Goal: Task Accomplishment & Management: Use online tool/utility

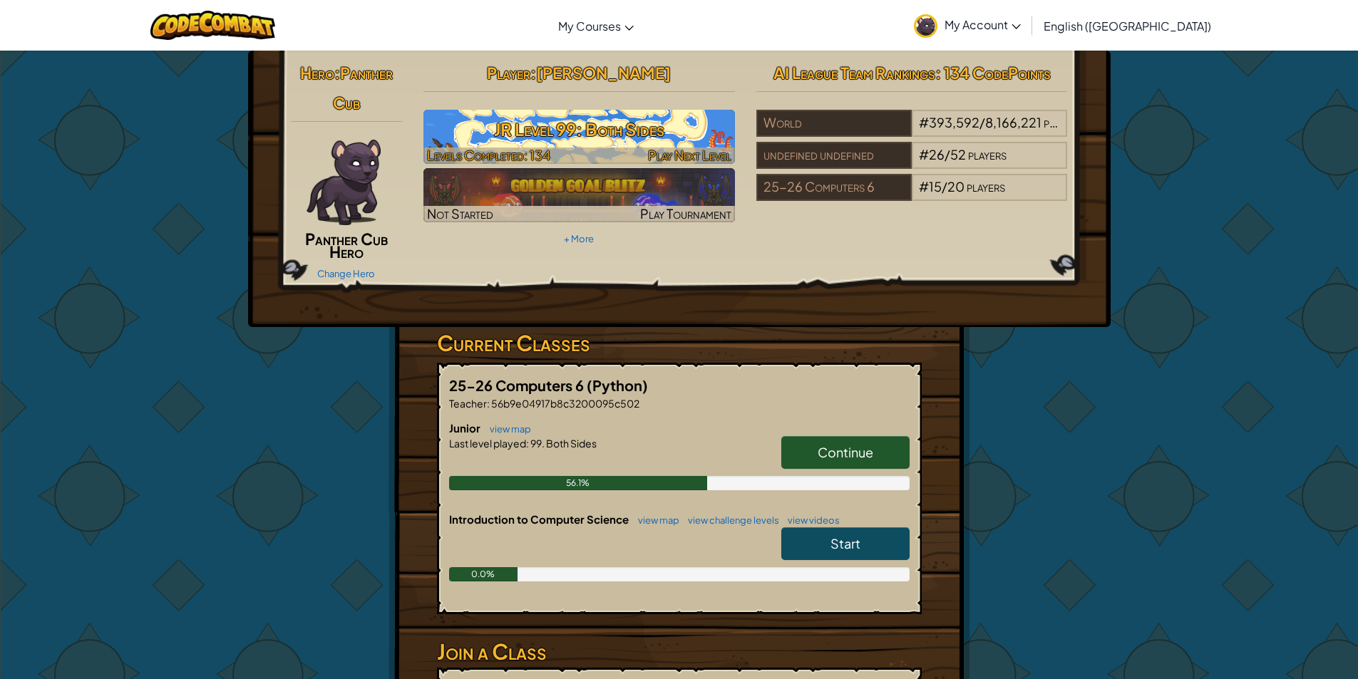
click at [595, 148] on div at bounding box center [579, 156] width 312 height 16
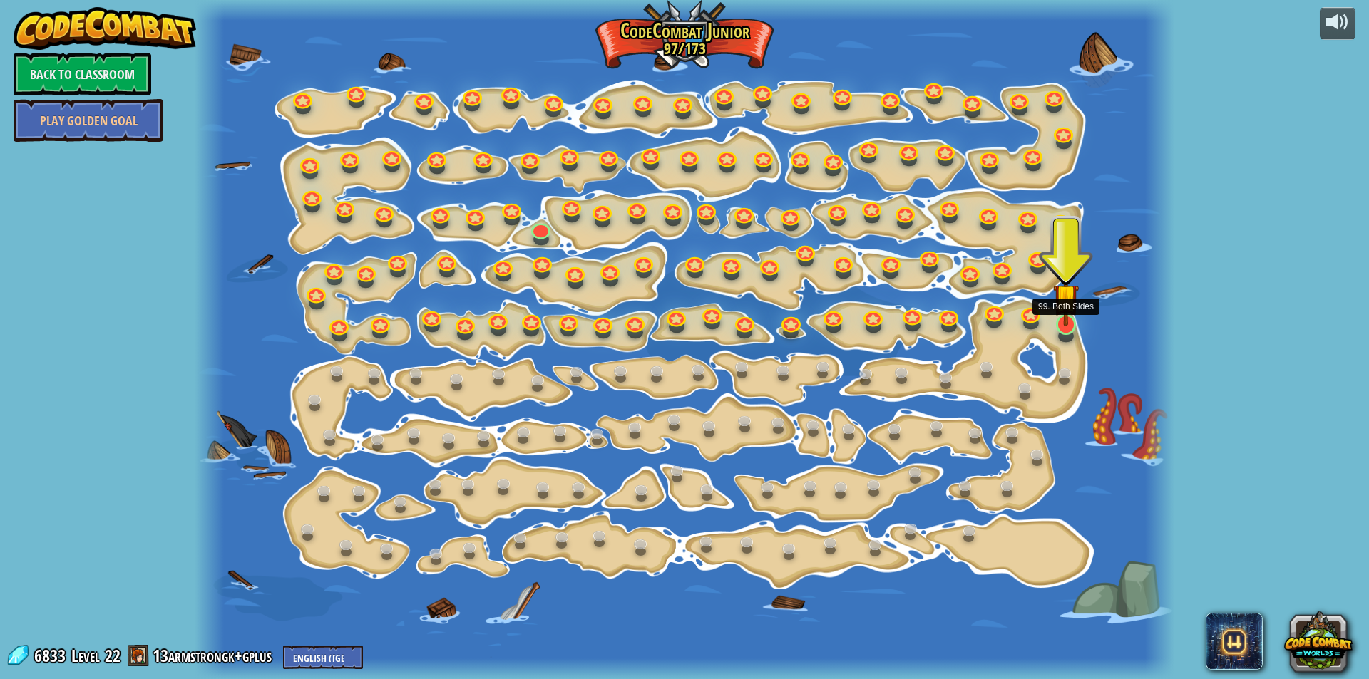
click at [1063, 322] on img at bounding box center [1066, 297] width 26 height 60
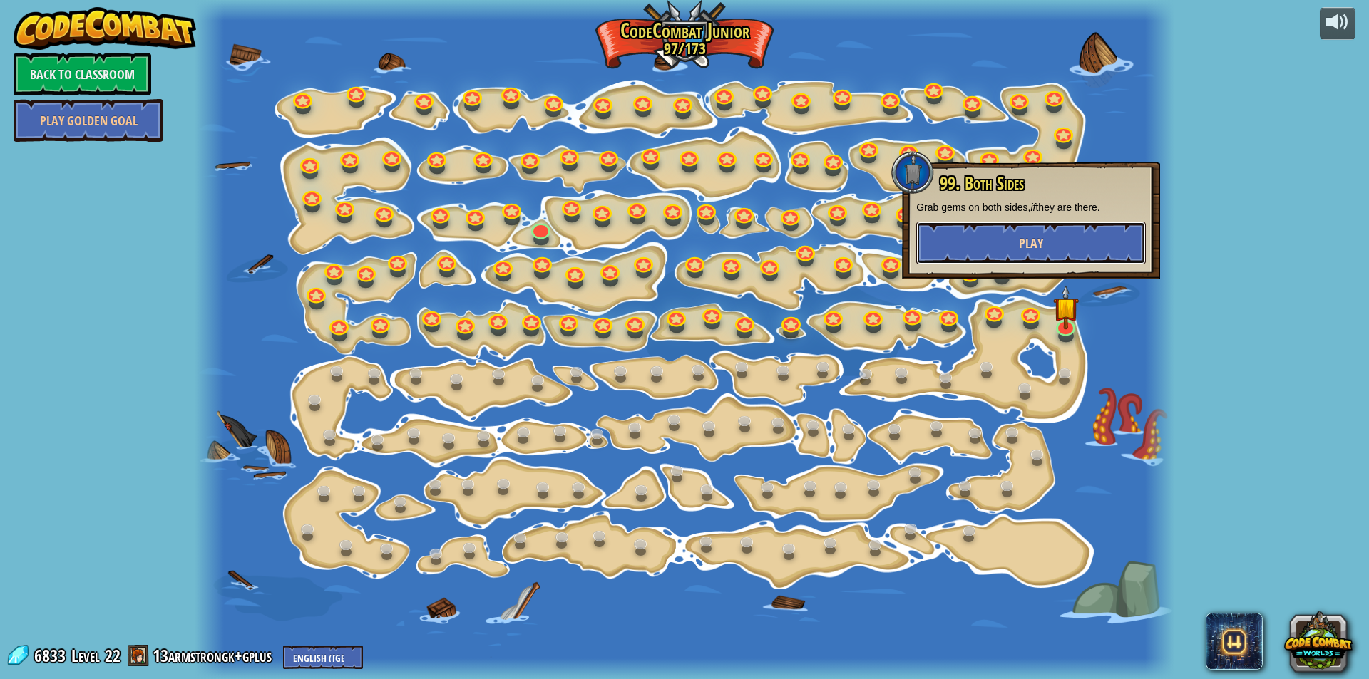
click at [1061, 245] on button "Play" at bounding box center [1031, 243] width 230 height 43
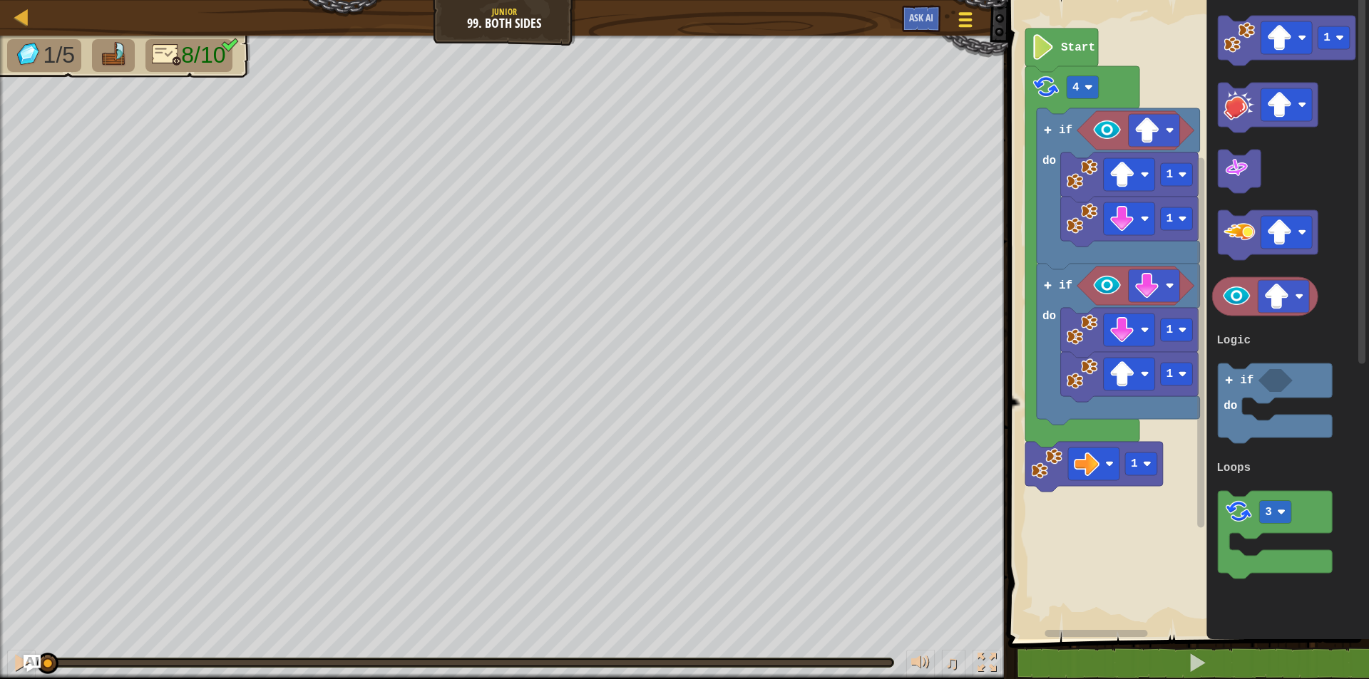
click at [966, 11] on div at bounding box center [965, 19] width 19 height 21
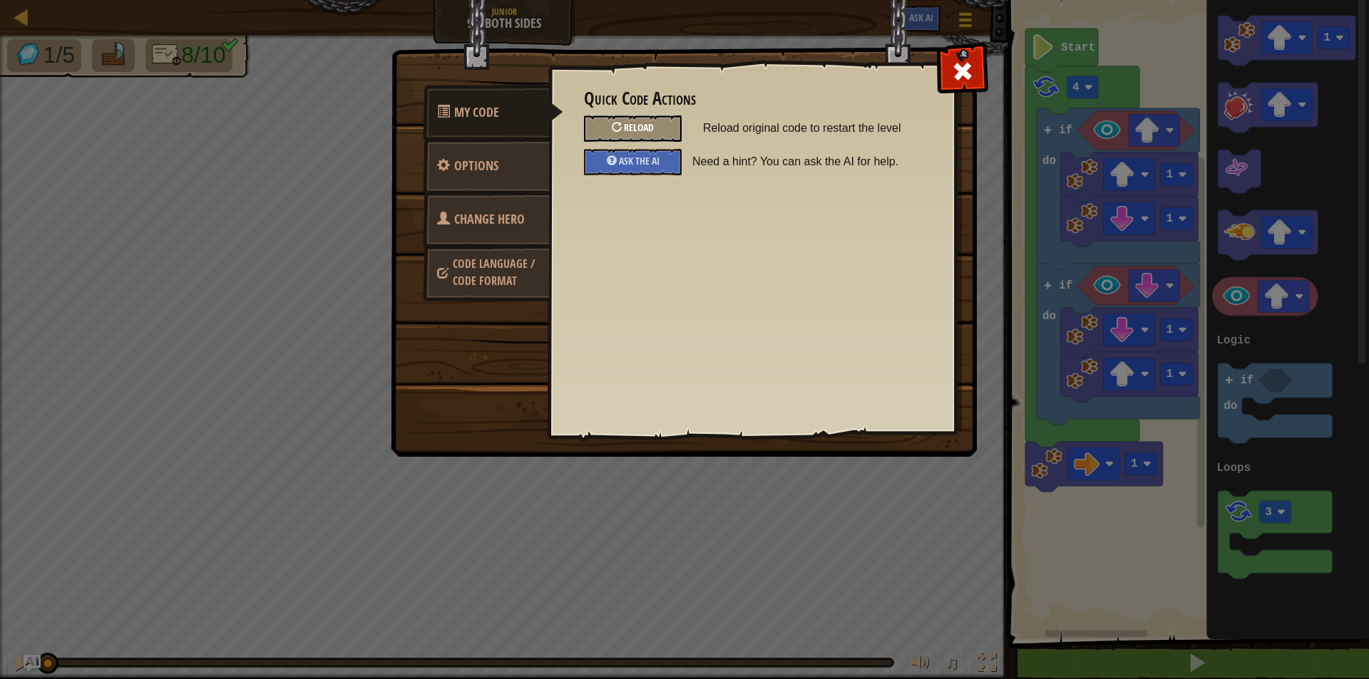
click at [636, 115] on div "Reload" at bounding box center [633, 128] width 98 height 26
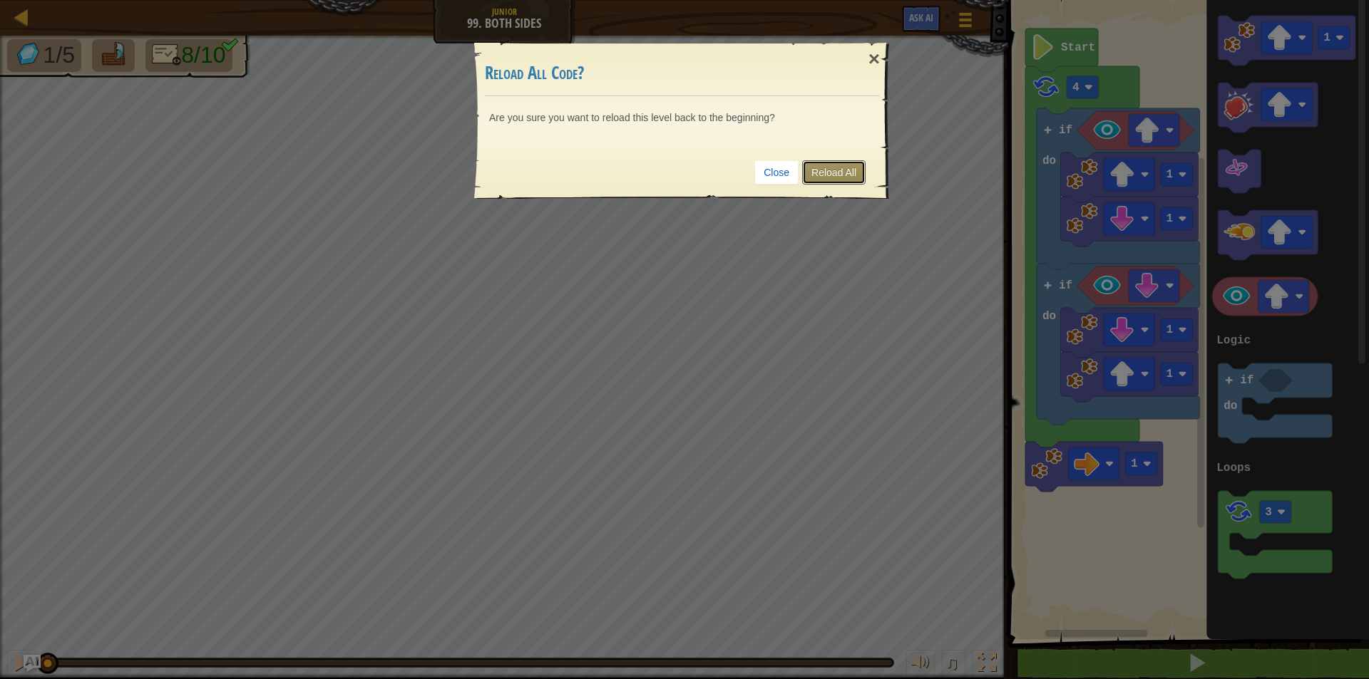
click at [843, 169] on link "Reload All" at bounding box center [833, 172] width 63 height 24
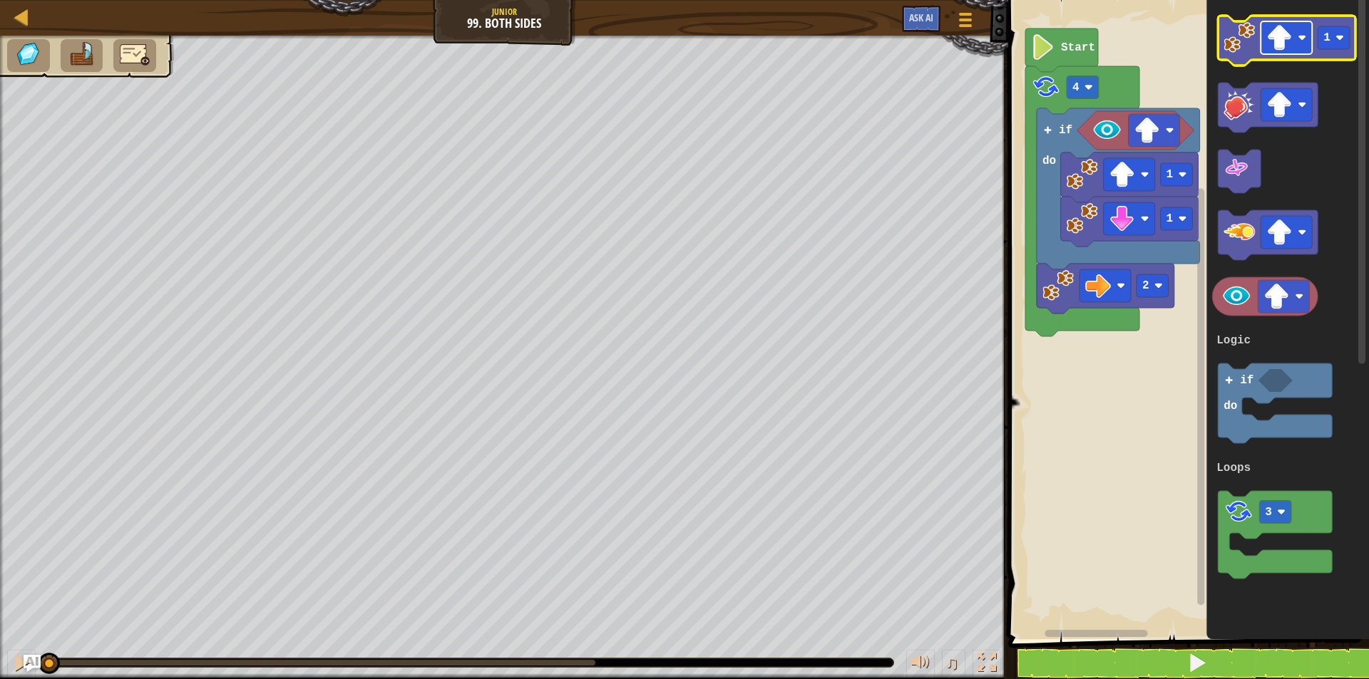
click at [1281, 48] on image "Blockly Workspace" at bounding box center [1280, 38] width 26 height 26
click at [1250, 47] on image "Blockly Workspace" at bounding box center [1239, 37] width 31 height 31
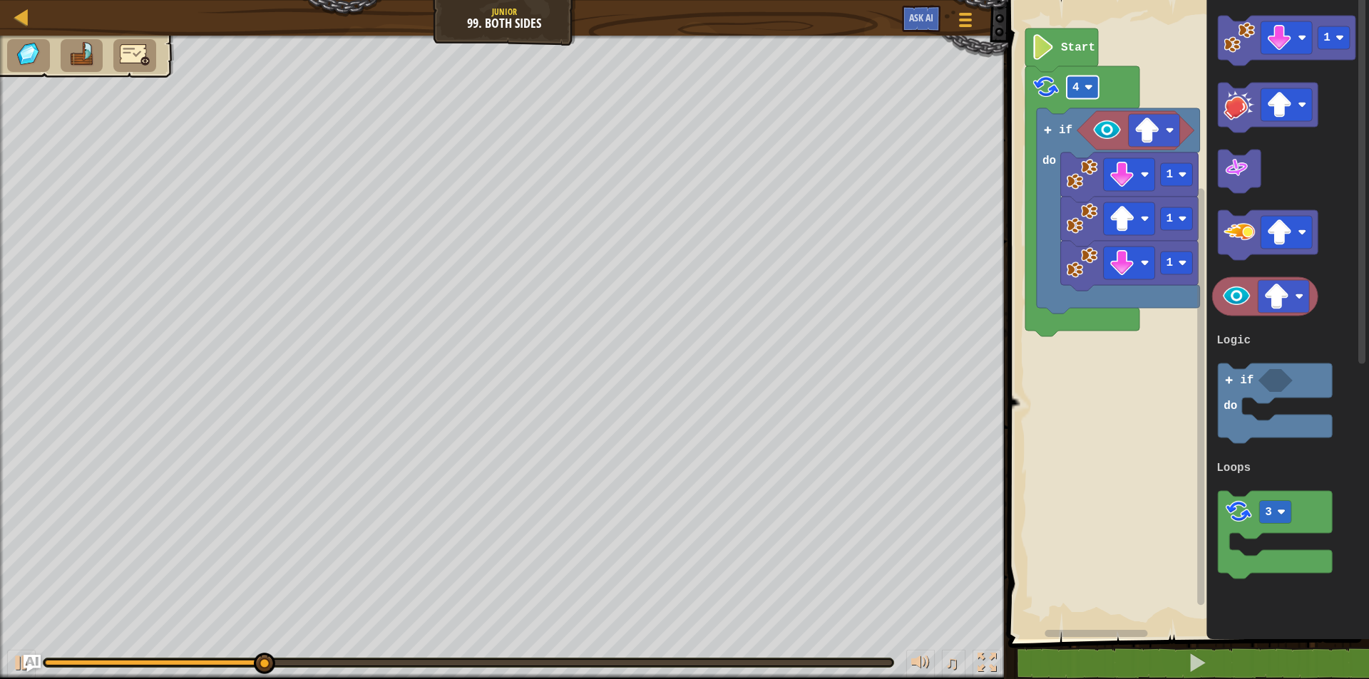
click at [1067, 96] on rect "Blockly Workspace" at bounding box center [1082, 87] width 32 height 23
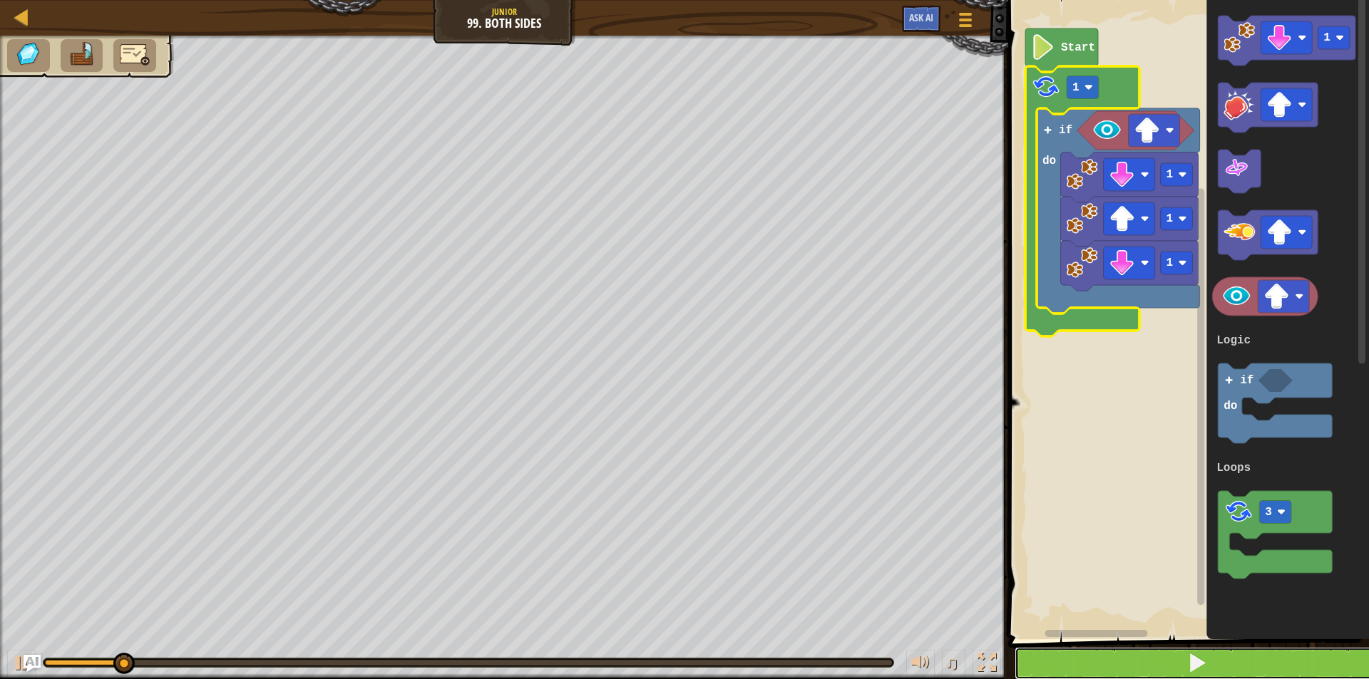
click at [1282, 654] on button at bounding box center [1196, 663] width 365 height 33
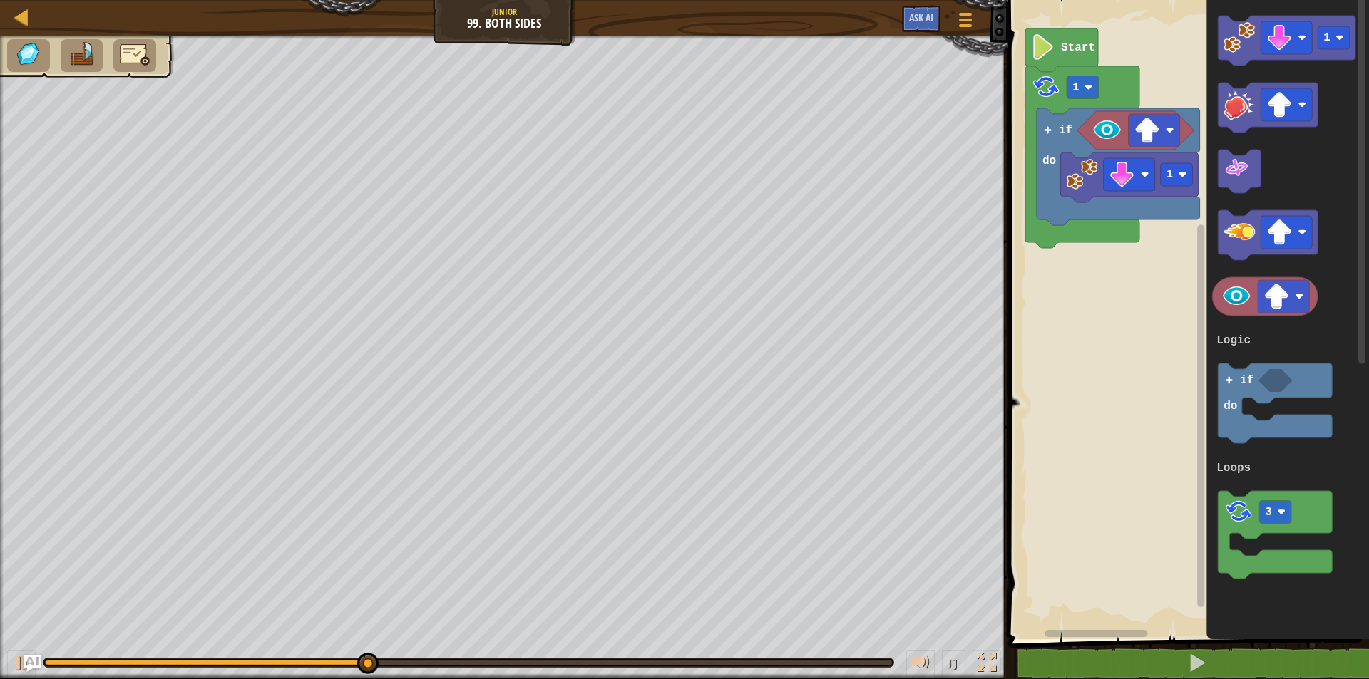
click at [1098, 187] on image "Blockly Workspace" at bounding box center [1081, 174] width 31 height 31
click at [1096, 195] on icon "Blockly Workspace" at bounding box center [1130, 178] width 138 height 50
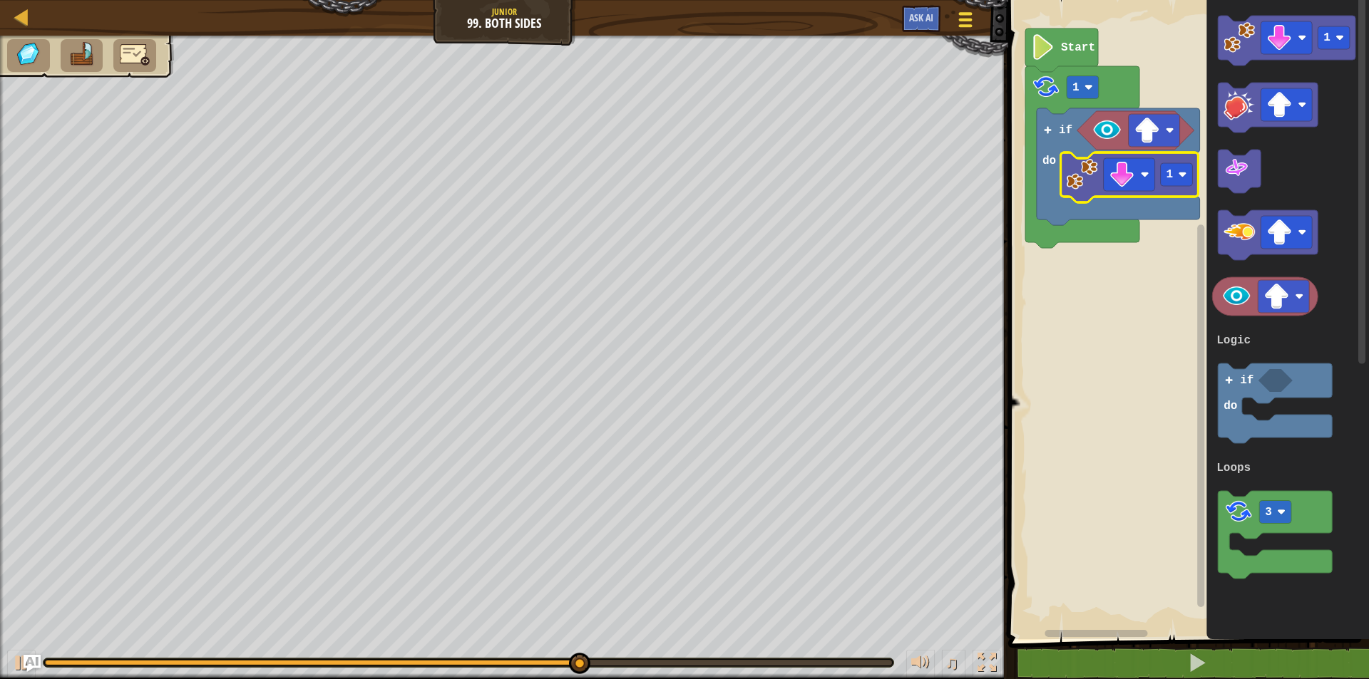
click at [962, 7] on button "Game Menu" at bounding box center [966, 22] width 38 height 35
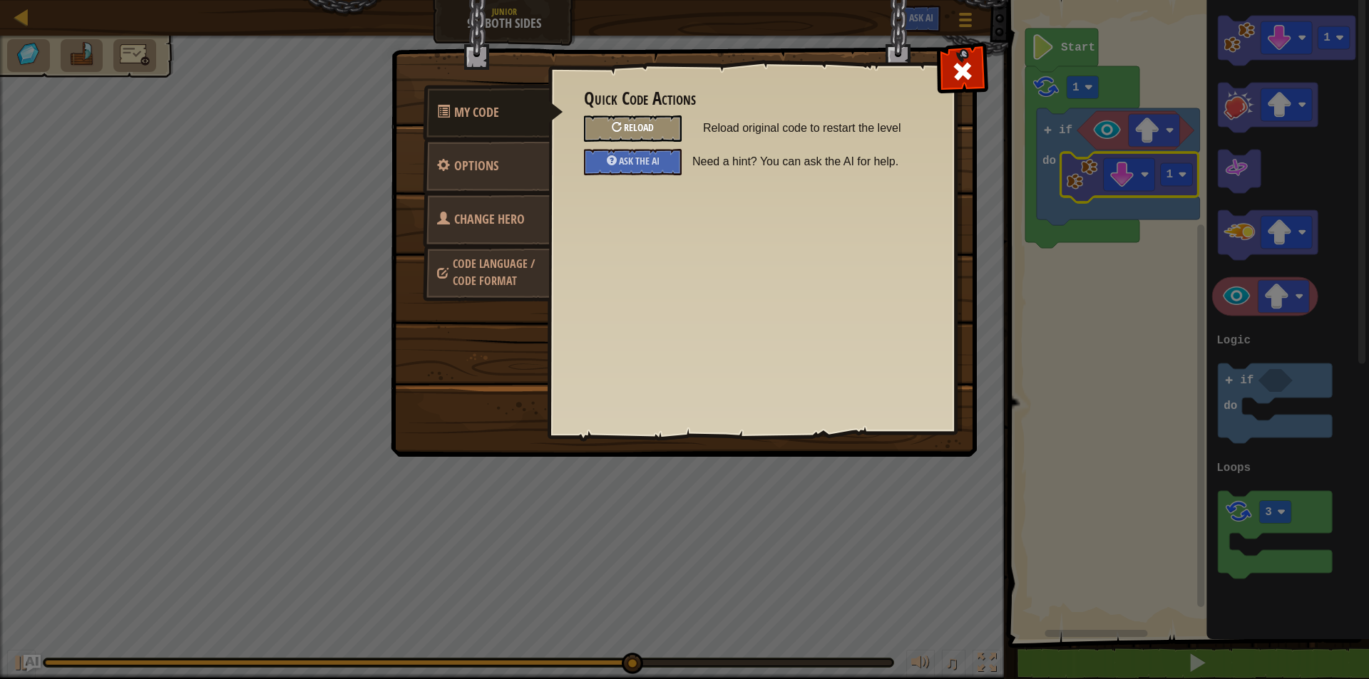
click at [644, 125] on span "Reload" at bounding box center [639, 127] width 30 height 14
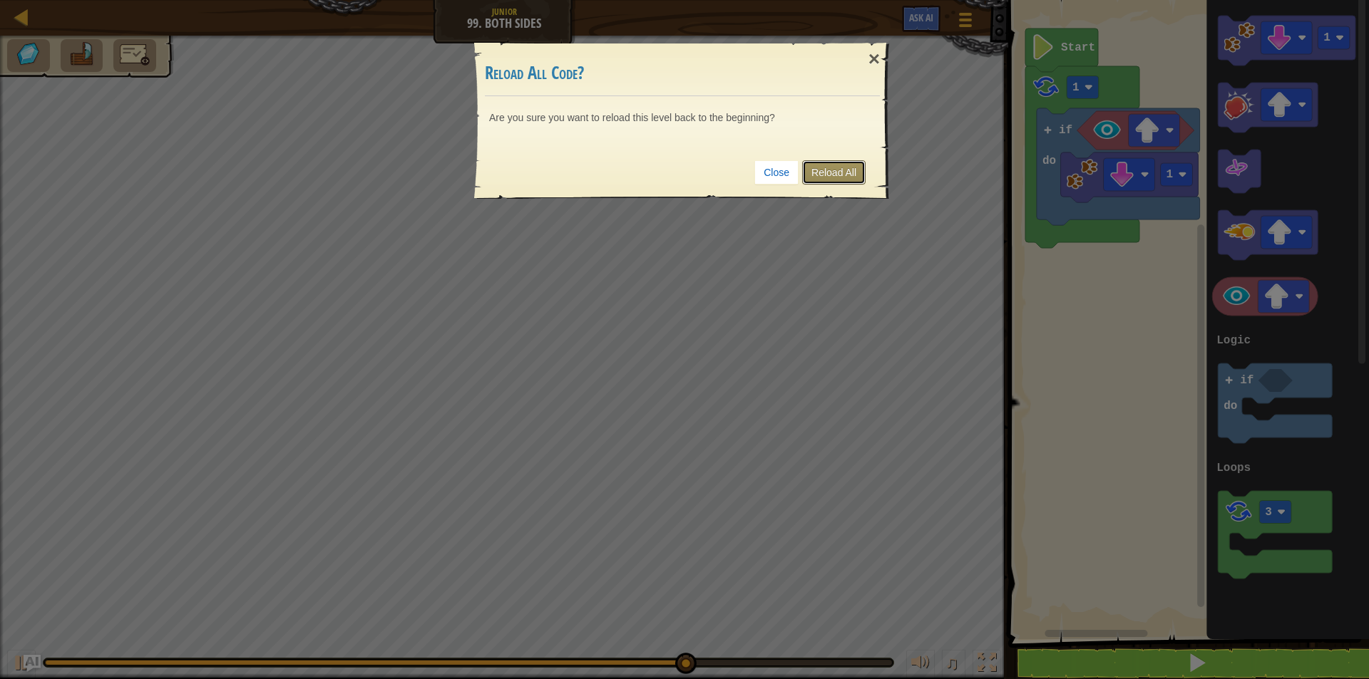
click at [847, 173] on link "Reload All" at bounding box center [833, 172] width 63 height 24
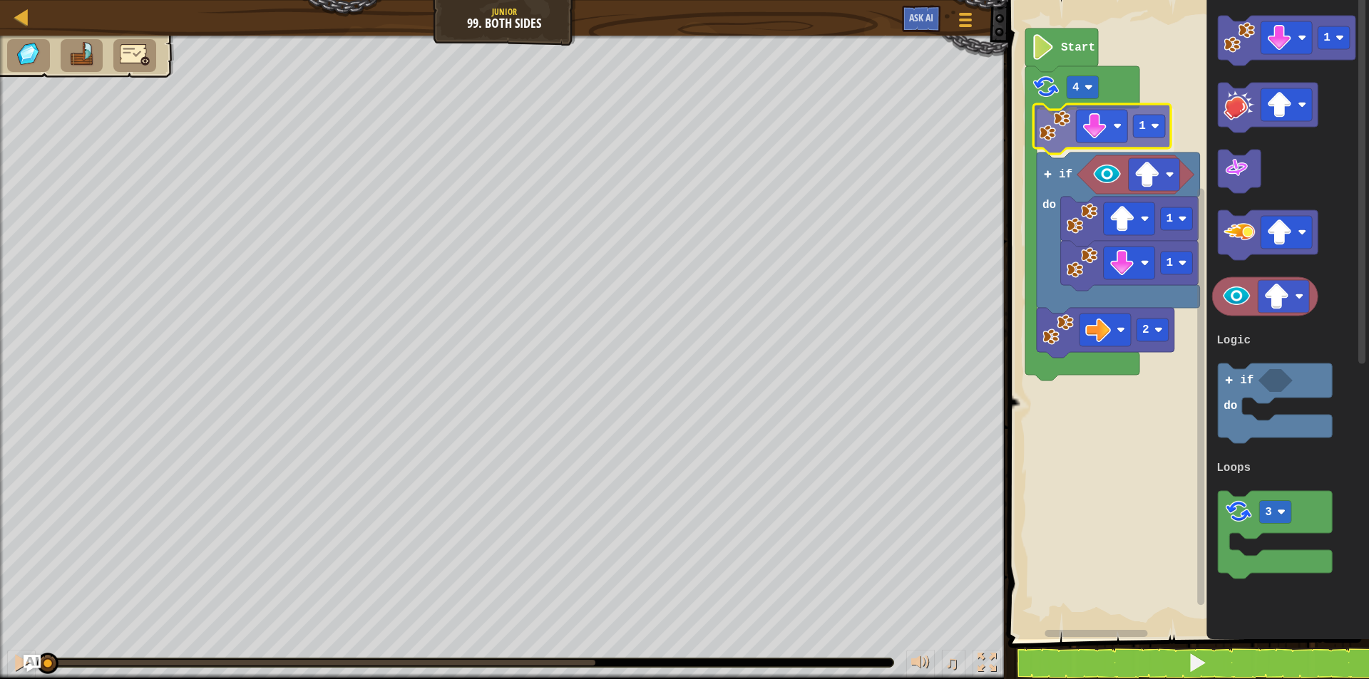
click at [1054, 135] on div "Logic Loops 4 1 1 1 2 if do Start 1 3 if do Logic Loops 1" at bounding box center [1186, 316] width 365 height 647
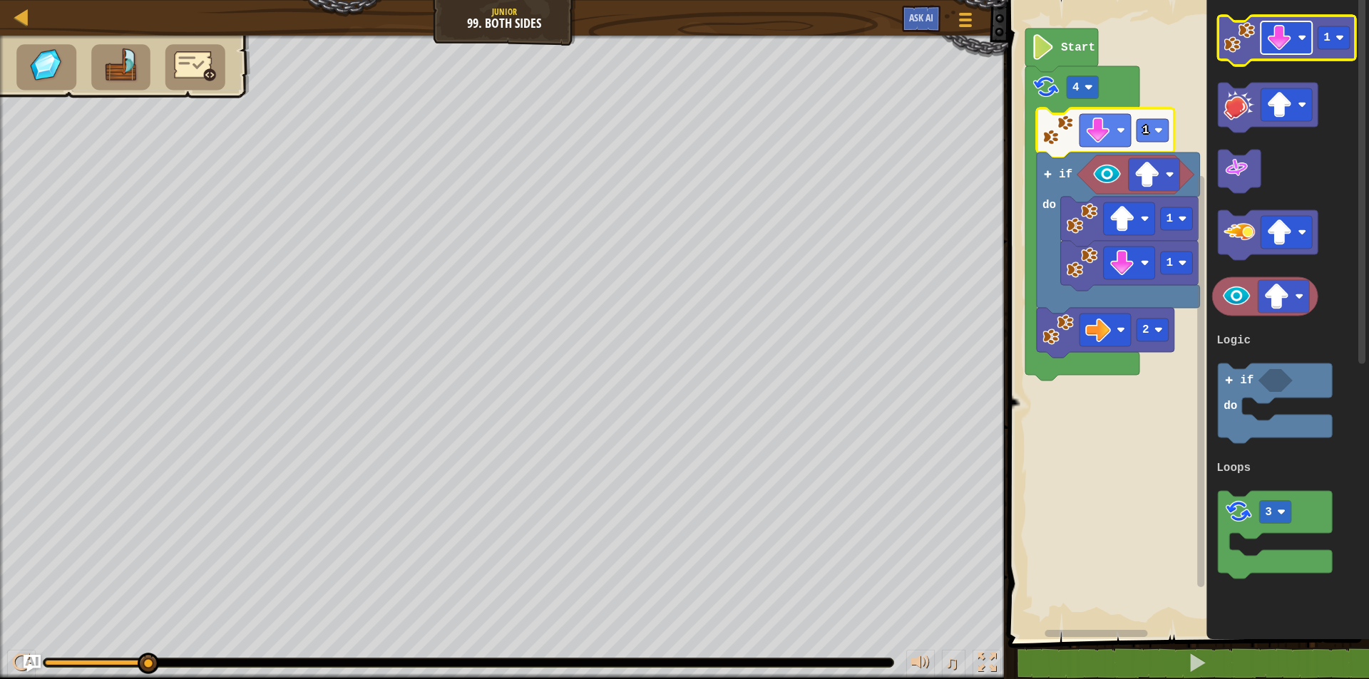
click at [1287, 36] on image "Blockly Workspace" at bounding box center [1280, 38] width 26 height 26
click at [1239, 52] on image "Blockly Workspace" at bounding box center [1239, 37] width 31 height 31
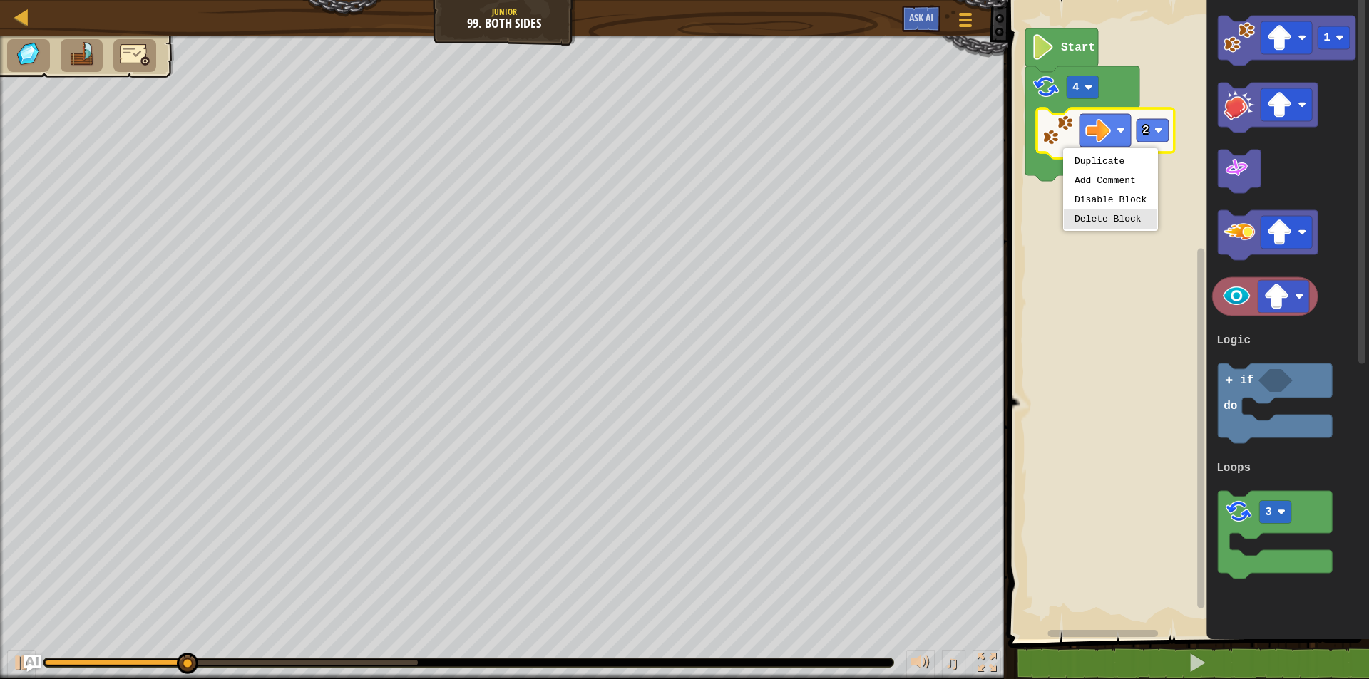
drag, startPoint x: 1114, startPoint y: 222, endPoint x: 1101, endPoint y: 188, distance: 36.5
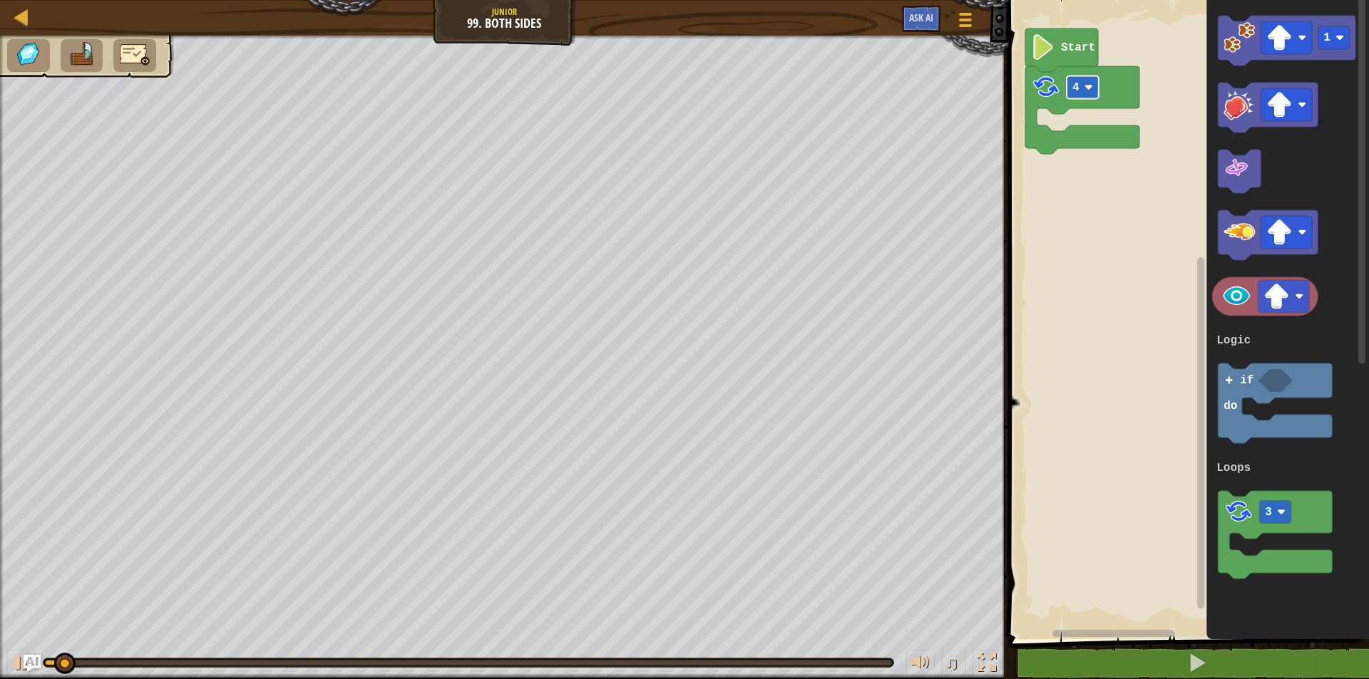
click at [1073, 92] on text "4" at bounding box center [1075, 87] width 7 height 13
click at [1282, 50] on image "Blockly Workspace" at bounding box center [1280, 38] width 26 height 26
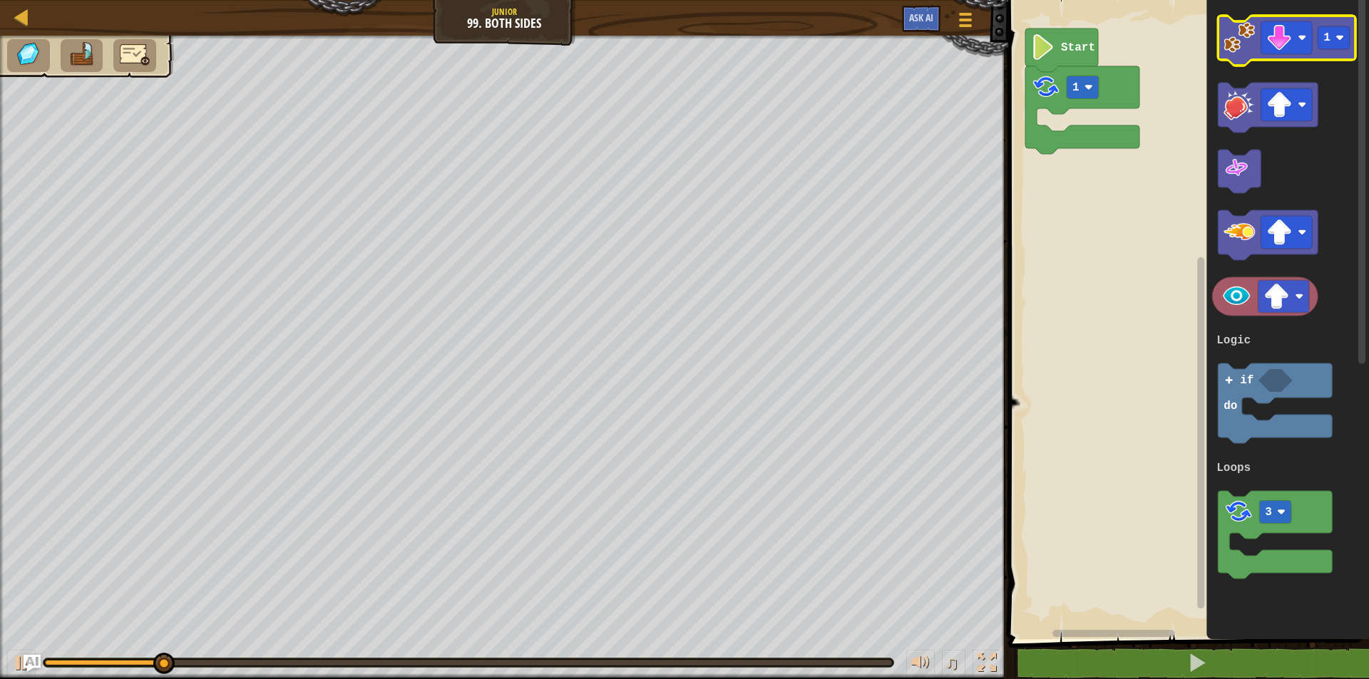
click at [1246, 46] on image "Blockly Workspace" at bounding box center [1239, 37] width 31 height 31
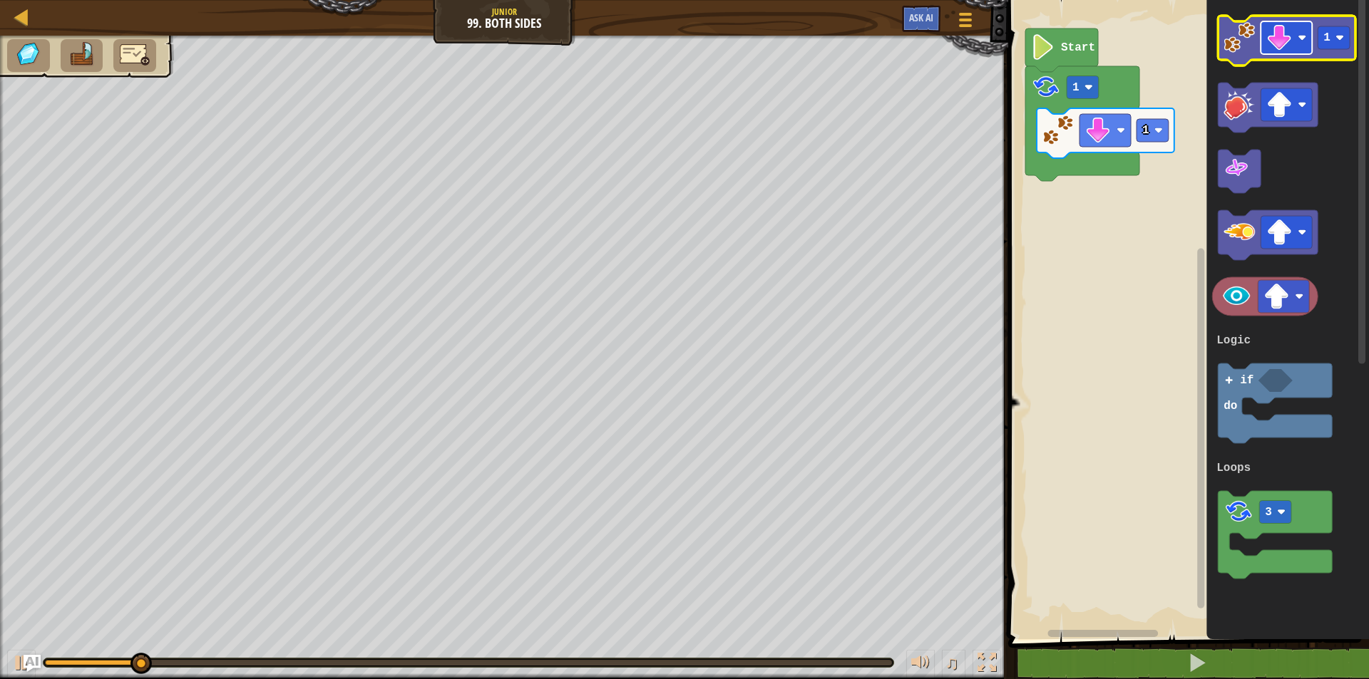
click at [1304, 47] on rect "Blockly Workspace" at bounding box center [1286, 37] width 51 height 33
click at [1240, 36] on image "Blockly Workspace" at bounding box center [1239, 37] width 31 height 31
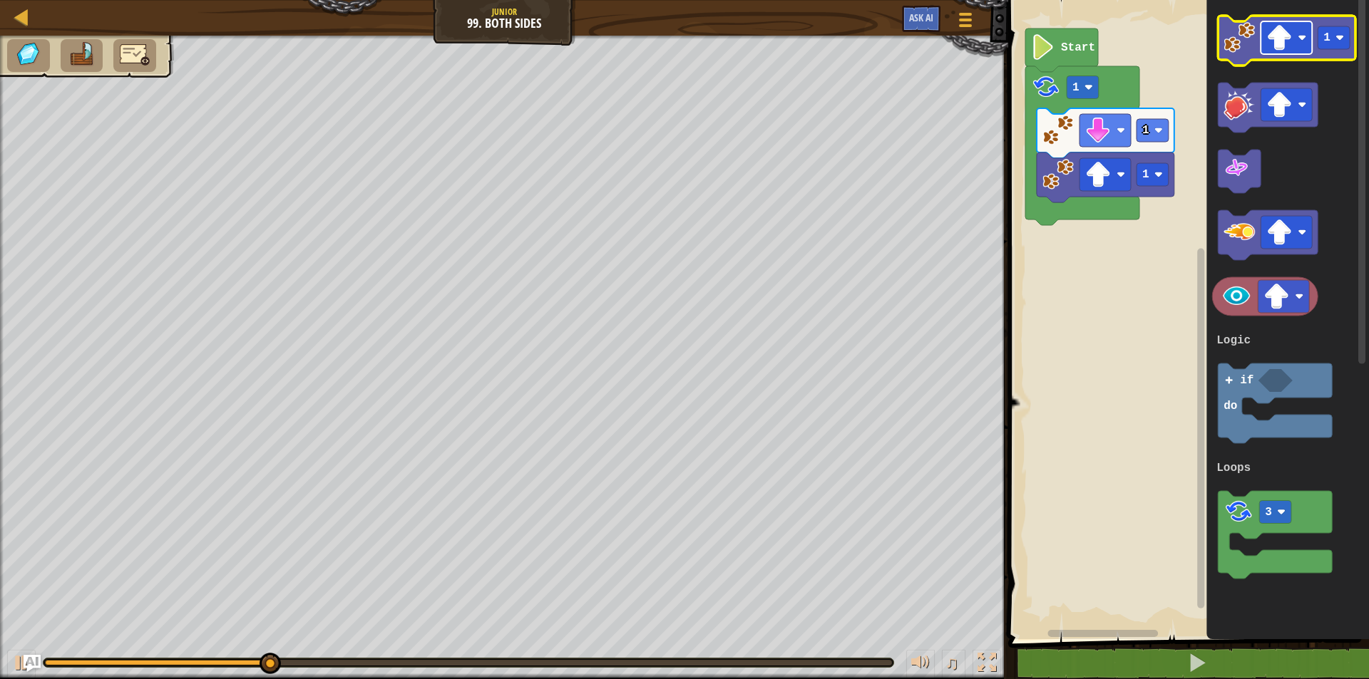
click at [1287, 24] on rect "Blockly Workspace" at bounding box center [1286, 37] width 51 height 33
click at [1337, 49] on rect "Blockly Workspace" at bounding box center [1334, 37] width 32 height 23
click at [1239, 42] on image "Blockly Workspace" at bounding box center [1239, 37] width 31 height 31
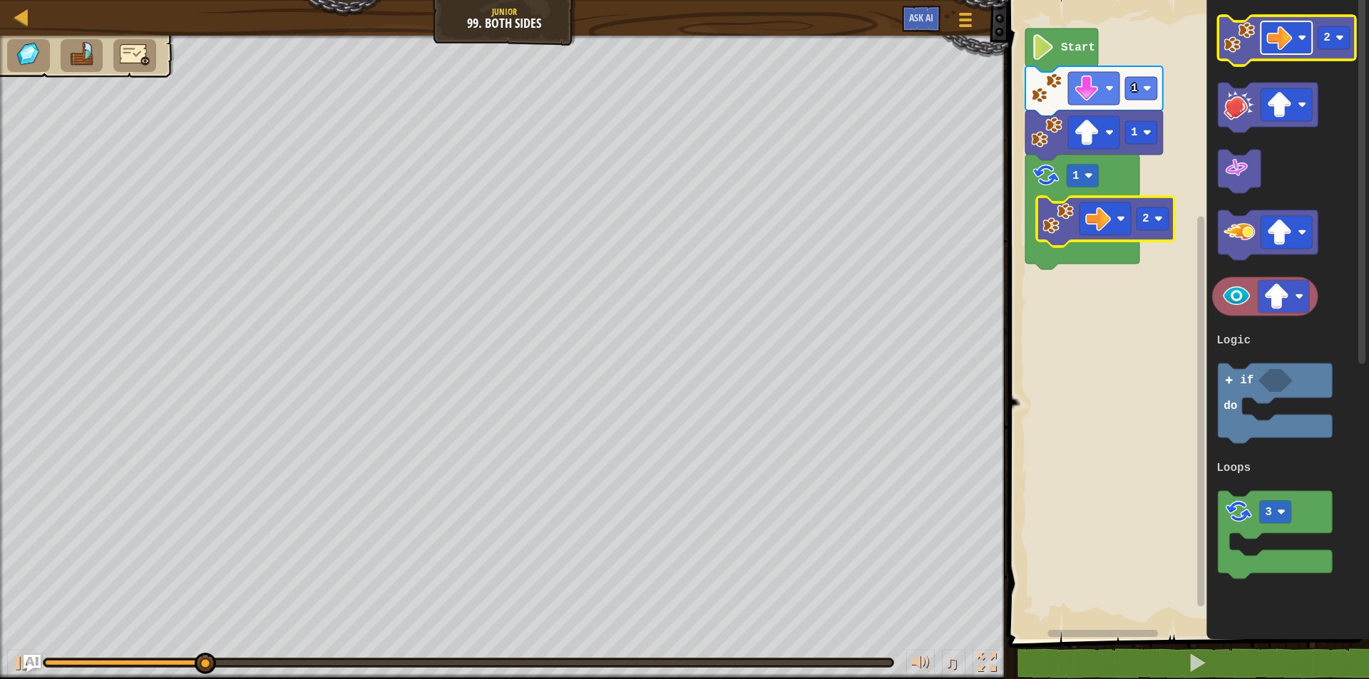
click at [1284, 43] on image "Blockly Workspace" at bounding box center [1280, 38] width 26 height 26
click at [1233, 50] on image "Blockly Workspace" at bounding box center [1239, 37] width 31 height 31
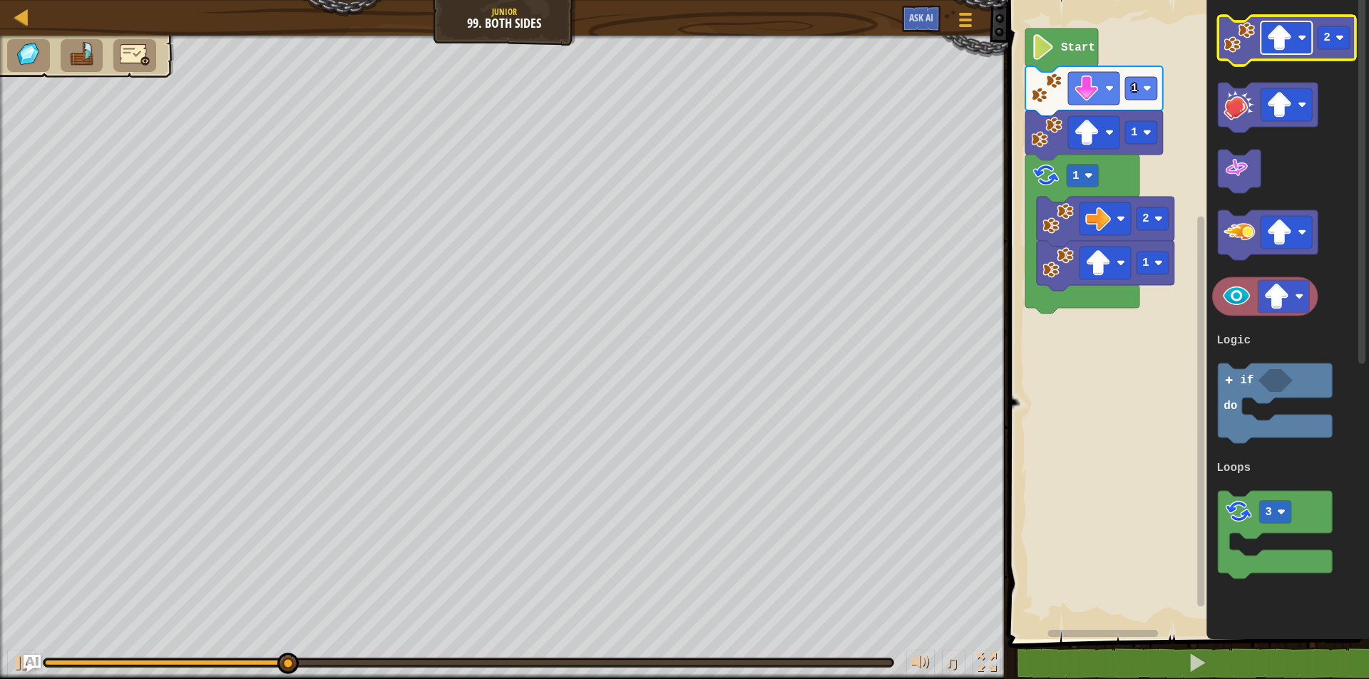
click at [1296, 29] on rect "Blockly Workspace" at bounding box center [1286, 37] width 51 height 33
click at [1335, 38] on rect "Blockly Workspace" at bounding box center [1334, 37] width 32 height 23
click at [1242, 56] on icon "Blockly Workspace" at bounding box center [1287, 41] width 138 height 50
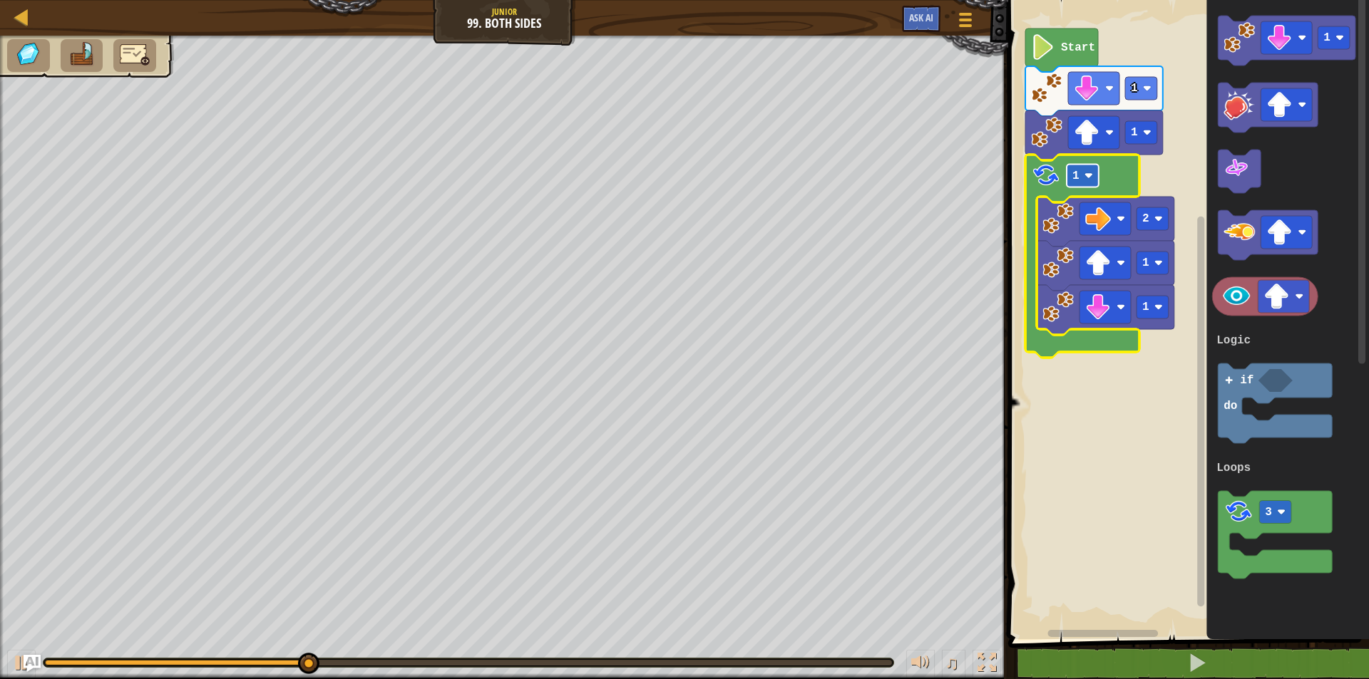
click at [1086, 172] on image "Blockly Workspace" at bounding box center [1088, 176] width 9 height 9
click at [1253, 43] on image "Blockly Workspace" at bounding box center [1239, 37] width 31 height 31
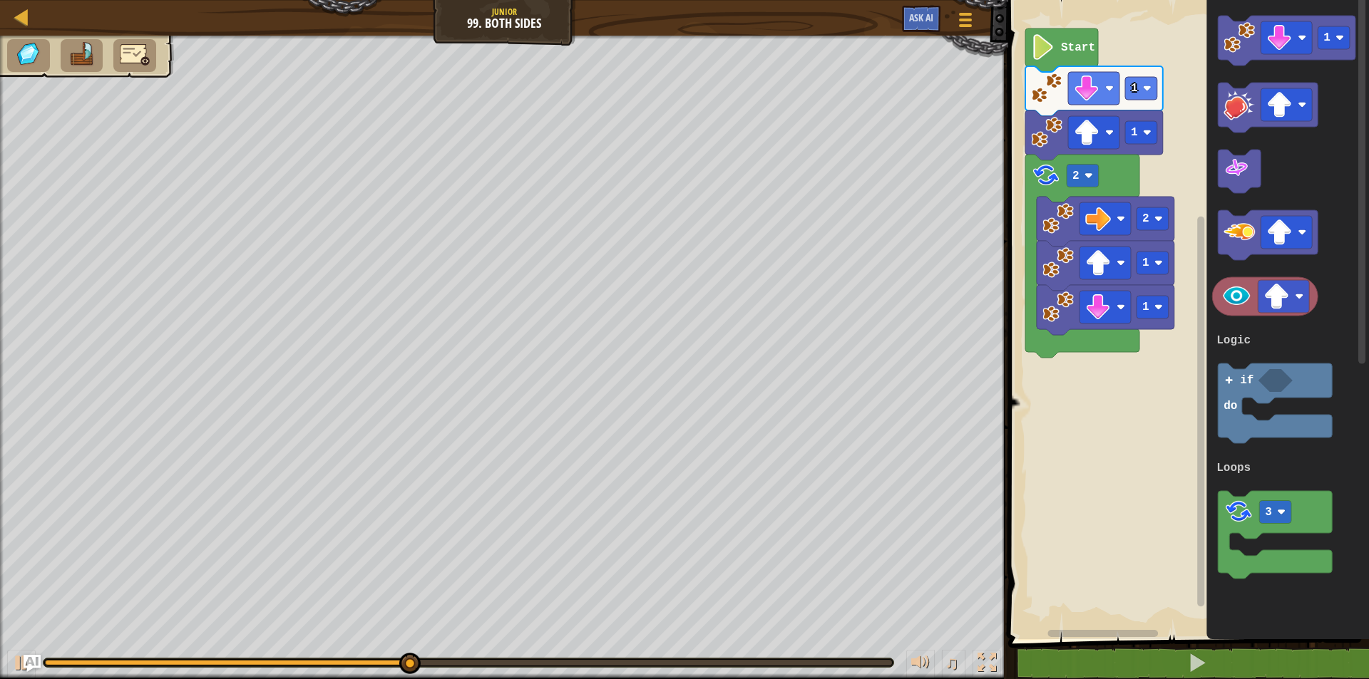
click at [1241, 81] on icon "1 3 if do Logic Loops" at bounding box center [1288, 316] width 163 height 647
click at [1237, 73] on icon "1 3 if do Logic Loops" at bounding box center [1288, 316] width 163 height 647
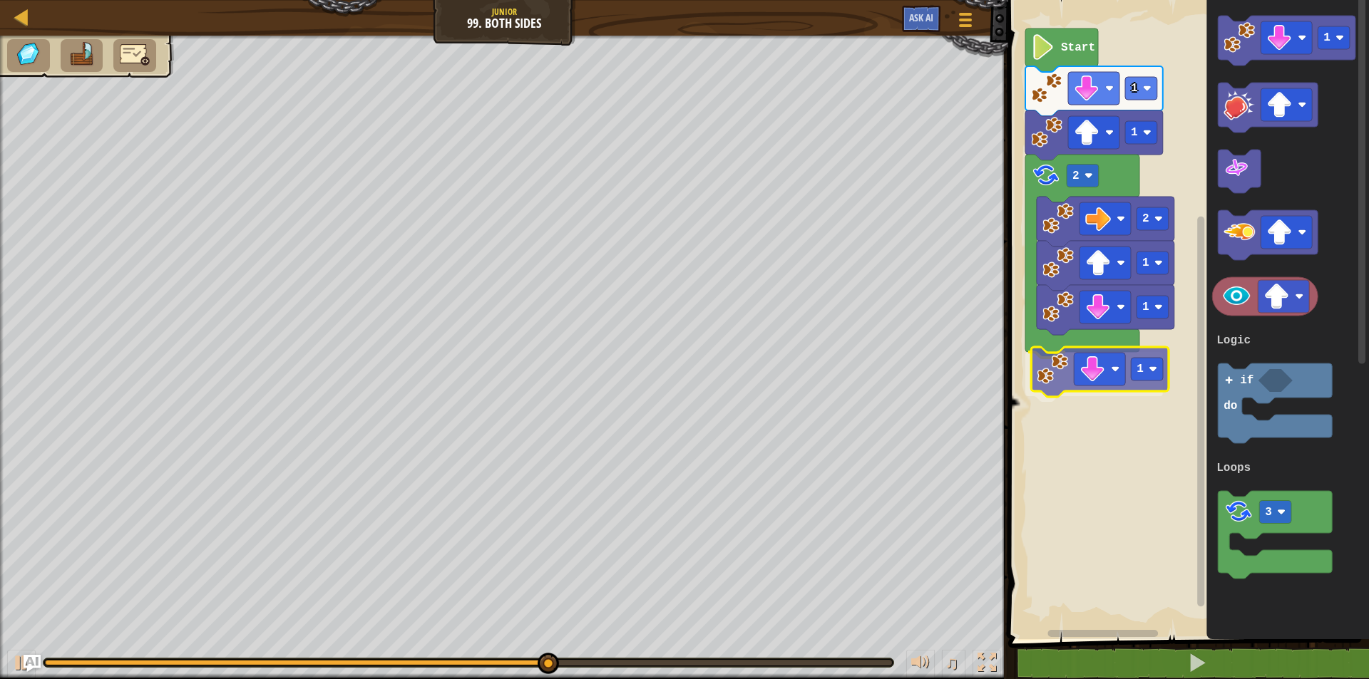
click at [1052, 382] on div "Logic Loops Start 1 1 2 2 1 1 1 1 3 if do Logic Loops 1" at bounding box center [1186, 316] width 365 height 647
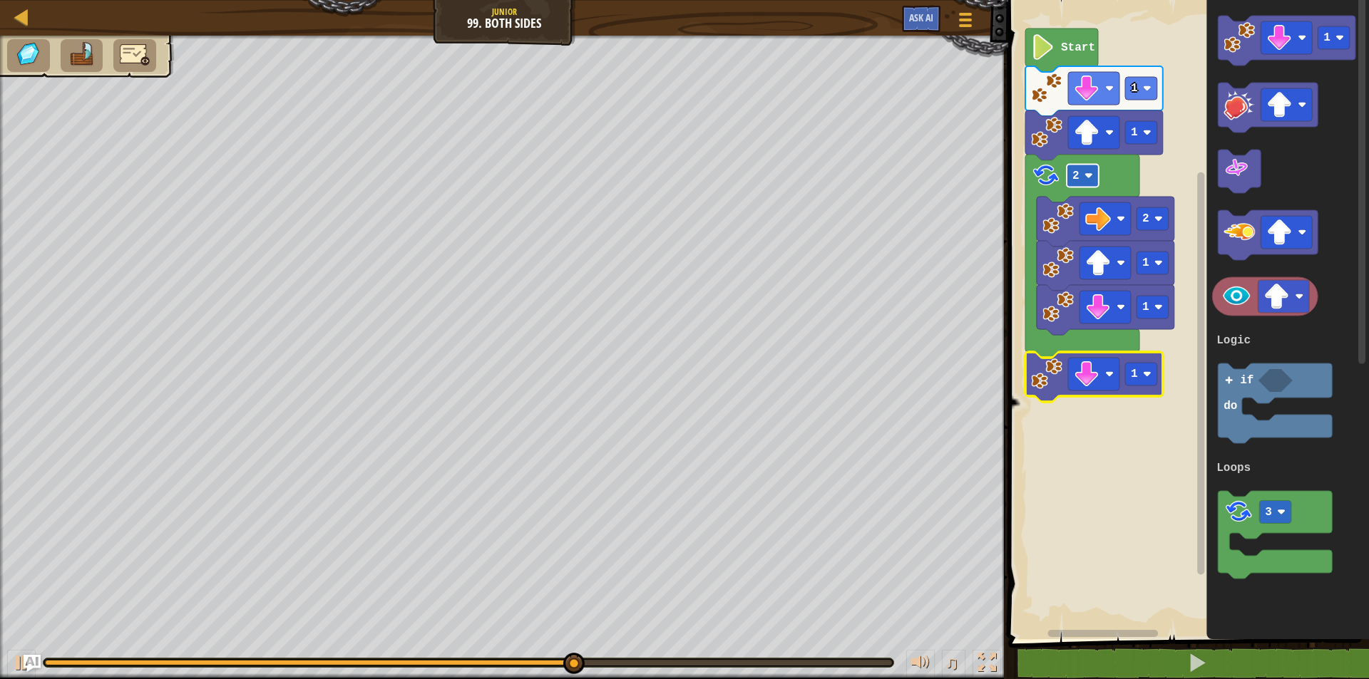
click at [1077, 180] on text "2" at bounding box center [1075, 176] width 7 height 13
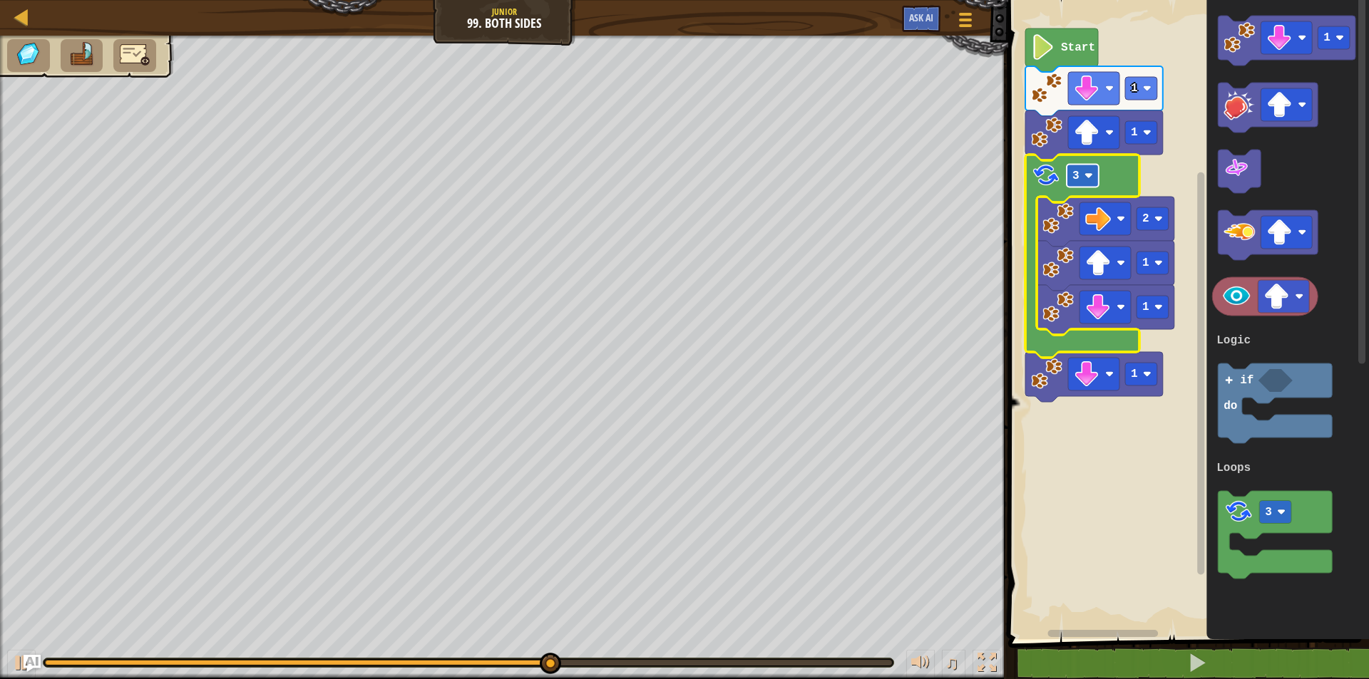
click at [1079, 175] on rect "Blockly Workspace" at bounding box center [1082, 176] width 32 height 23
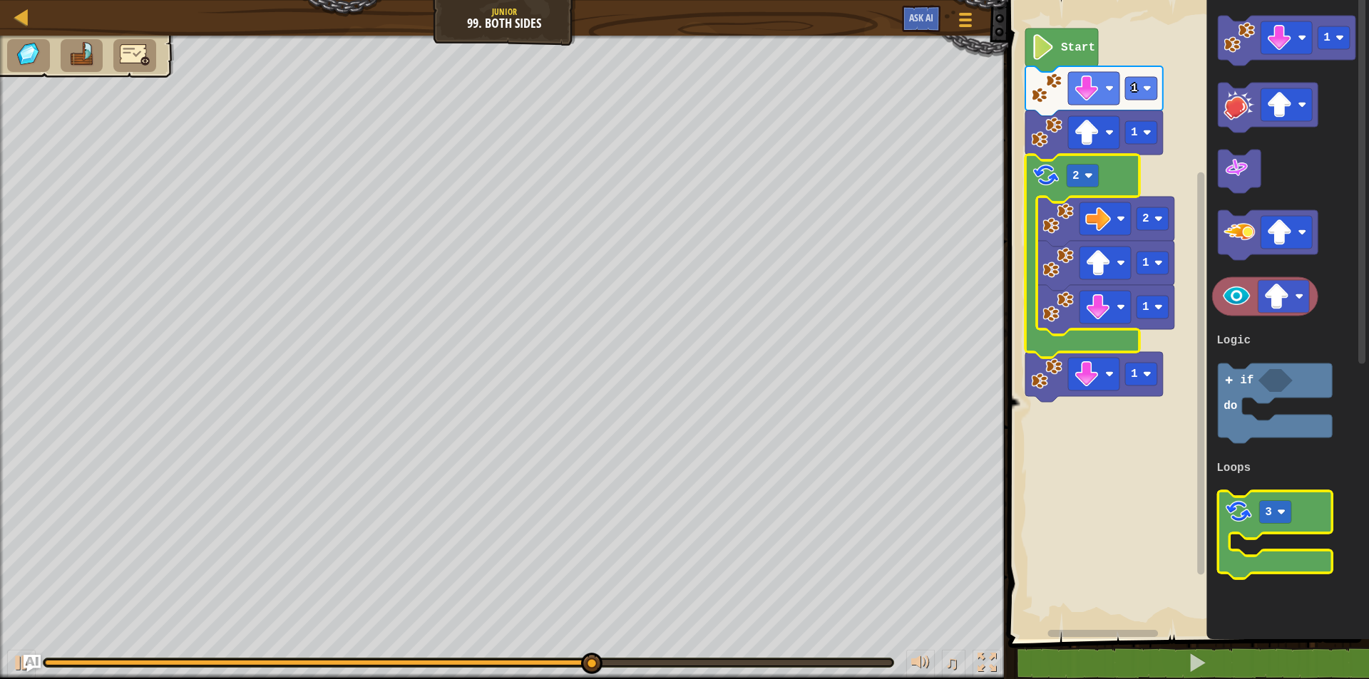
click at [1280, 557] on icon "Blockly Workspace" at bounding box center [1275, 535] width 114 height 88
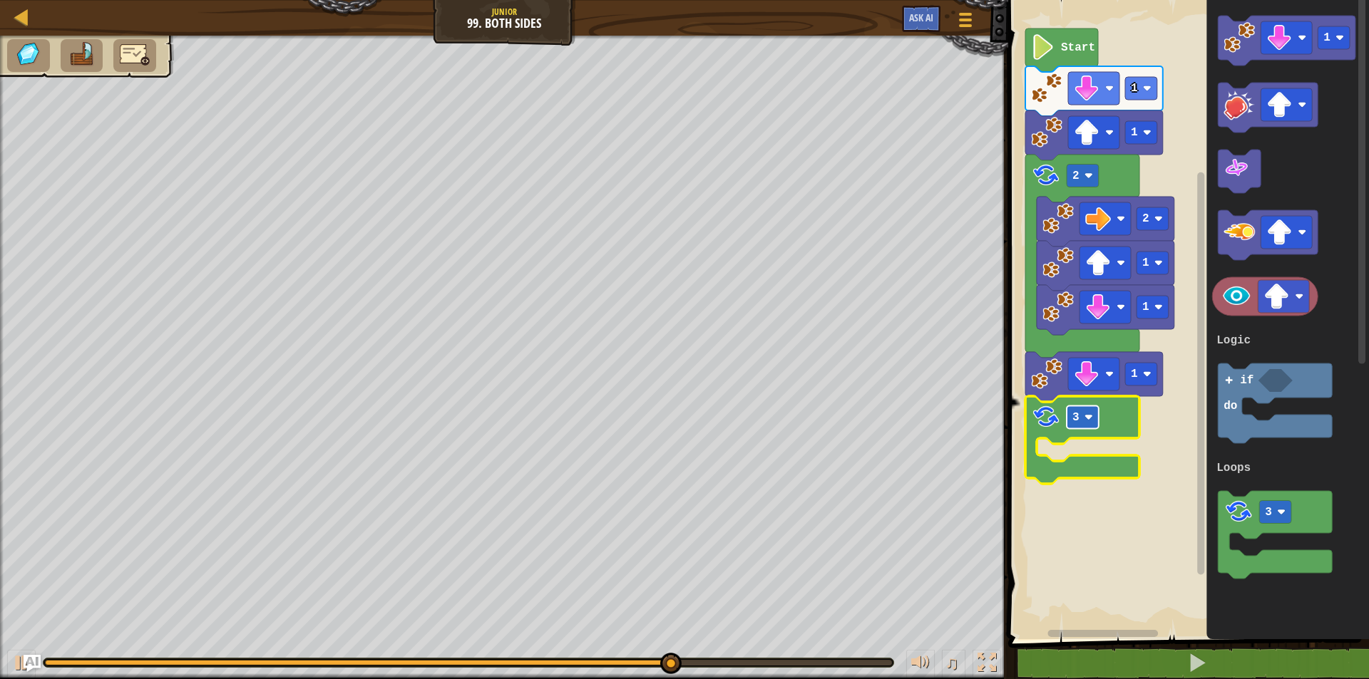
click at [1083, 419] on rect "Blockly Workspace" at bounding box center [1082, 417] width 32 height 23
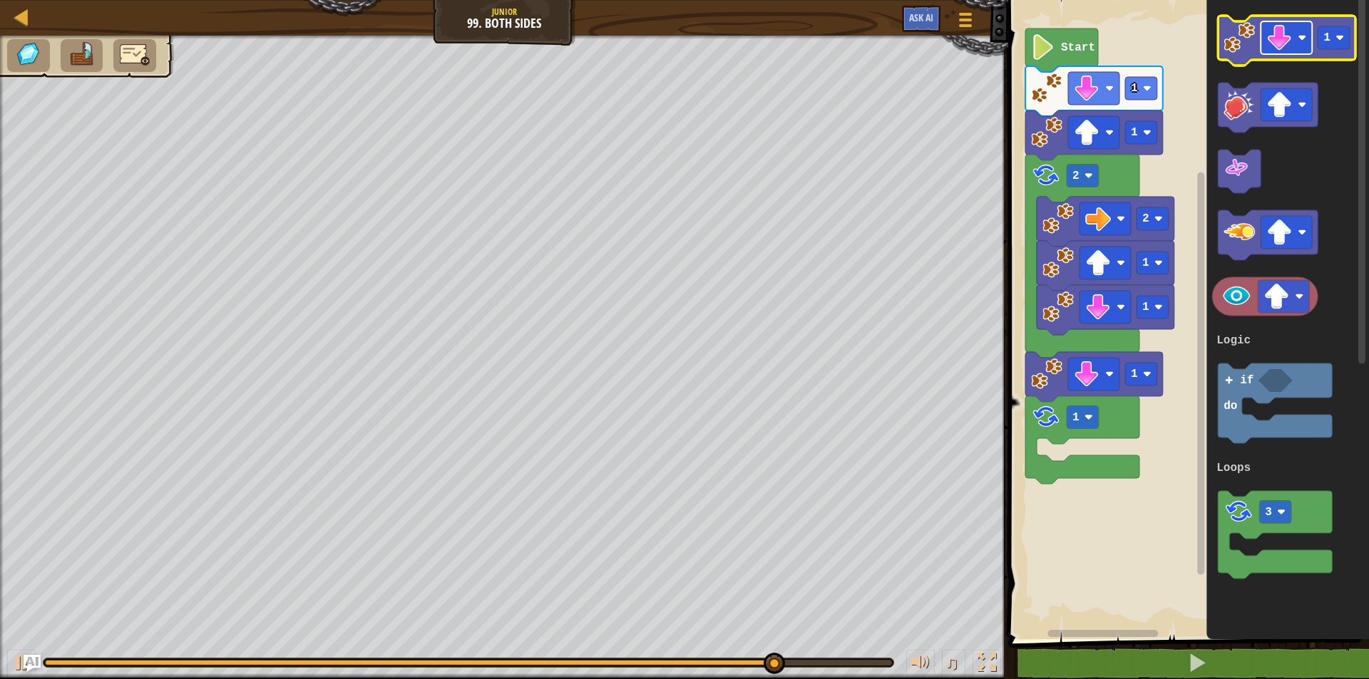
click at [1294, 31] on rect "Blockly Workspace" at bounding box center [1286, 37] width 51 height 33
click at [1230, 56] on icon "Blockly Workspace" at bounding box center [1287, 41] width 138 height 50
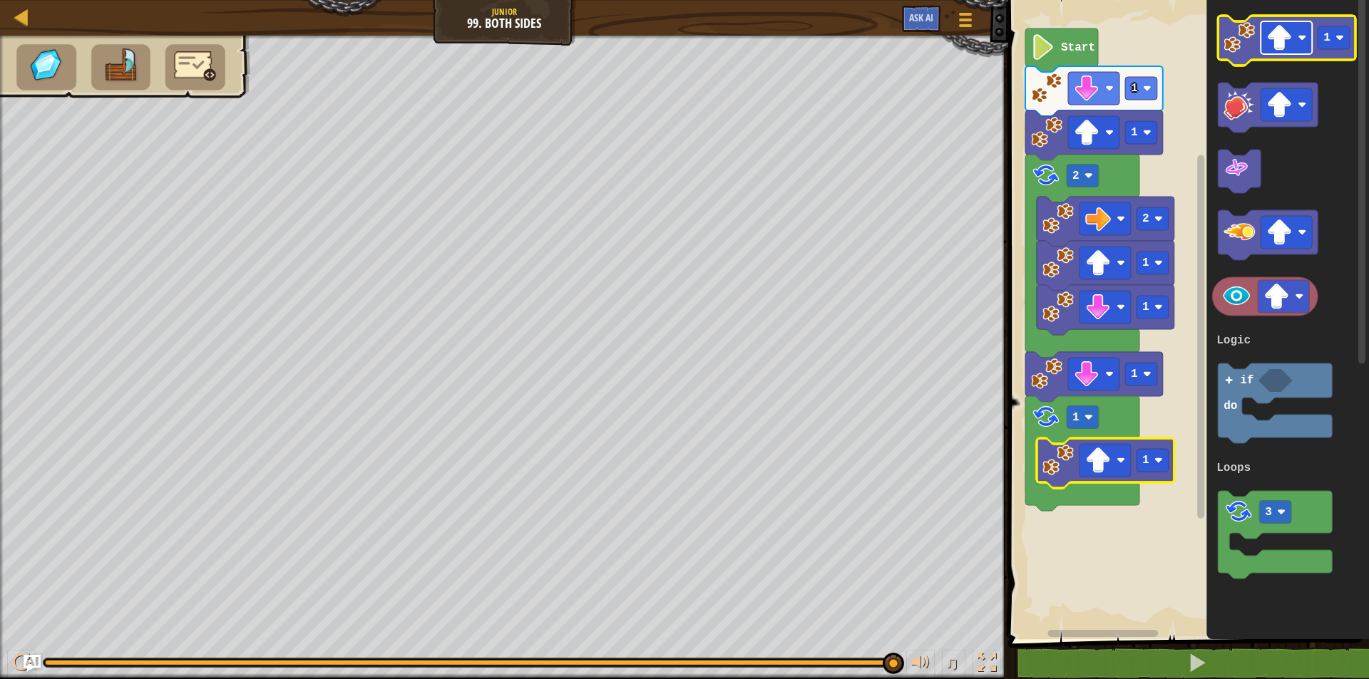
click at [1287, 28] on image "Blockly Workspace" at bounding box center [1280, 38] width 26 height 26
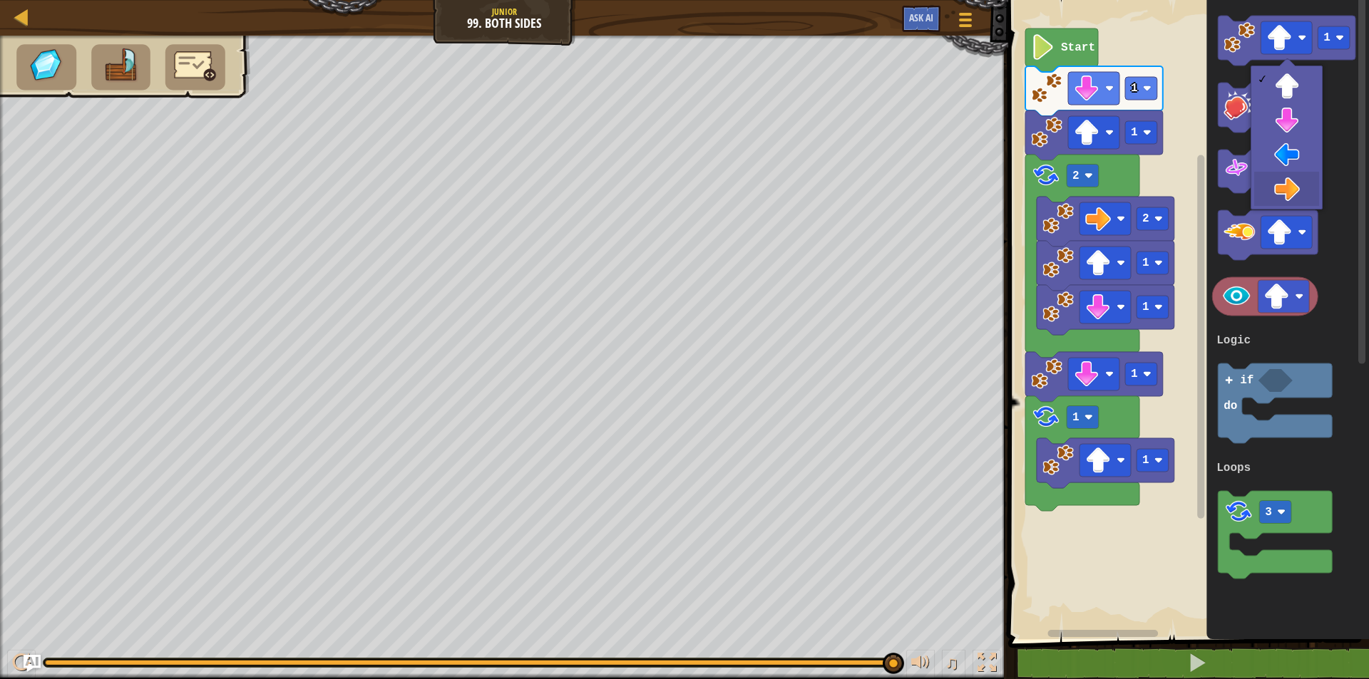
drag, startPoint x: 1277, startPoint y: 185, endPoint x: 1272, endPoint y: 73, distance: 112.1
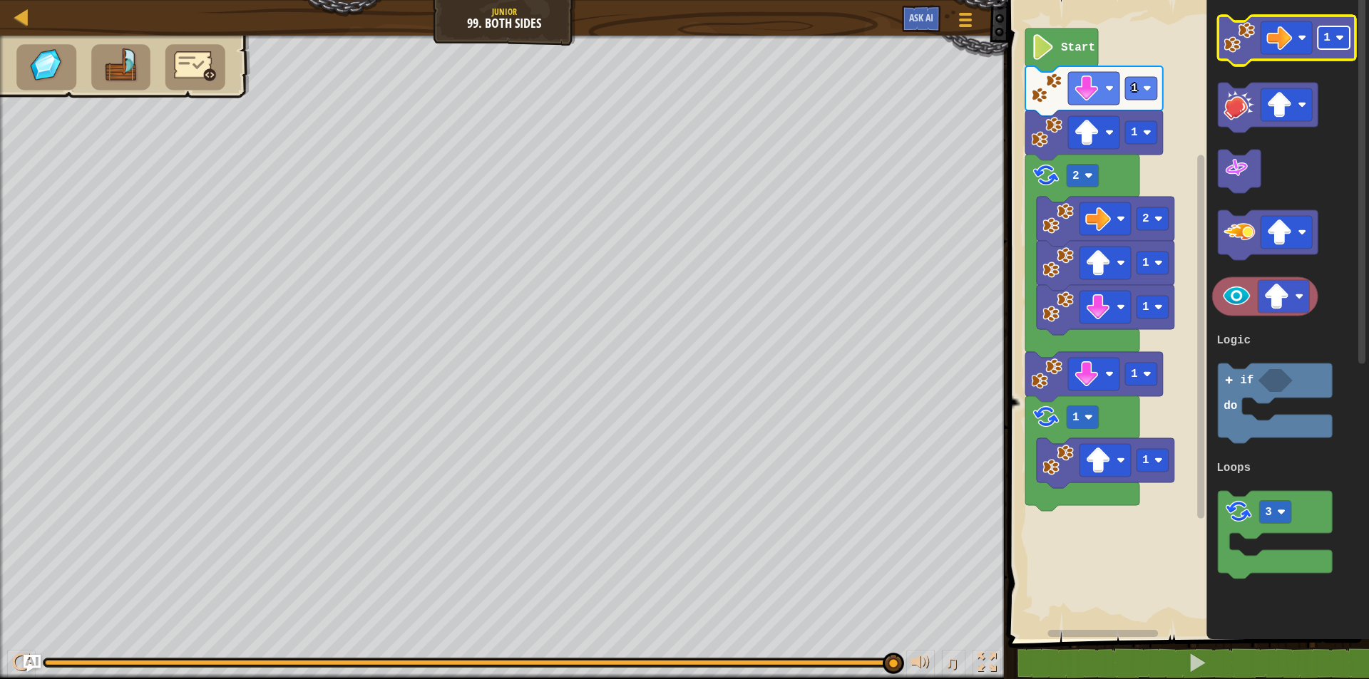
click at [1349, 43] on rect "Blockly Workspace" at bounding box center [1334, 37] width 32 height 23
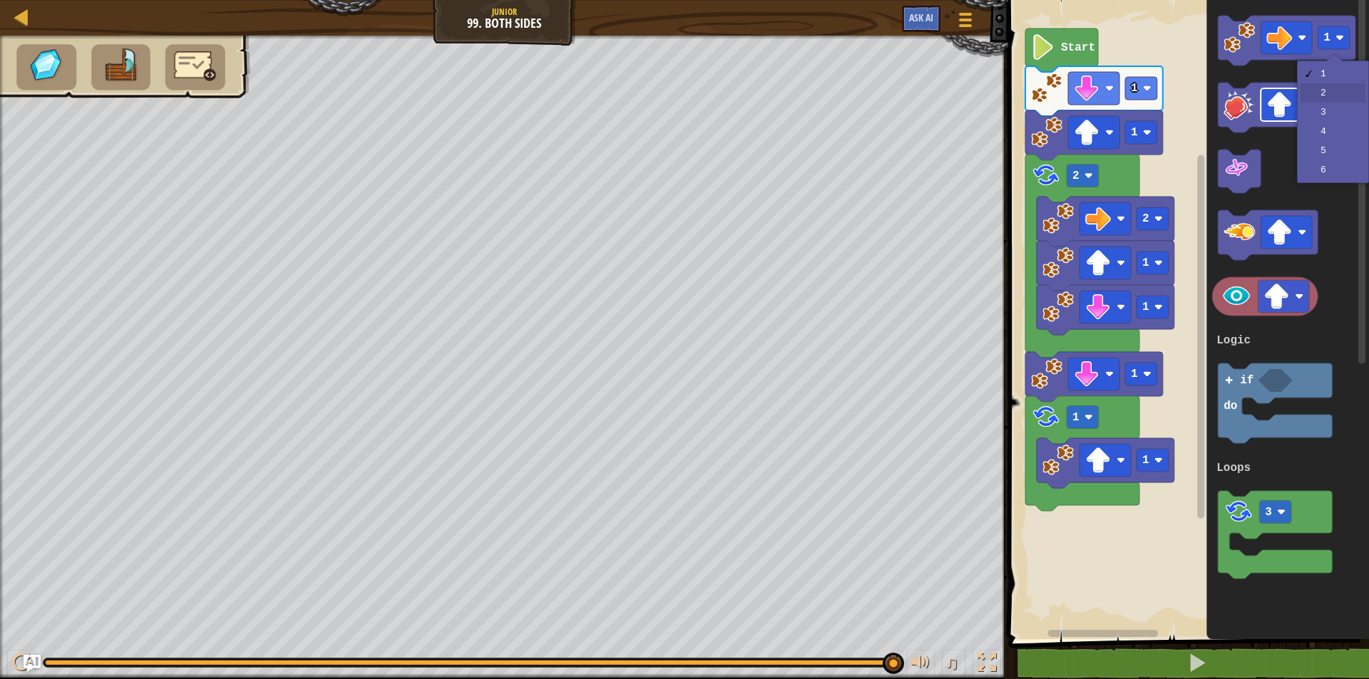
drag, startPoint x: 1327, startPoint y: 95, endPoint x: 1310, endPoint y: 91, distance: 17.5
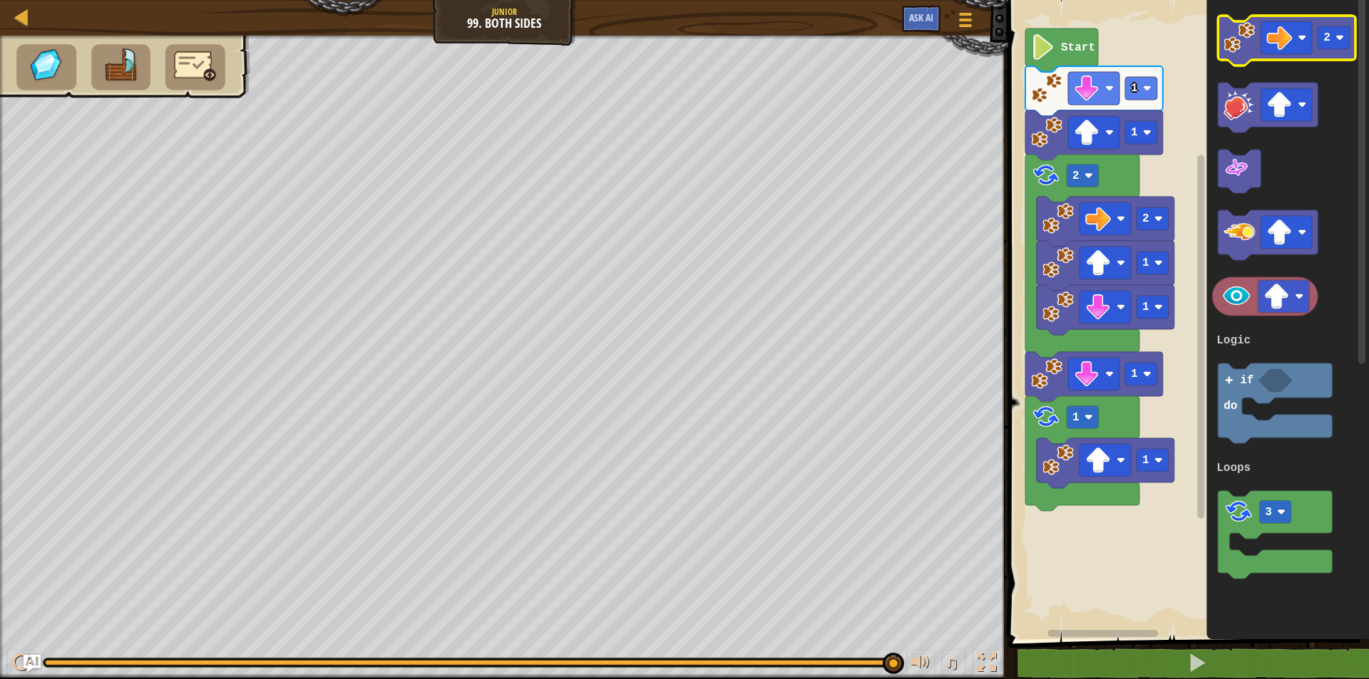
click at [1239, 51] on image "Blockly Workspace" at bounding box center [1239, 37] width 31 height 31
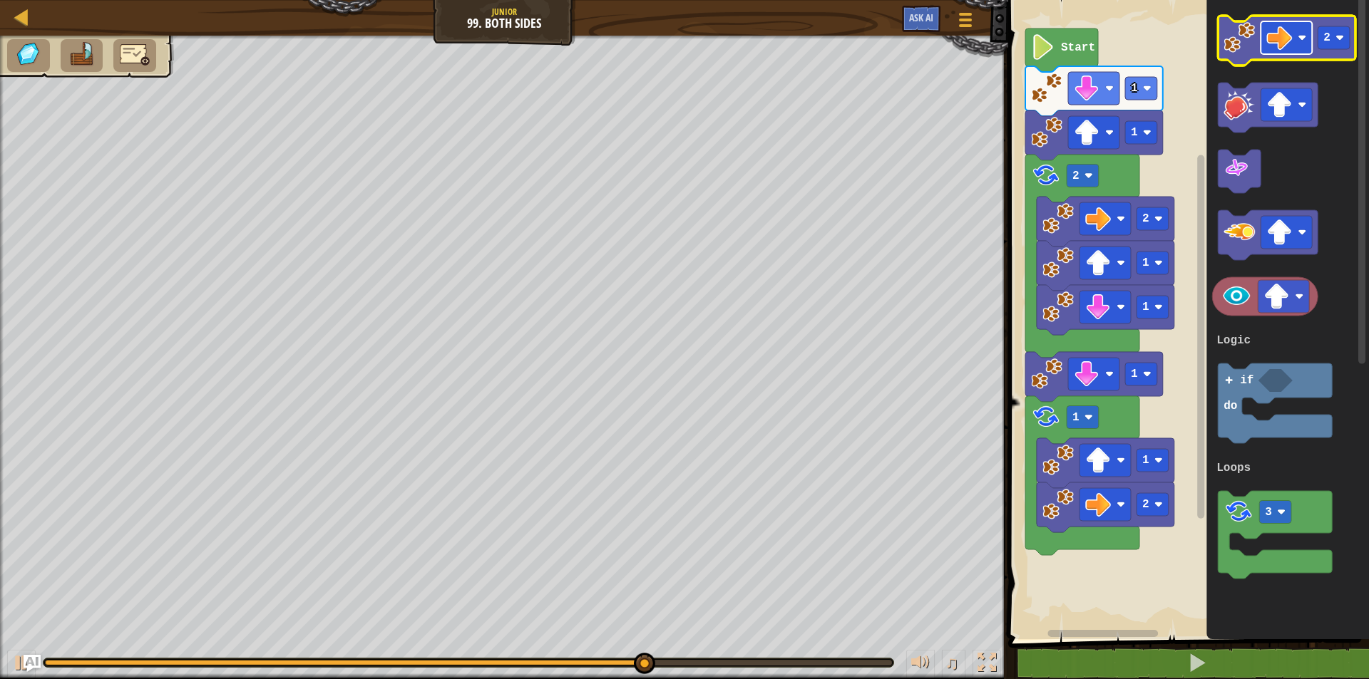
click at [1262, 41] on rect "Blockly Workspace" at bounding box center [1286, 37] width 51 height 33
click at [1330, 39] on text "2" at bounding box center [1327, 37] width 7 height 13
click at [1240, 48] on image "Blockly Workspace" at bounding box center [1239, 37] width 31 height 31
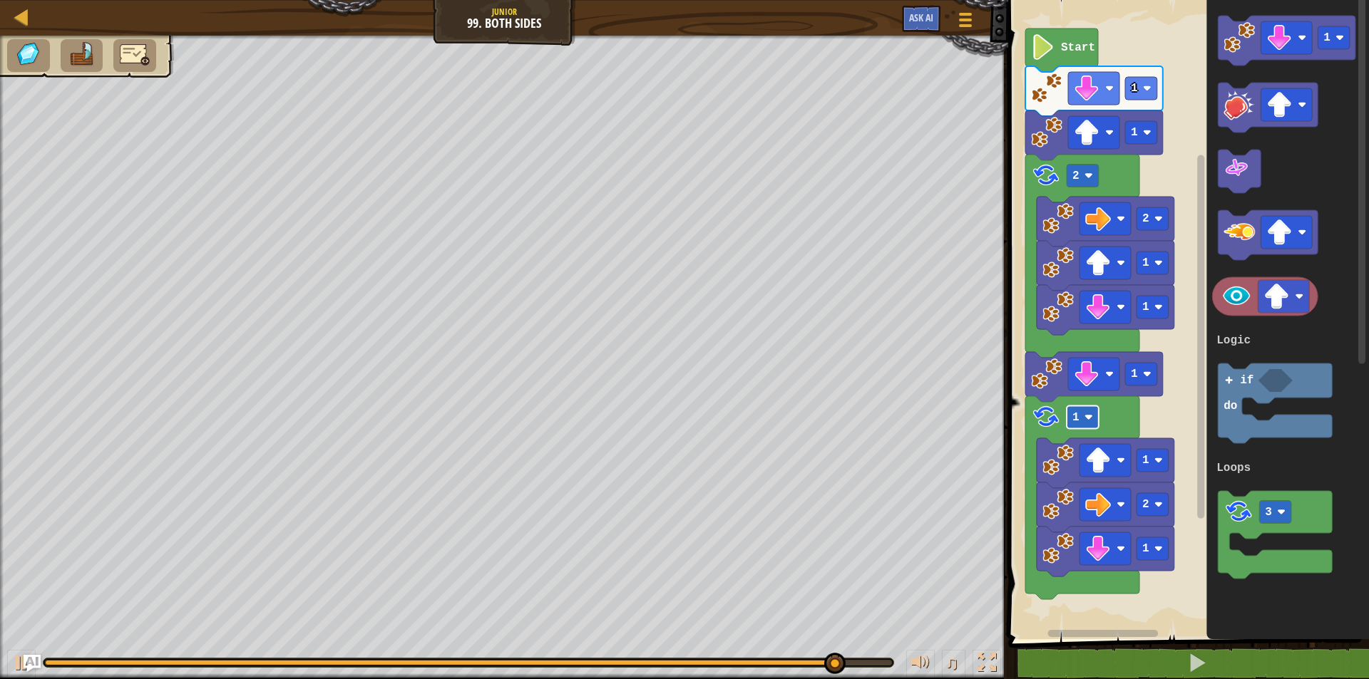
click at [1089, 422] on rect "Blockly Workspace" at bounding box center [1082, 417] width 32 height 23
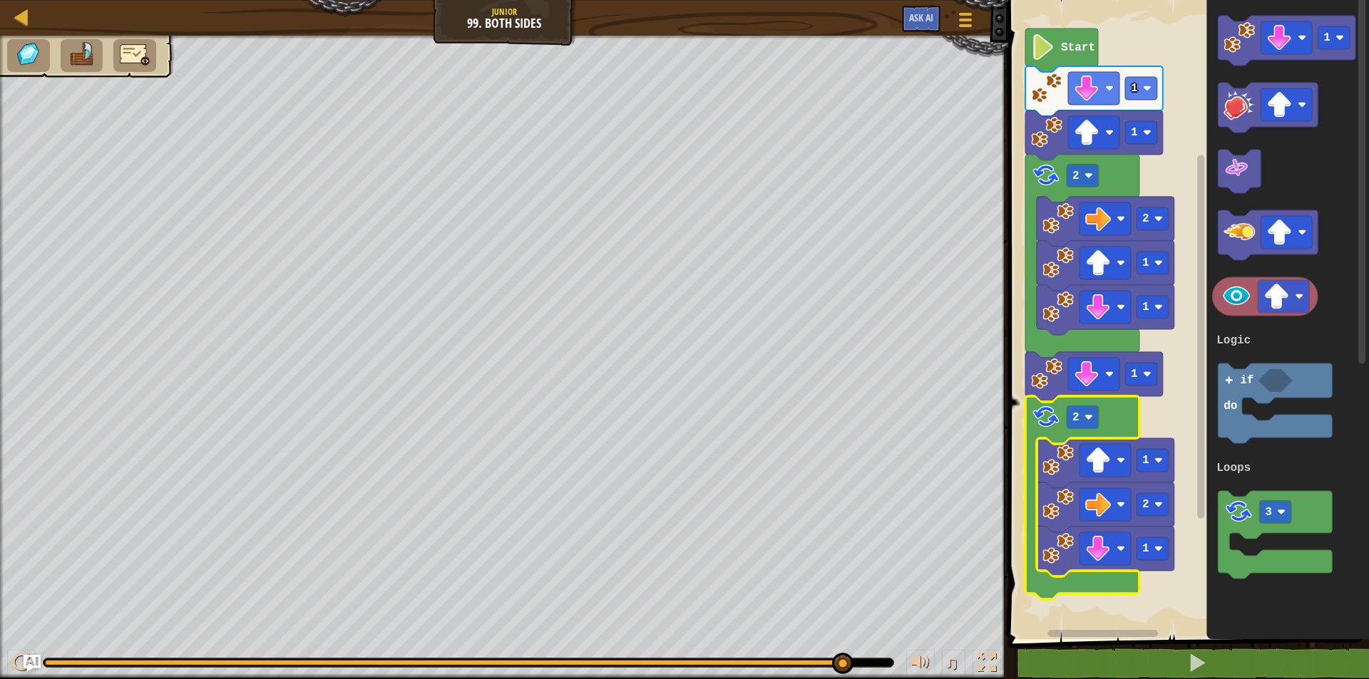
click at [19, 55] on img at bounding box center [29, 54] width 30 height 26
click at [962, 19] on span at bounding box center [966, 20] width 14 height 3
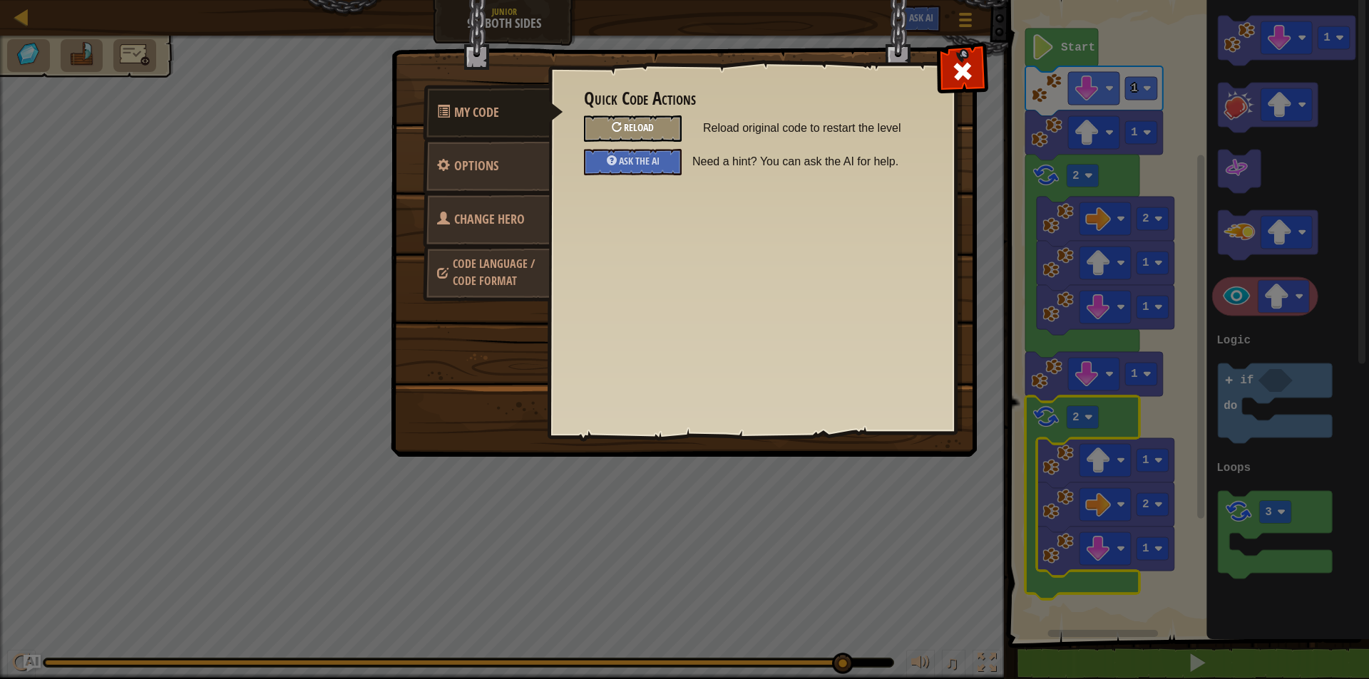
click at [631, 126] on span "Reload" at bounding box center [639, 127] width 30 height 14
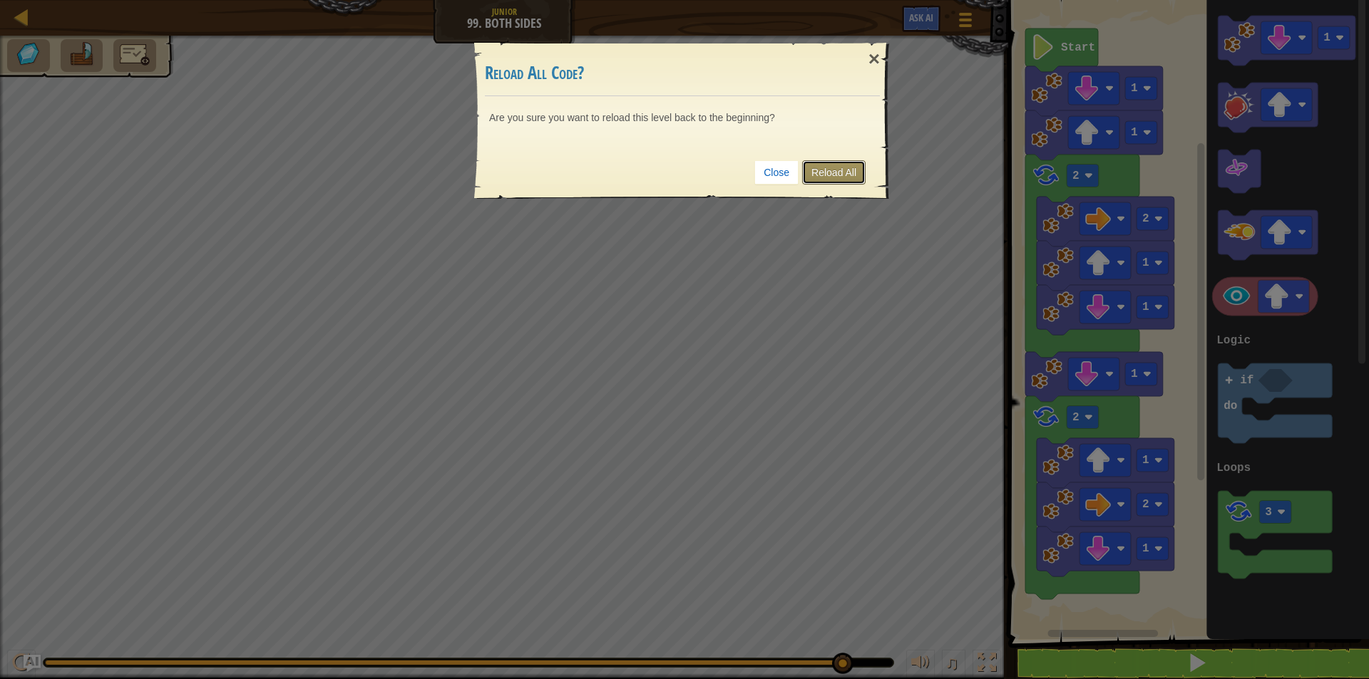
click at [822, 168] on link "Reload All" at bounding box center [833, 172] width 63 height 24
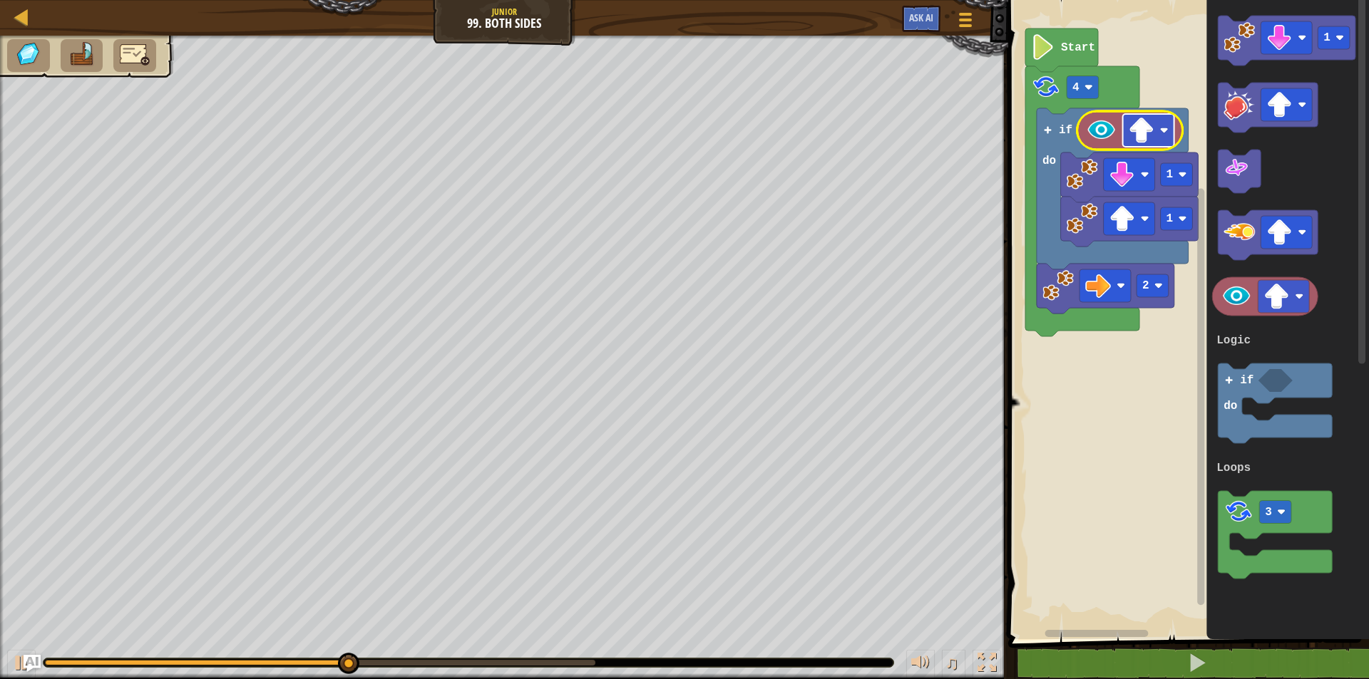
click at [1160, 142] on rect "Blockly Workspace" at bounding box center [1148, 130] width 51 height 33
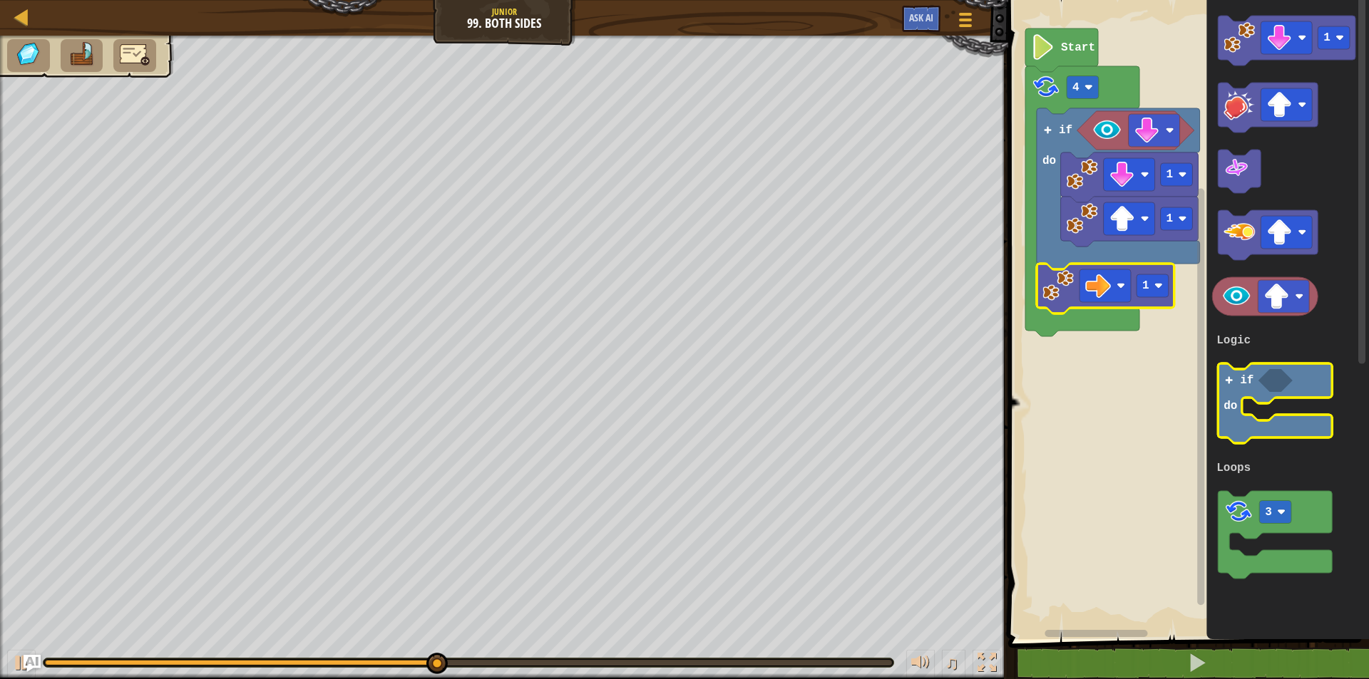
click at [1249, 431] on icon "Blockly Workspace" at bounding box center [1275, 404] width 114 height 80
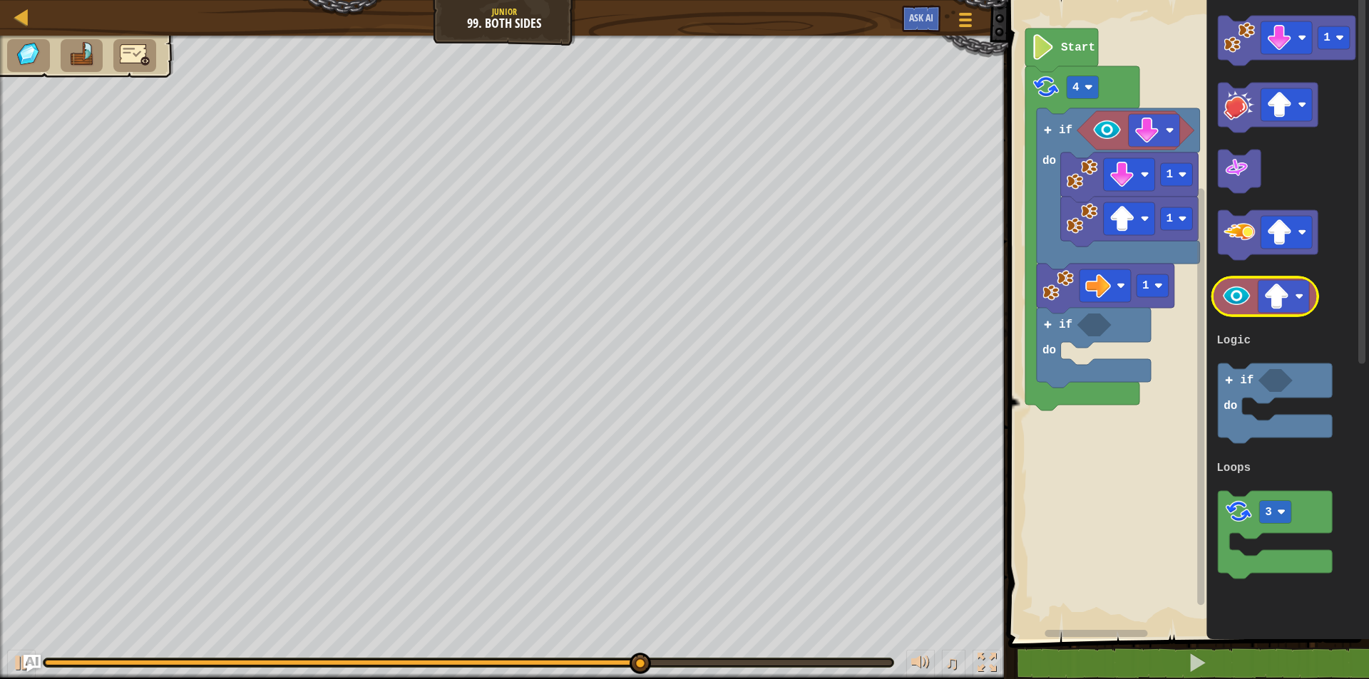
click at [1233, 304] on image "Blockly Workspace" at bounding box center [1236, 296] width 31 height 31
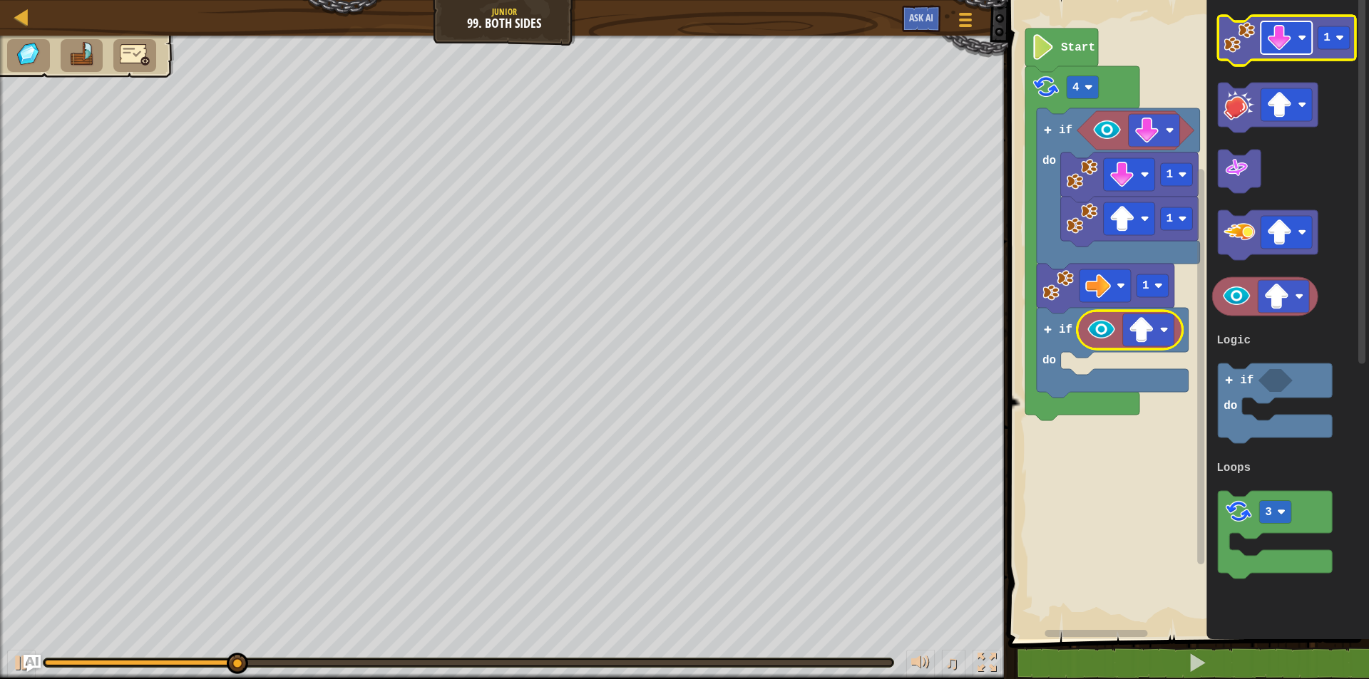
click at [1283, 39] on image "Blockly Workspace" at bounding box center [1280, 38] width 26 height 26
click at [1241, 51] on image "Blockly Workspace" at bounding box center [1239, 37] width 31 height 31
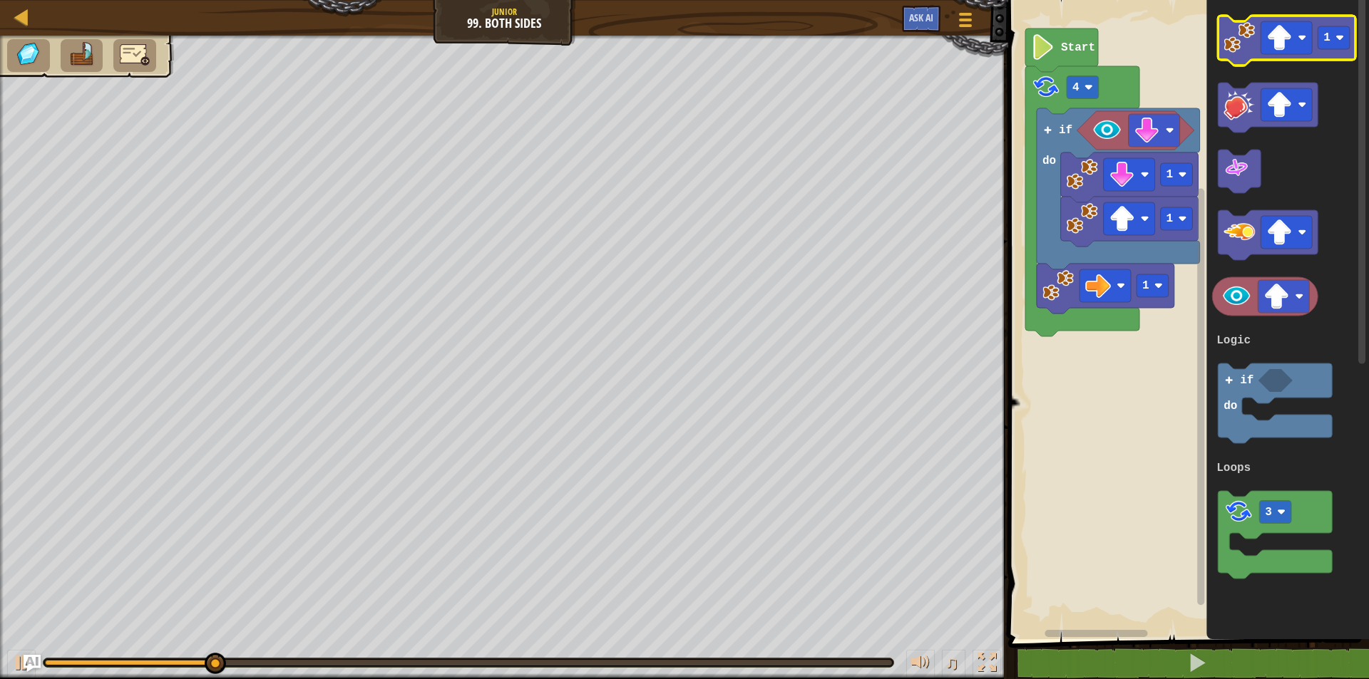
click at [1238, 49] on image "Blockly Workspace" at bounding box center [1239, 37] width 31 height 31
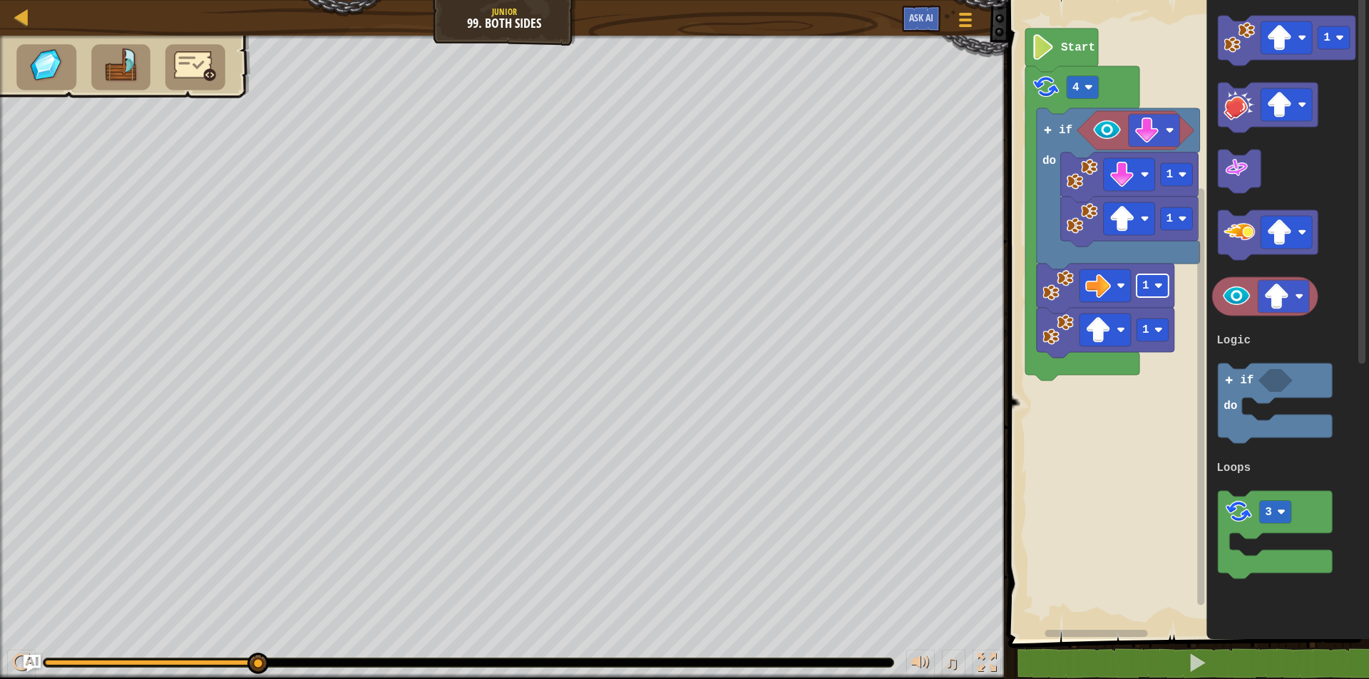
click at [1154, 291] on rect "Blockly Workspace" at bounding box center [1152, 285] width 32 height 23
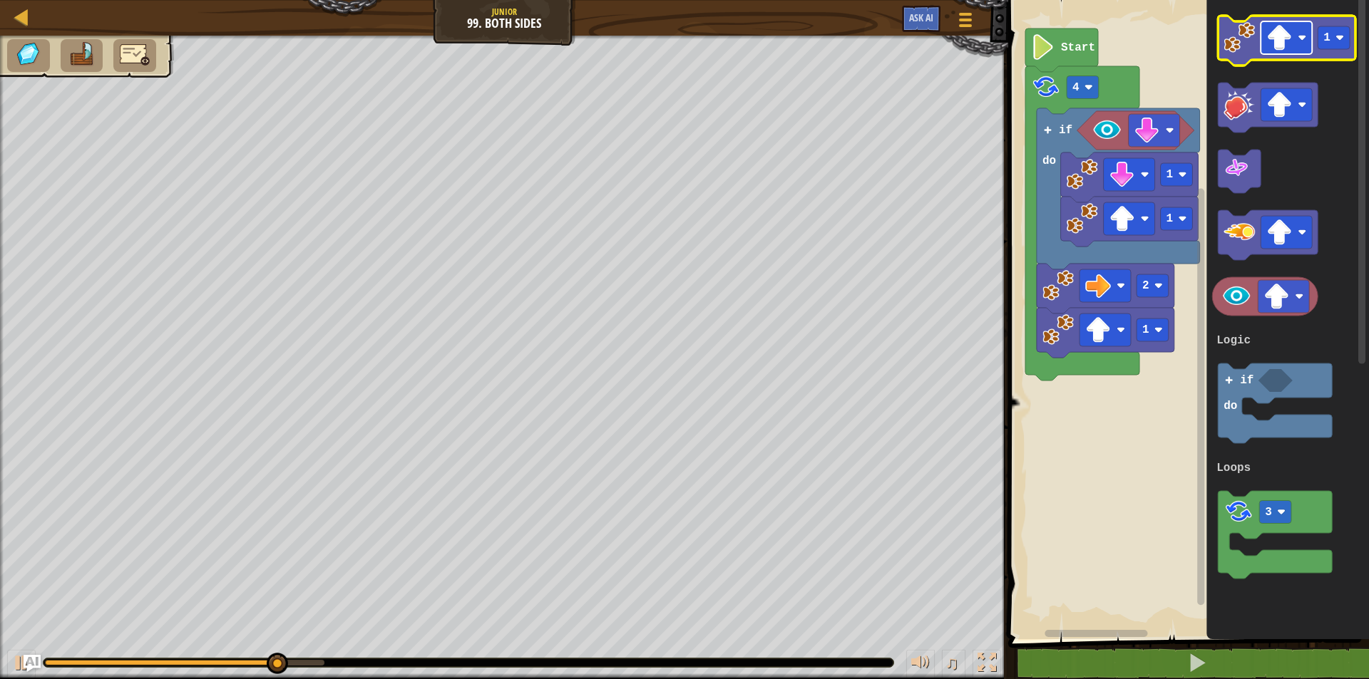
click at [1290, 38] on image "Blockly Workspace" at bounding box center [1280, 38] width 26 height 26
click at [1247, 43] on image "Blockly Workspace" at bounding box center [1239, 37] width 31 height 31
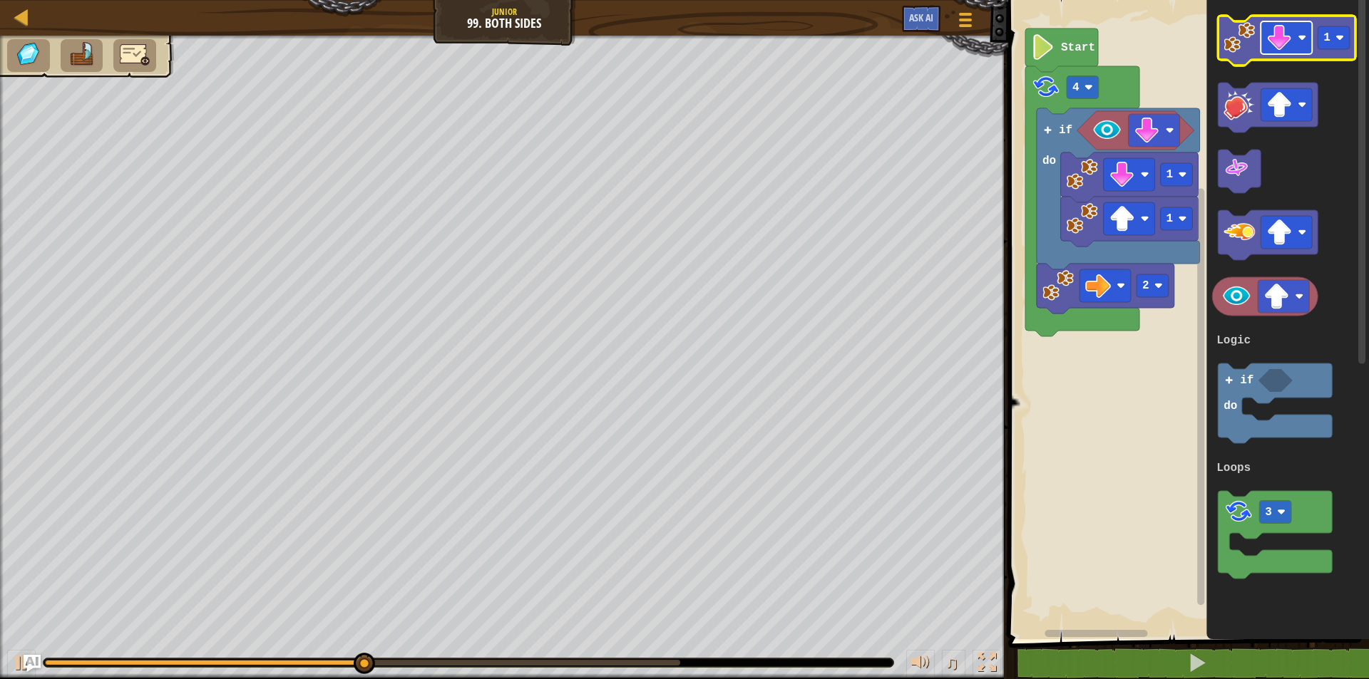
click at [1282, 43] on image "Blockly Workspace" at bounding box center [1280, 38] width 26 height 26
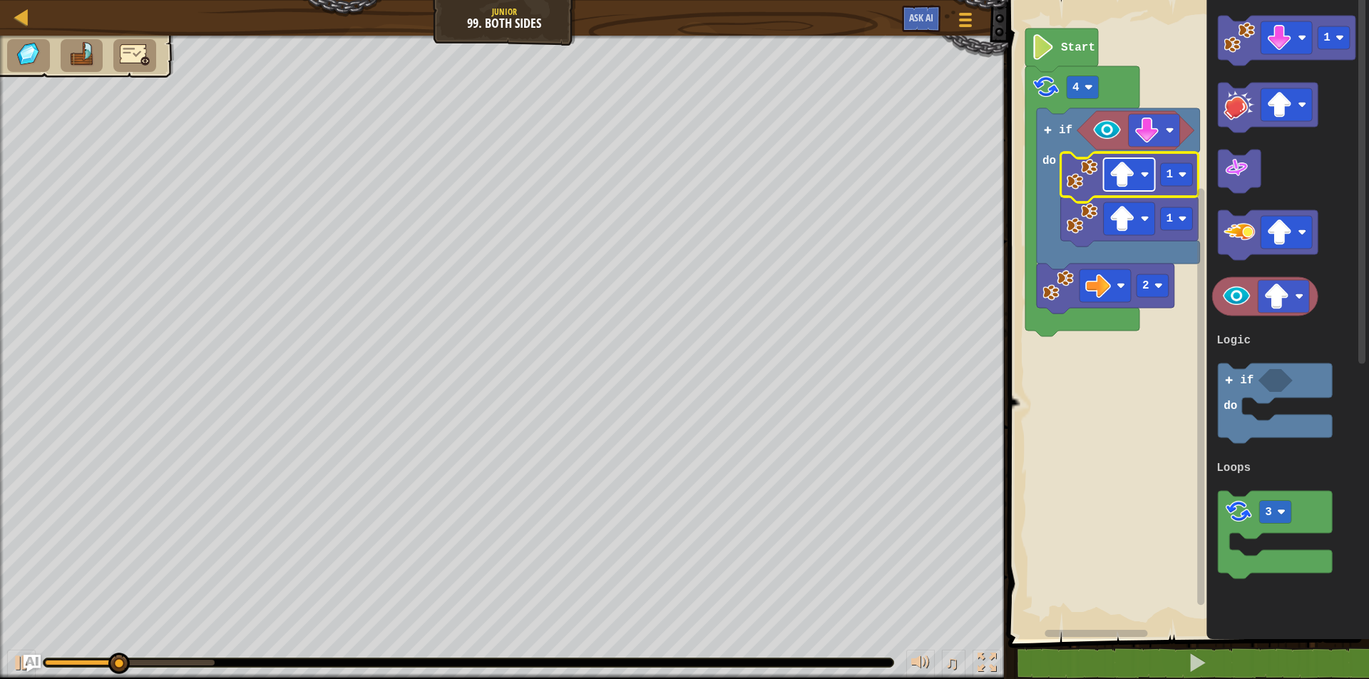
click at [1133, 185] on image "Blockly Workspace" at bounding box center [1122, 175] width 26 height 26
click at [1075, 431] on rect "Blockly Workspace" at bounding box center [1186, 316] width 365 height 647
click at [1128, 192] on icon "Blockly Workspace" at bounding box center [1130, 178] width 138 height 50
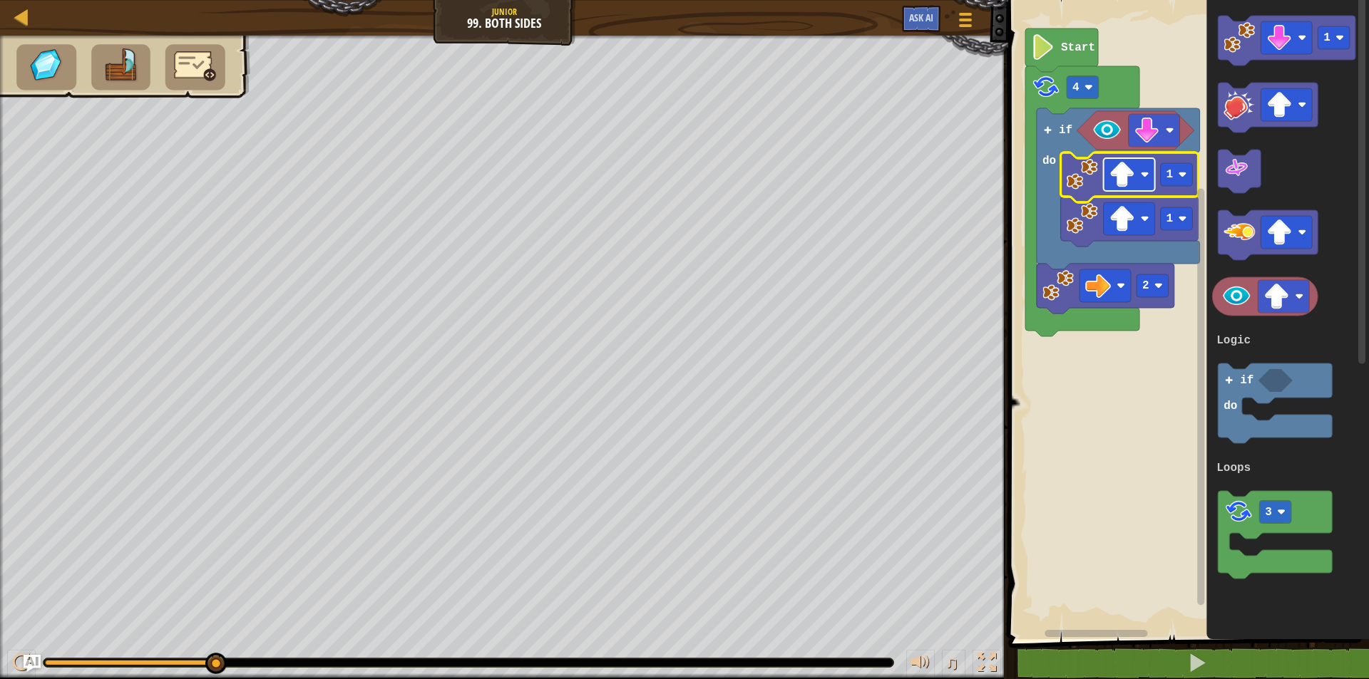
click at [1137, 177] on rect "Blockly Workspace" at bounding box center [1129, 174] width 51 height 33
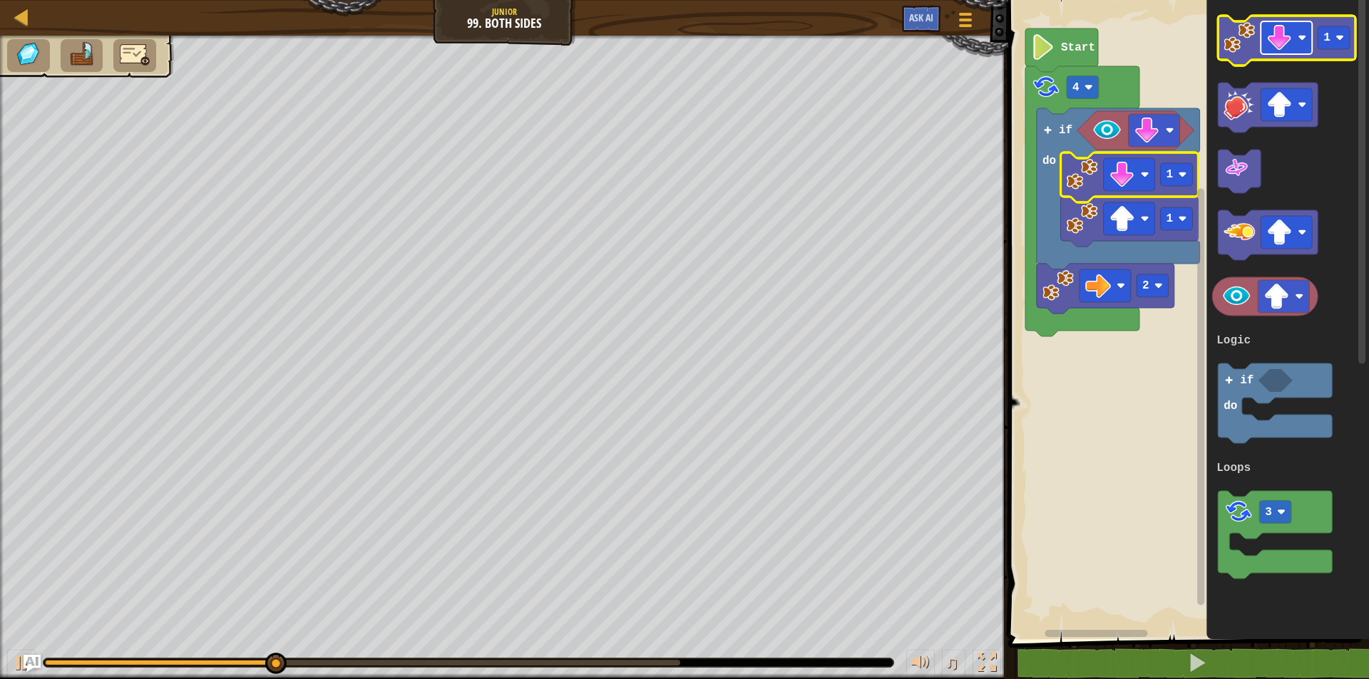
click at [1289, 43] on image "Blockly Workspace" at bounding box center [1280, 38] width 26 height 26
click at [1236, 34] on image "Blockly Workspace" at bounding box center [1239, 37] width 31 height 31
click at [1243, 51] on image "Blockly Workspace" at bounding box center [1239, 37] width 31 height 31
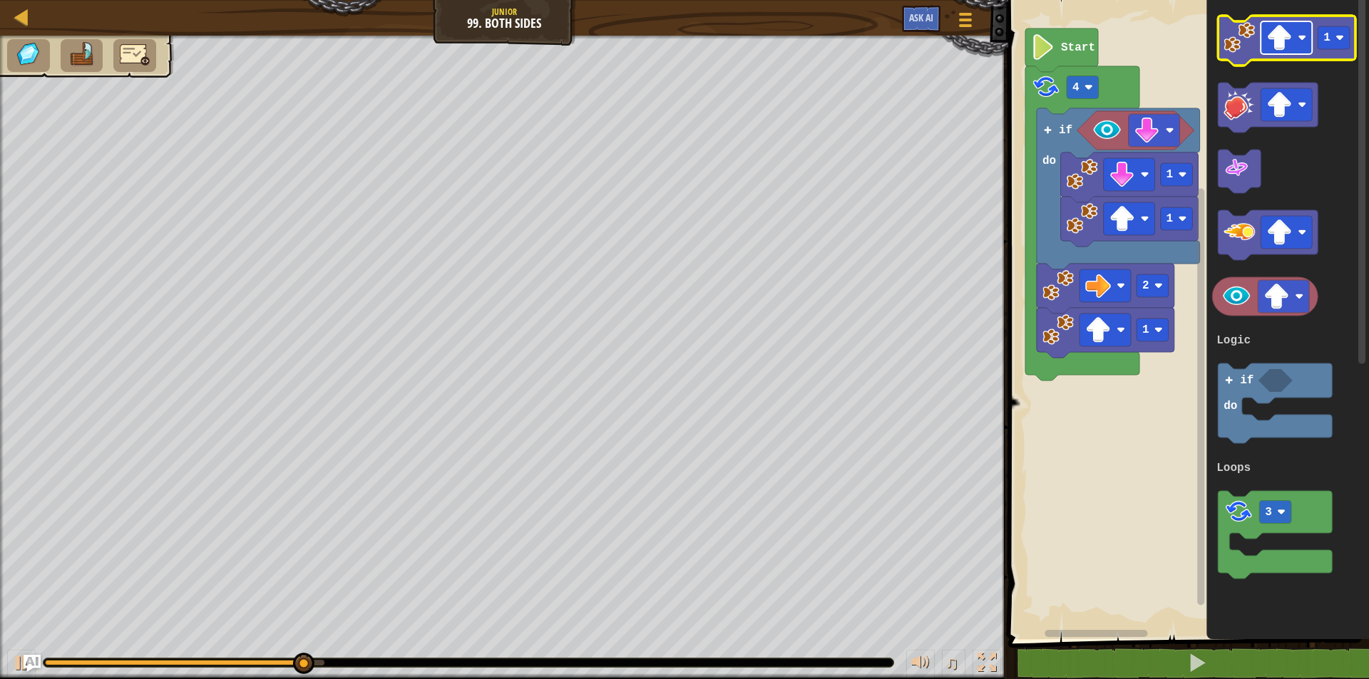
click at [1272, 37] on image "Blockly Workspace" at bounding box center [1280, 38] width 26 height 26
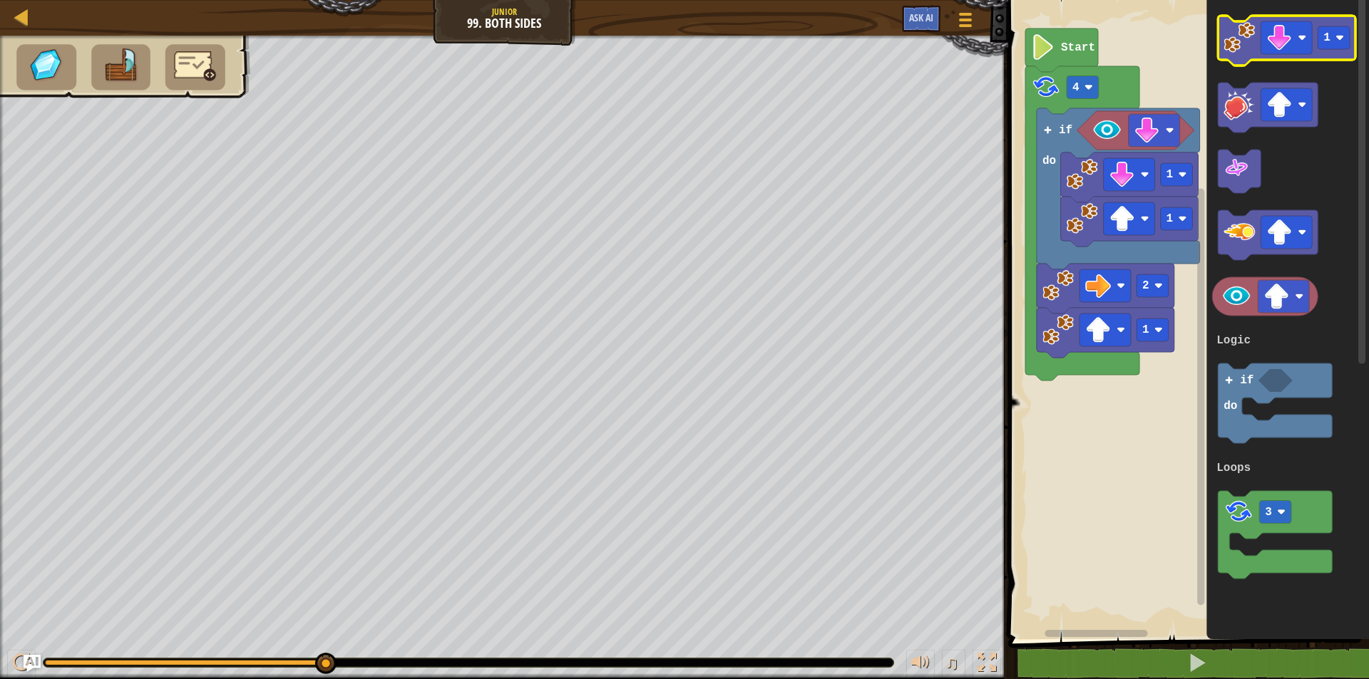
click at [1248, 49] on image "Blockly Workspace" at bounding box center [1239, 37] width 31 height 31
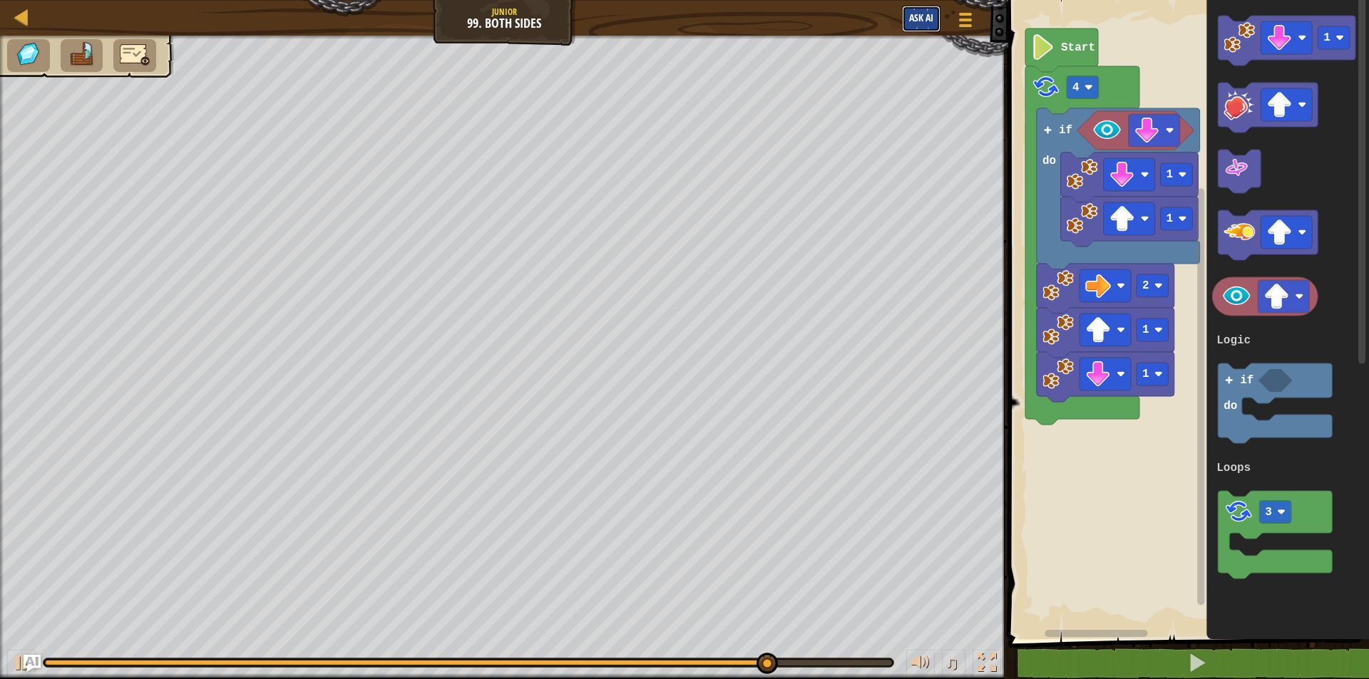
click at [917, 21] on span "Ask AI" at bounding box center [921, 18] width 24 height 14
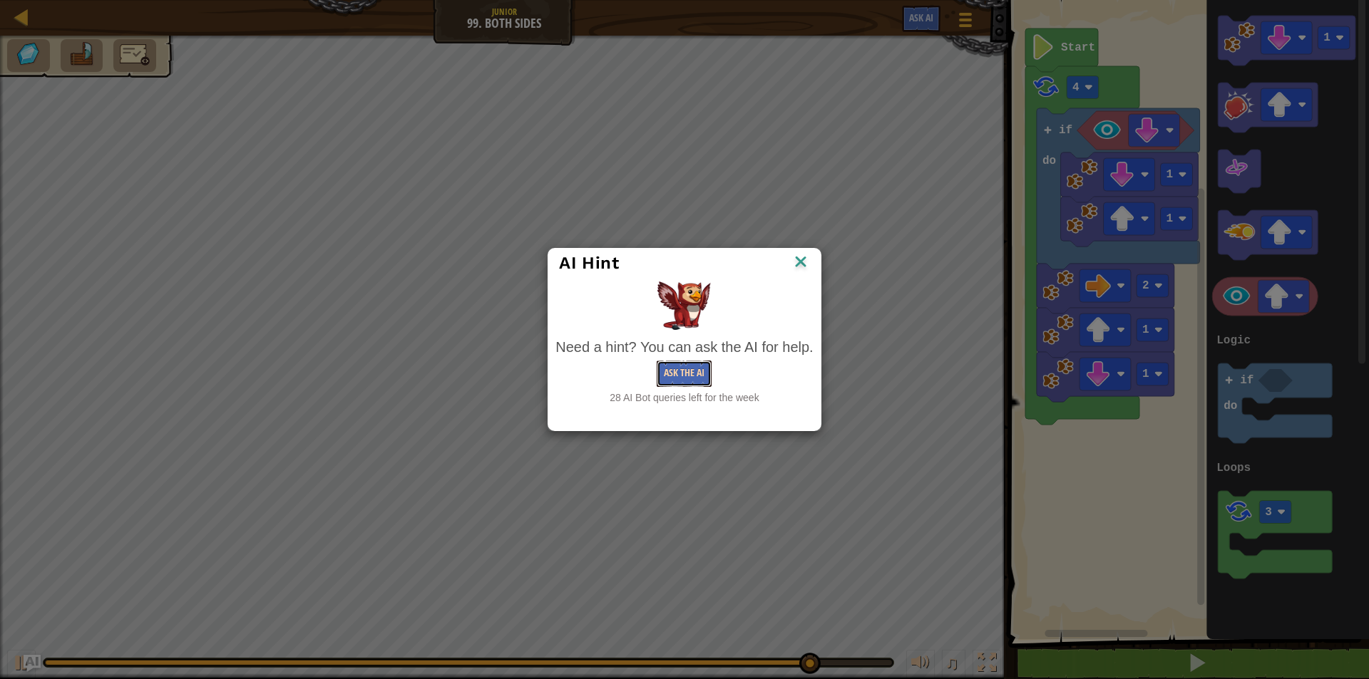
click at [699, 364] on button "Ask the AI" at bounding box center [684, 374] width 55 height 26
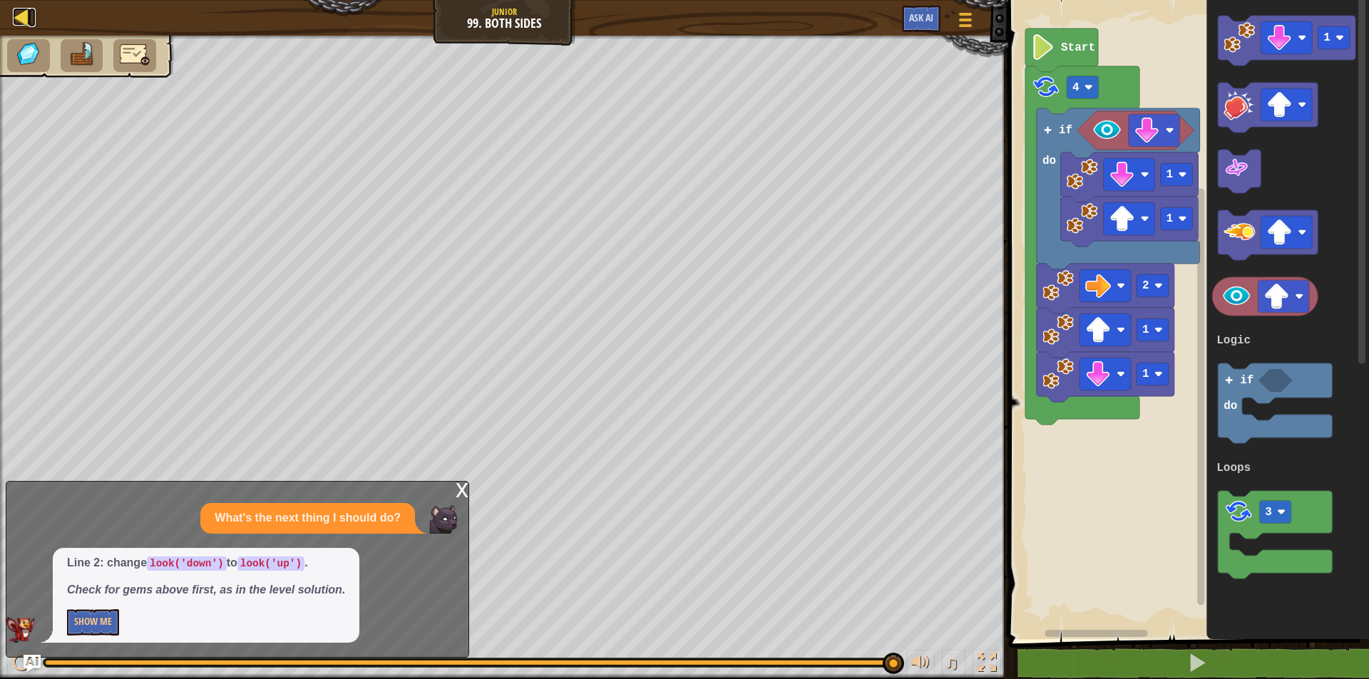
click at [25, 16] on div at bounding box center [22, 17] width 18 height 18
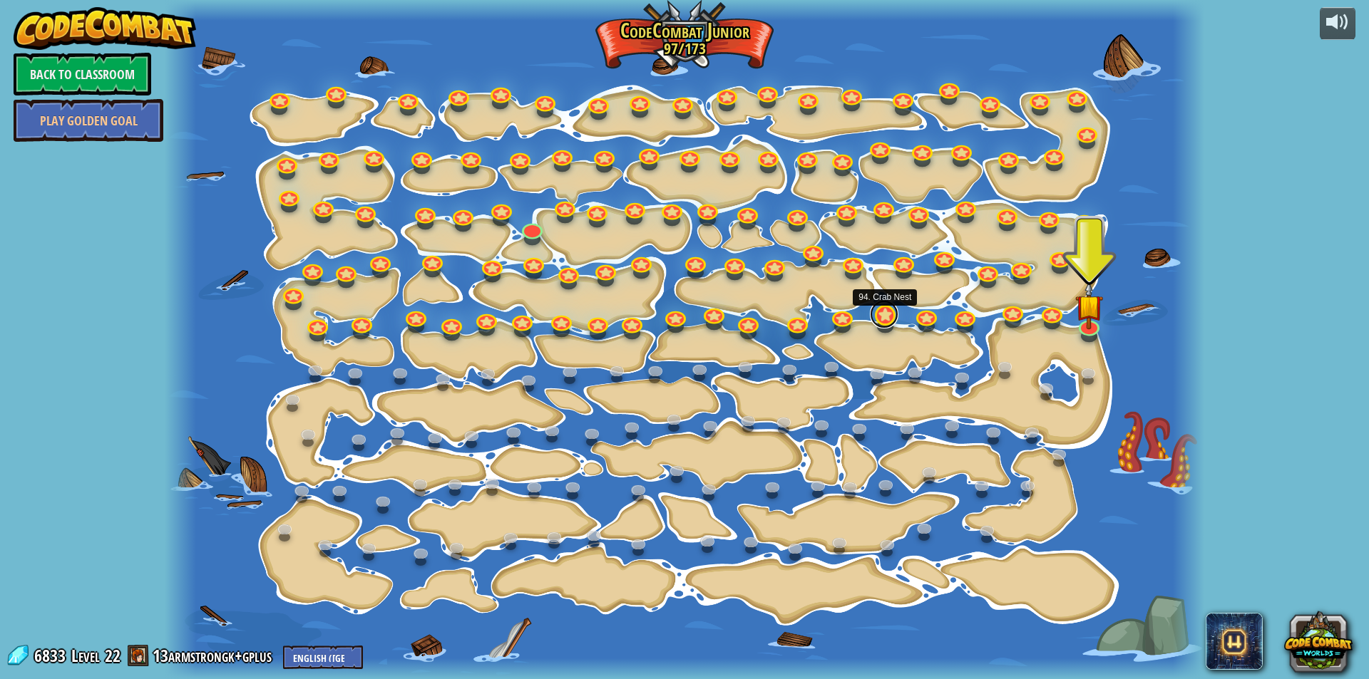
click at [885, 316] on link at bounding box center [884, 314] width 29 height 29
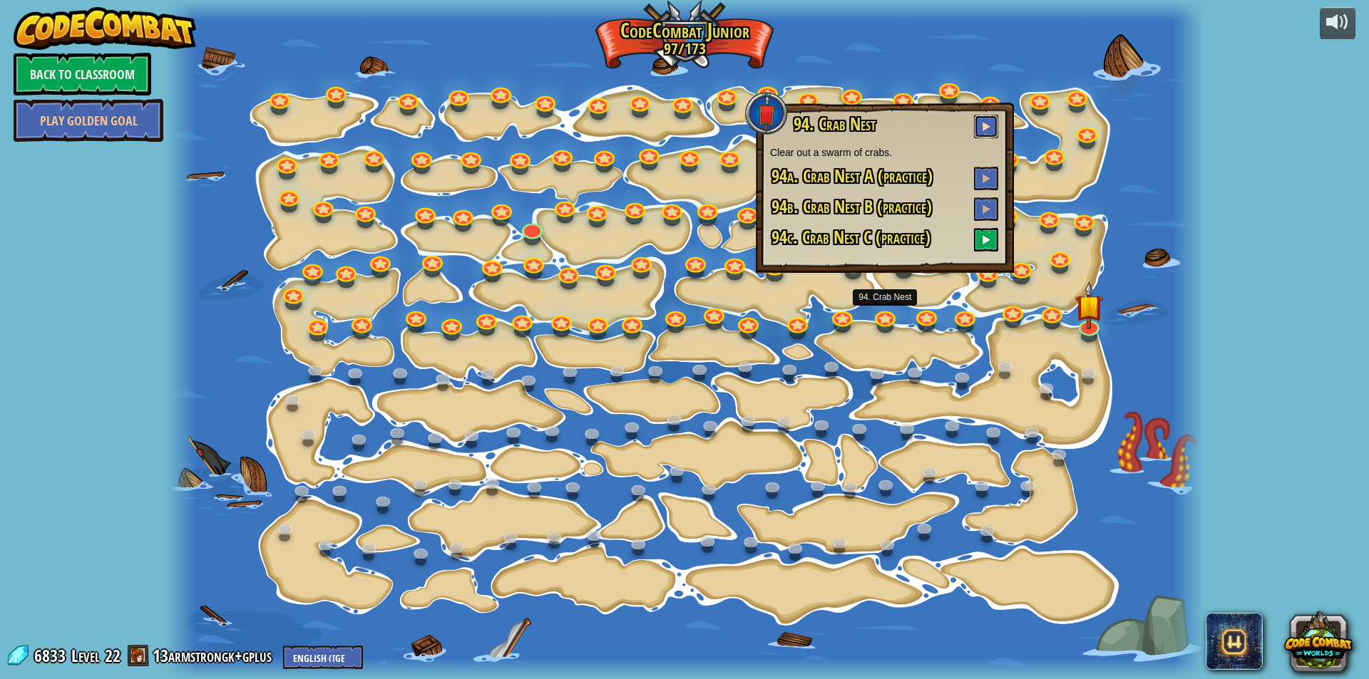
click at [987, 122] on span at bounding box center [986, 126] width 10 height 10
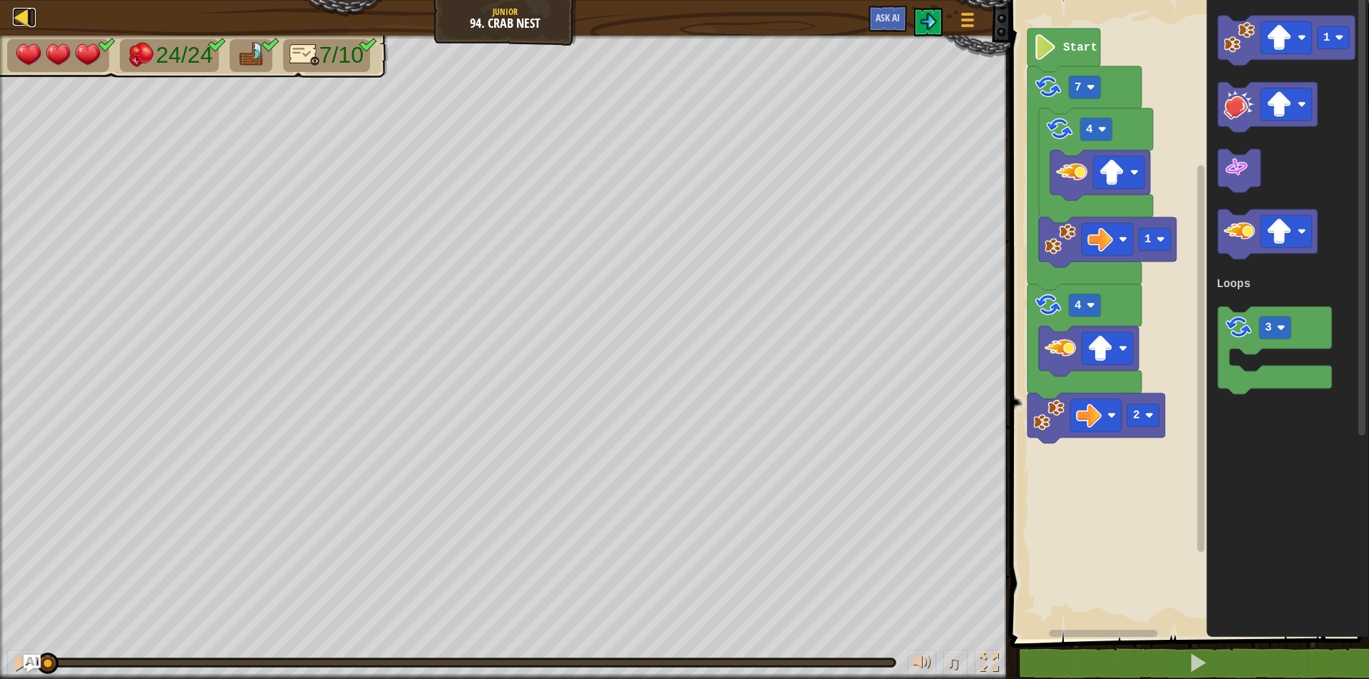
click at [26, 15] on div at bounding box center [22, 17] width 18 height 18
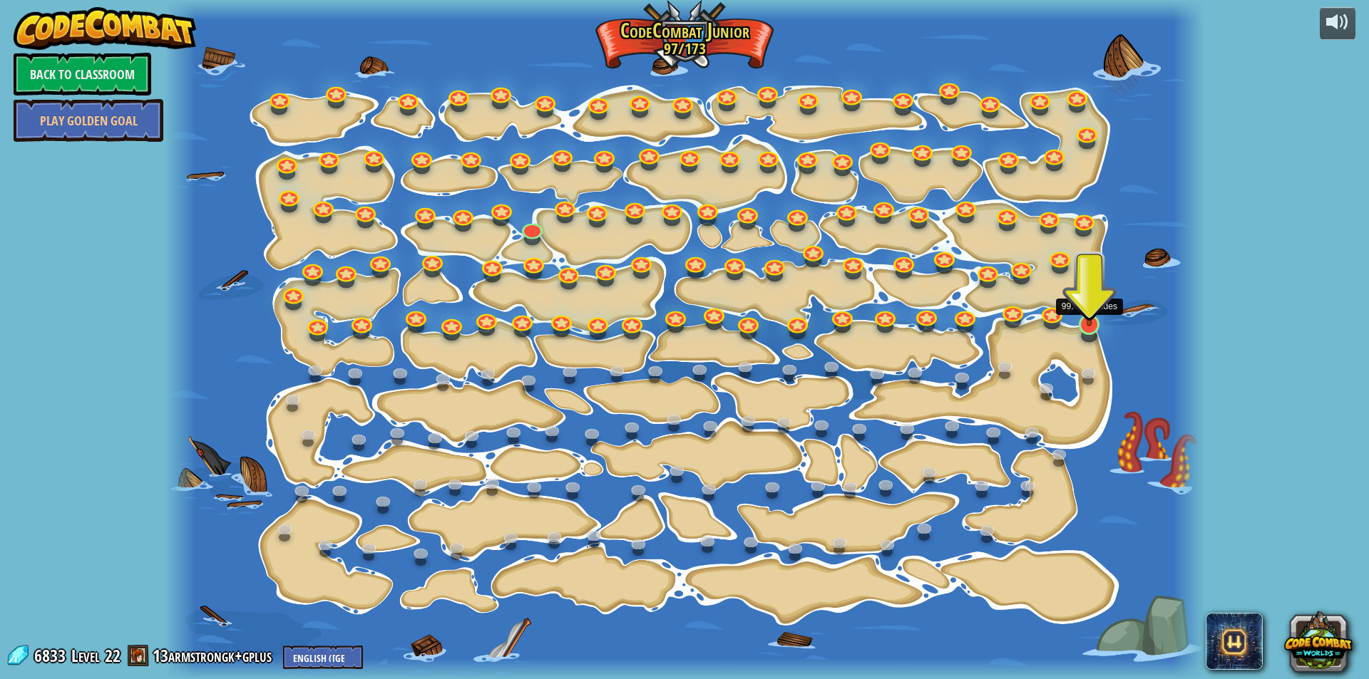
click at [1093, 317] on img at bounding box center [1089, 294] width 28 height 64
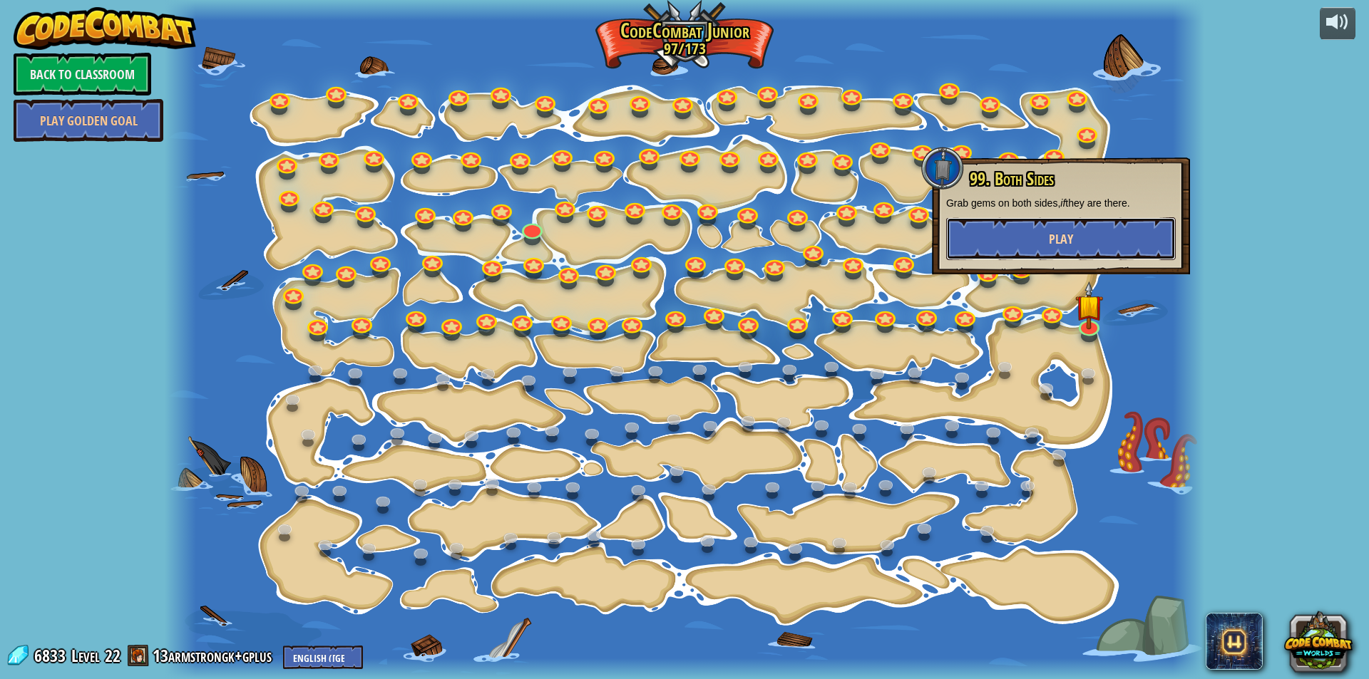
click at [1067, 230] on button "Play" at bounding box center [1061, 238] width 230 height 43
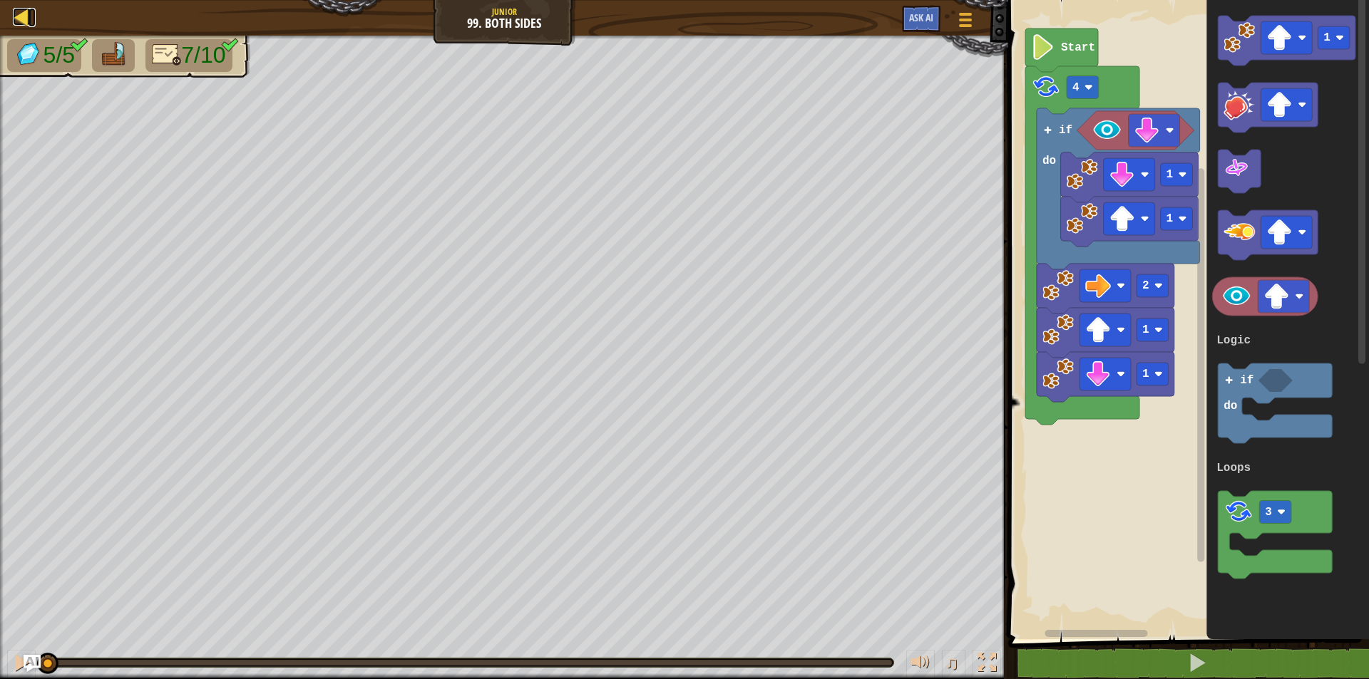
click at [31, 24] on link "Map" at bounding box center [32, 17] width 7 height 19
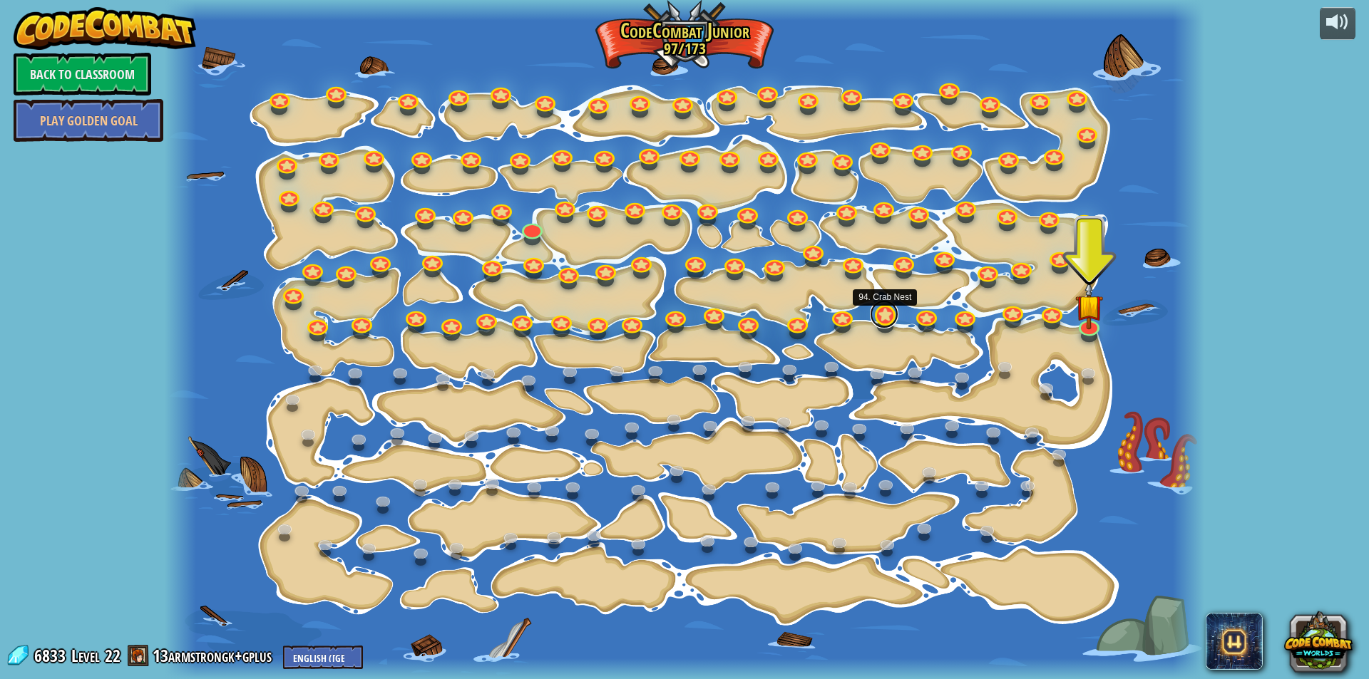
click at [882, 322] on link at bounding box center [884, 314] width 29 height 29
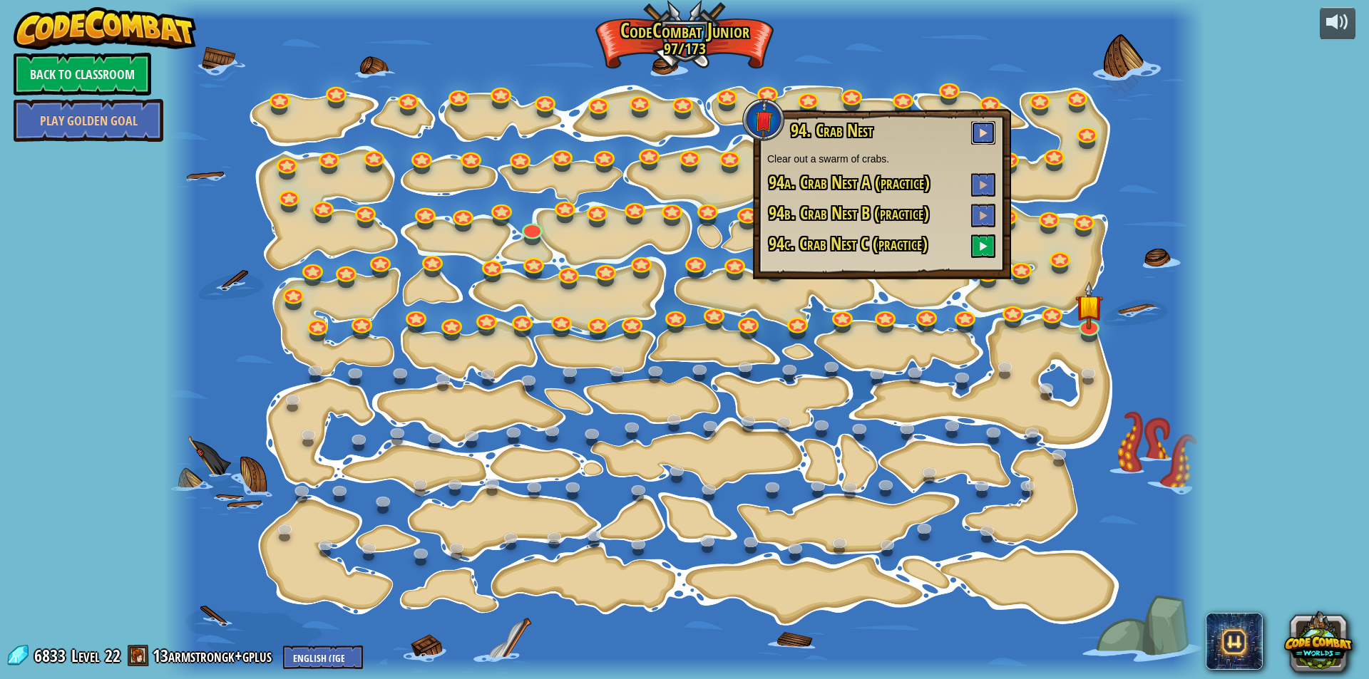
click at [974, 135] on button at bounding box center [983, 133] width 24 height 24
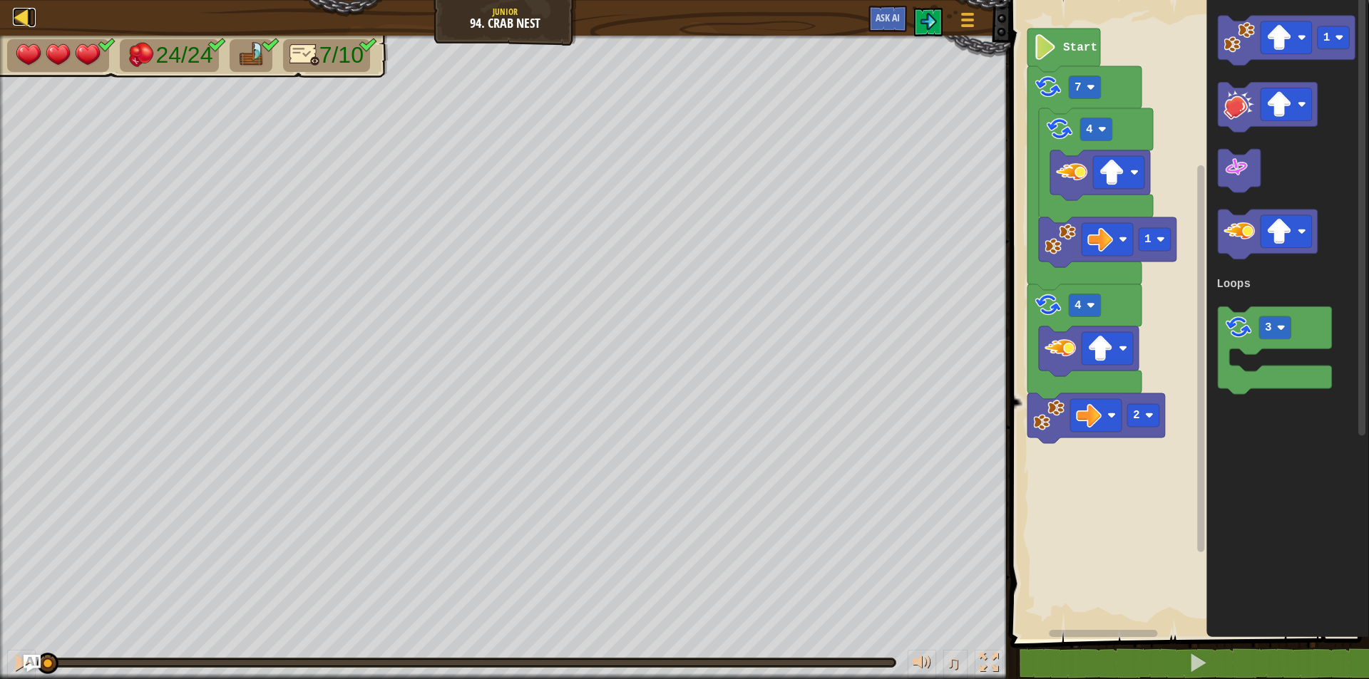
click at [24, 21] on div at bounding box center [22, 17] width 18 height 18
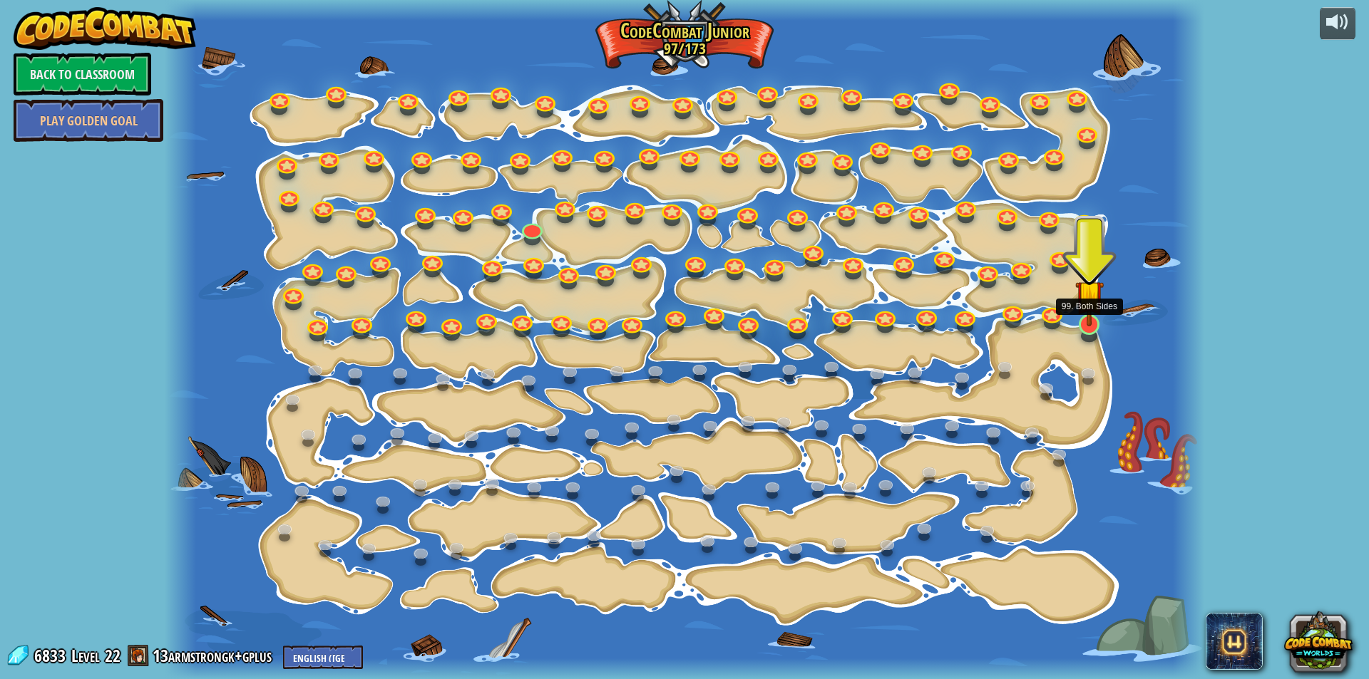
click at [1091, 326] on img at bounding box center [1089, 294] width 28 height 64
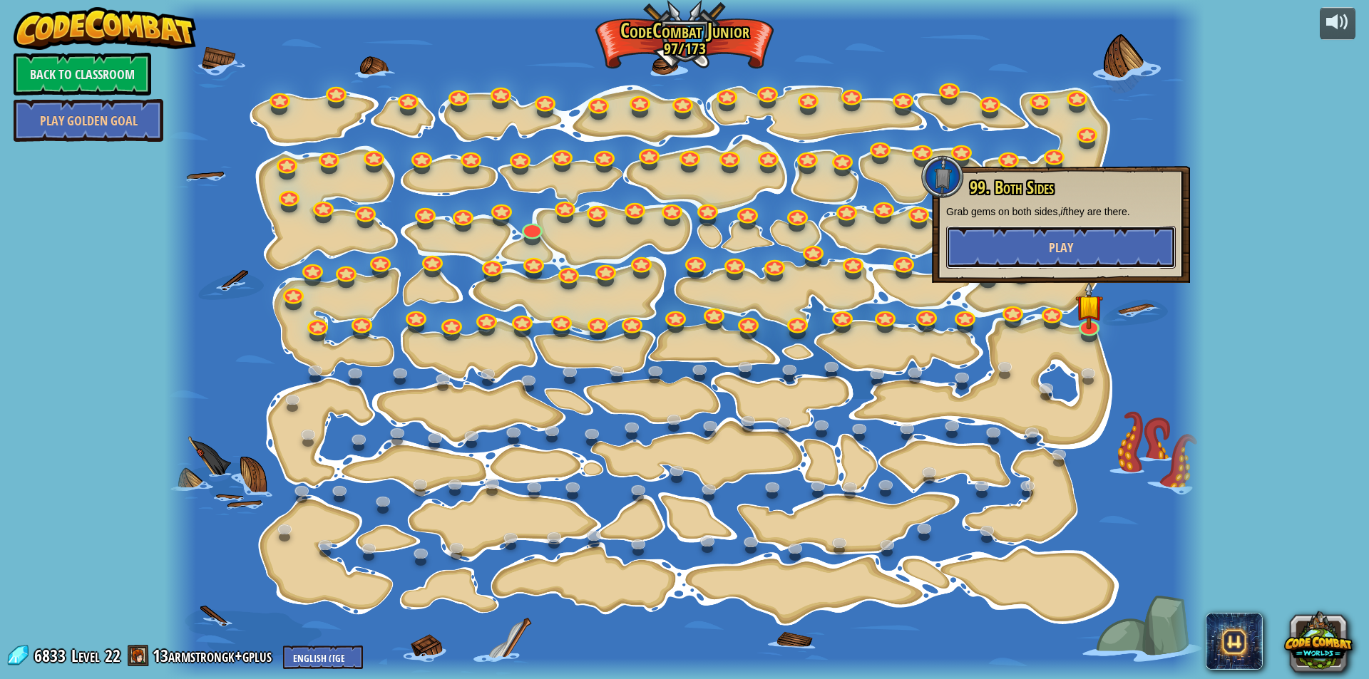
click at [1057, 243] on span "Play" at bounding box center [1061, 248] width 24 height 18
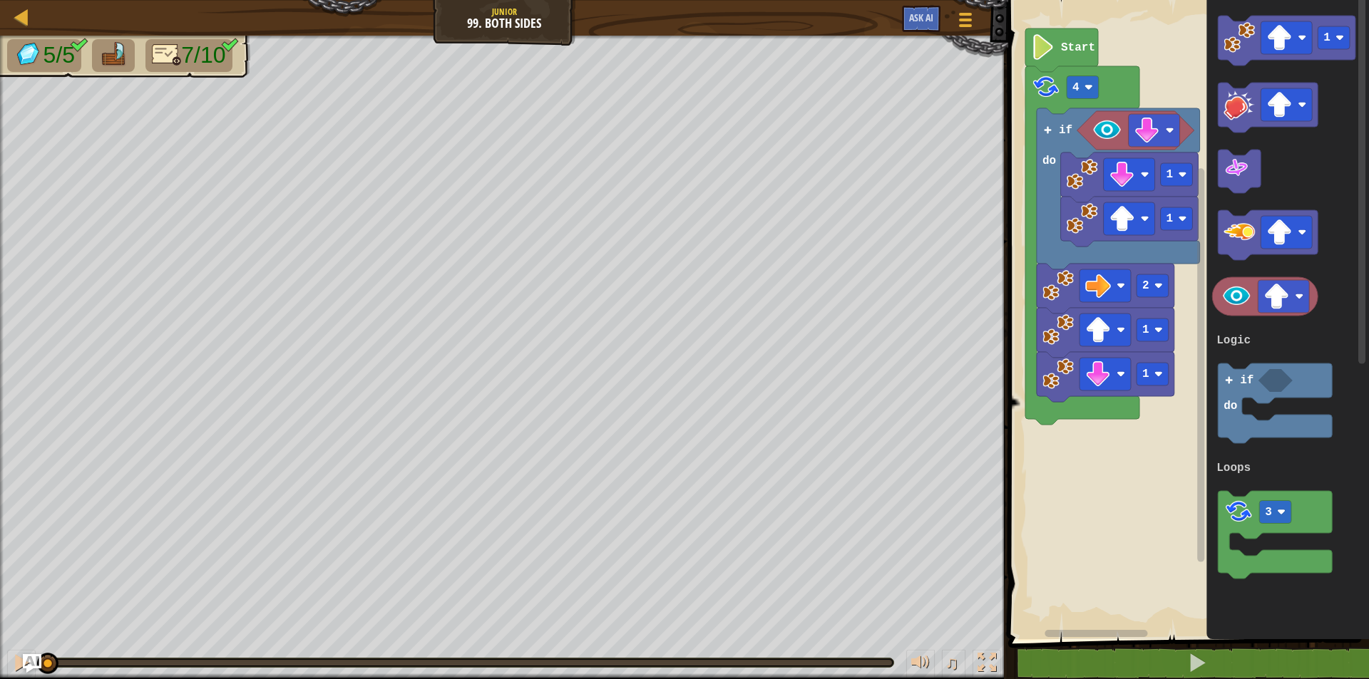
click at [31, 657] on img "Ask AI" at bounding box center [32, 663] width 19 height 19
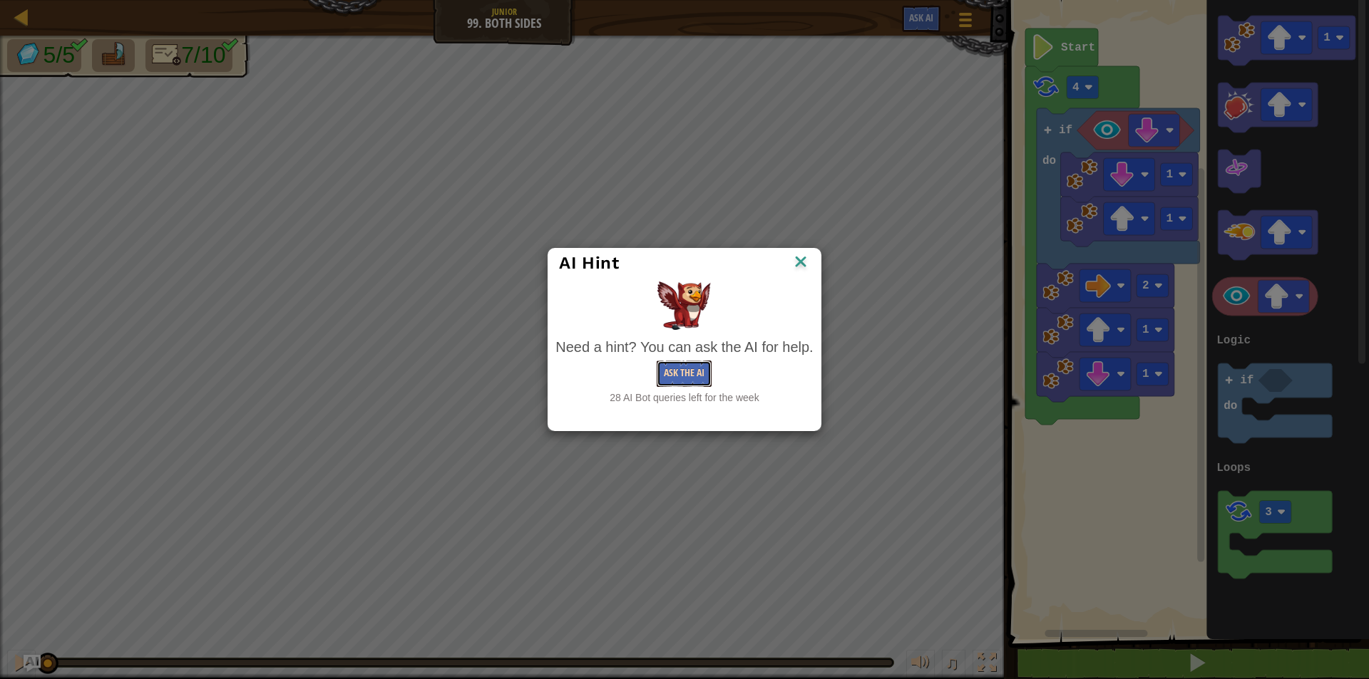
click at [675, 366] on button "Ask the AI" at bounding box center [684, 374] width 55 height 26
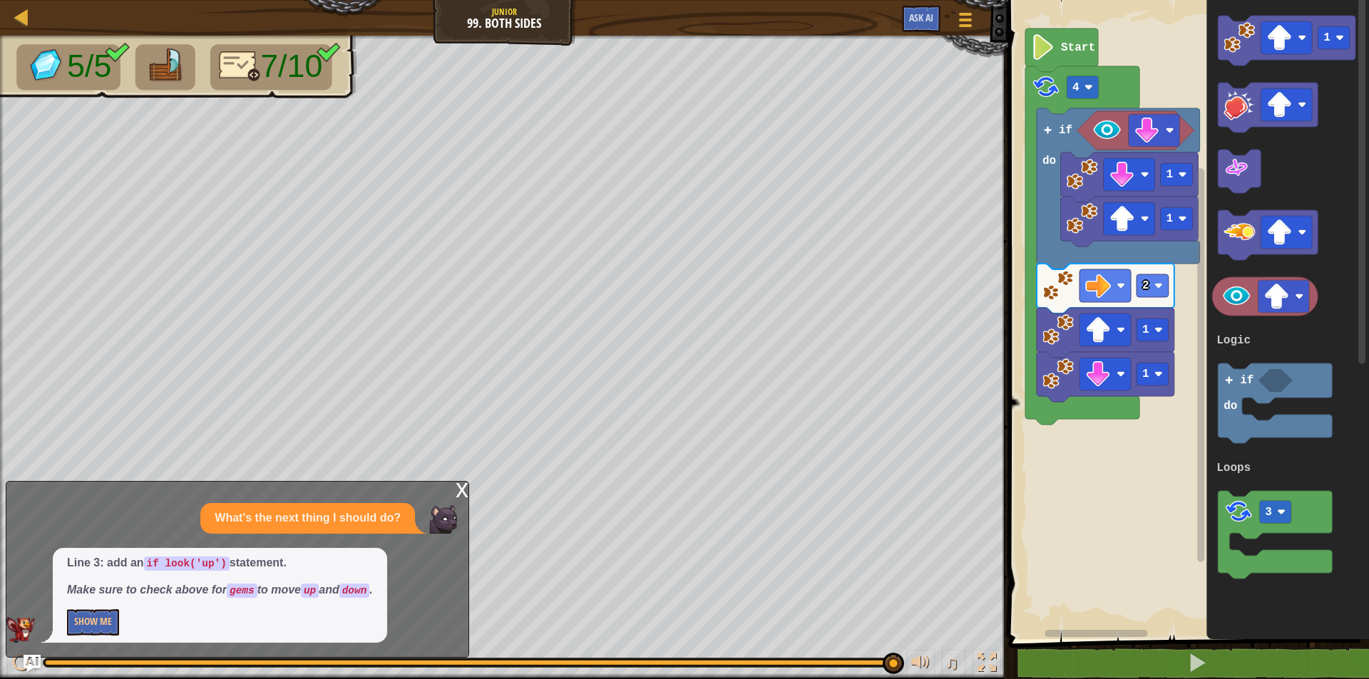
click at [462, 488] on div "x" at bounding box center [462, 489] width 13 height 14
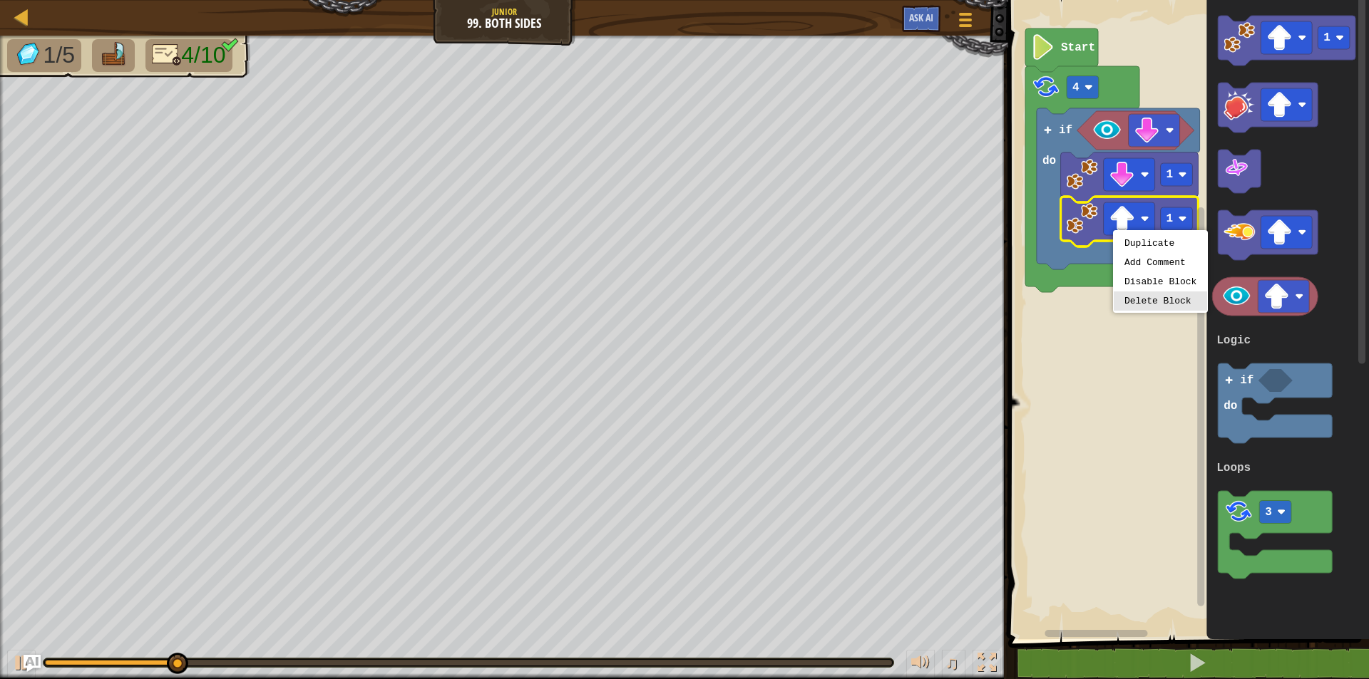
drag, startPoint x: 1136, startPoint y: 297, endPoint x: 1103, endPoint y: 262, distance: 48.9
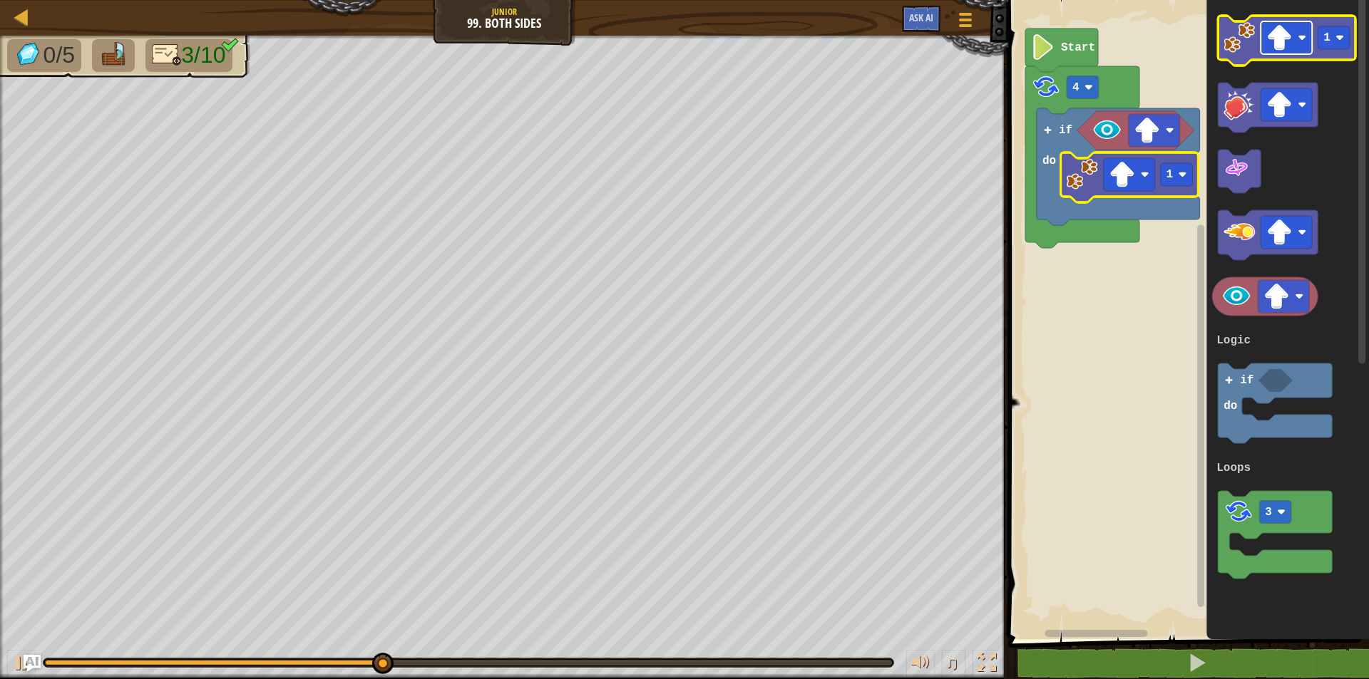
click at [1292, 52] on g "Blockly Workspace" at bounding box center [1286, 37] width 51 height 33
click at [1286, 46] on image "Blockly Workspace" at bounding box center [1280, 38] width 26 height 26
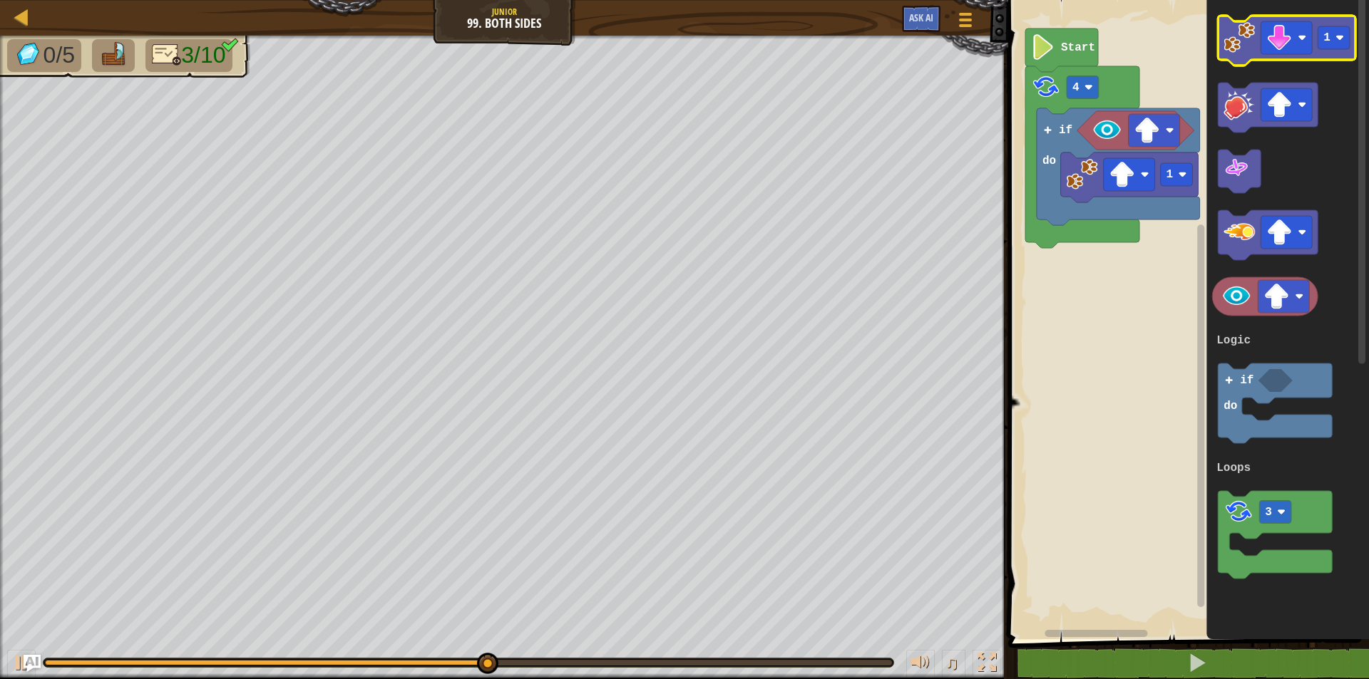
click at [1235, 57] on icon "Blockly Workspace" at bounding box center [1287, 41] width 138 height 50
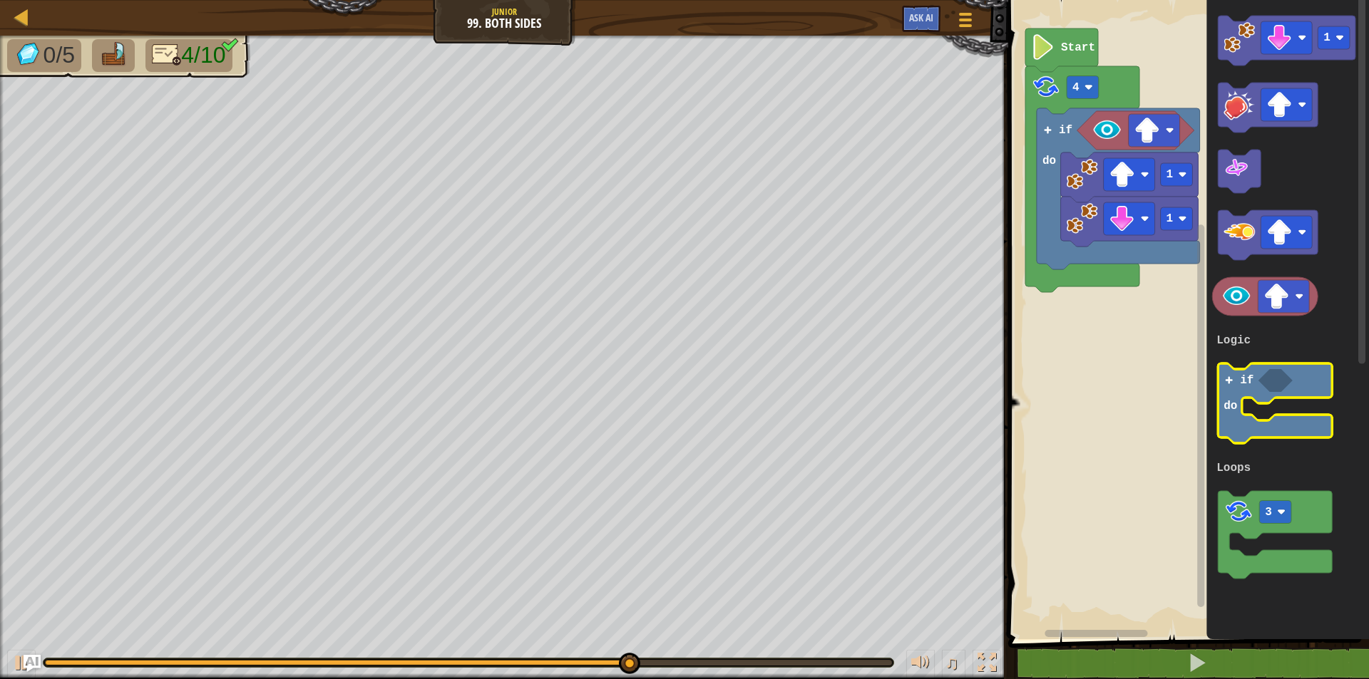
click at [1255, 393] on icon "Blockly Workspace" at bounding box center [1275, 404] width 114 height 80
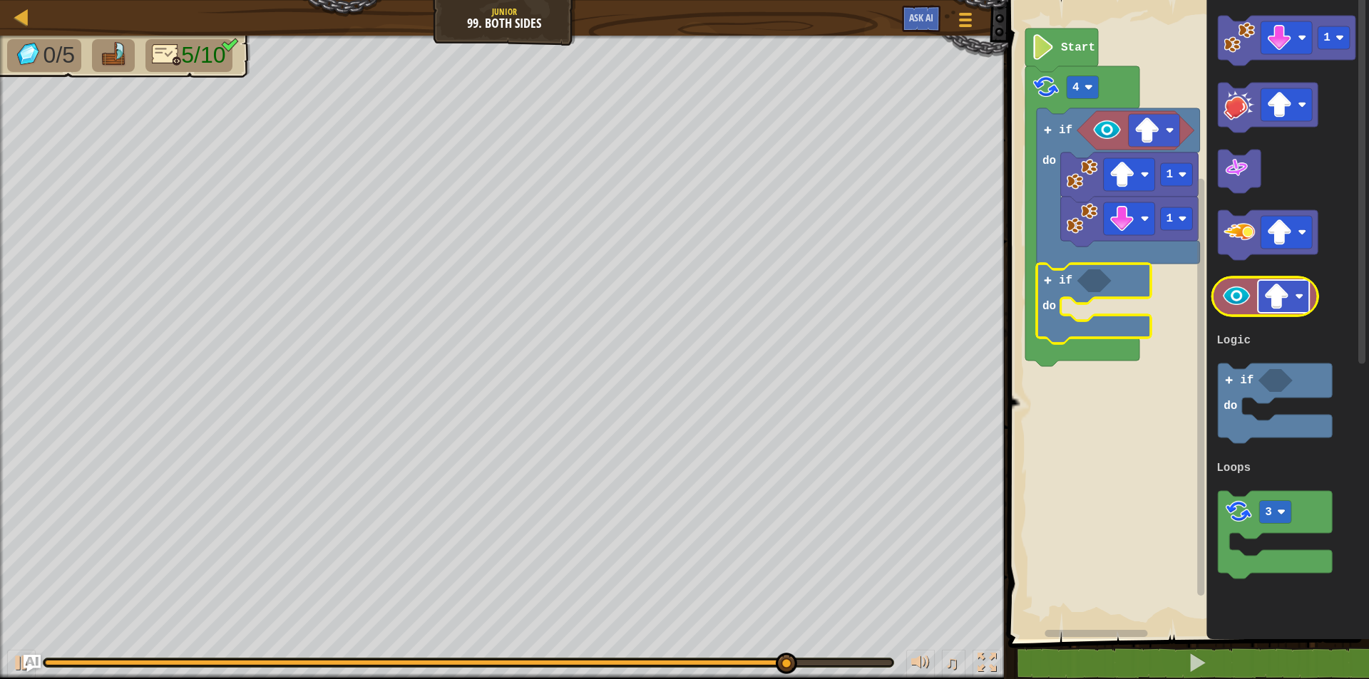
click at [1277, 297] on image "Blockly Workspace" at bounding box center [1277, 297] width 26 height 26
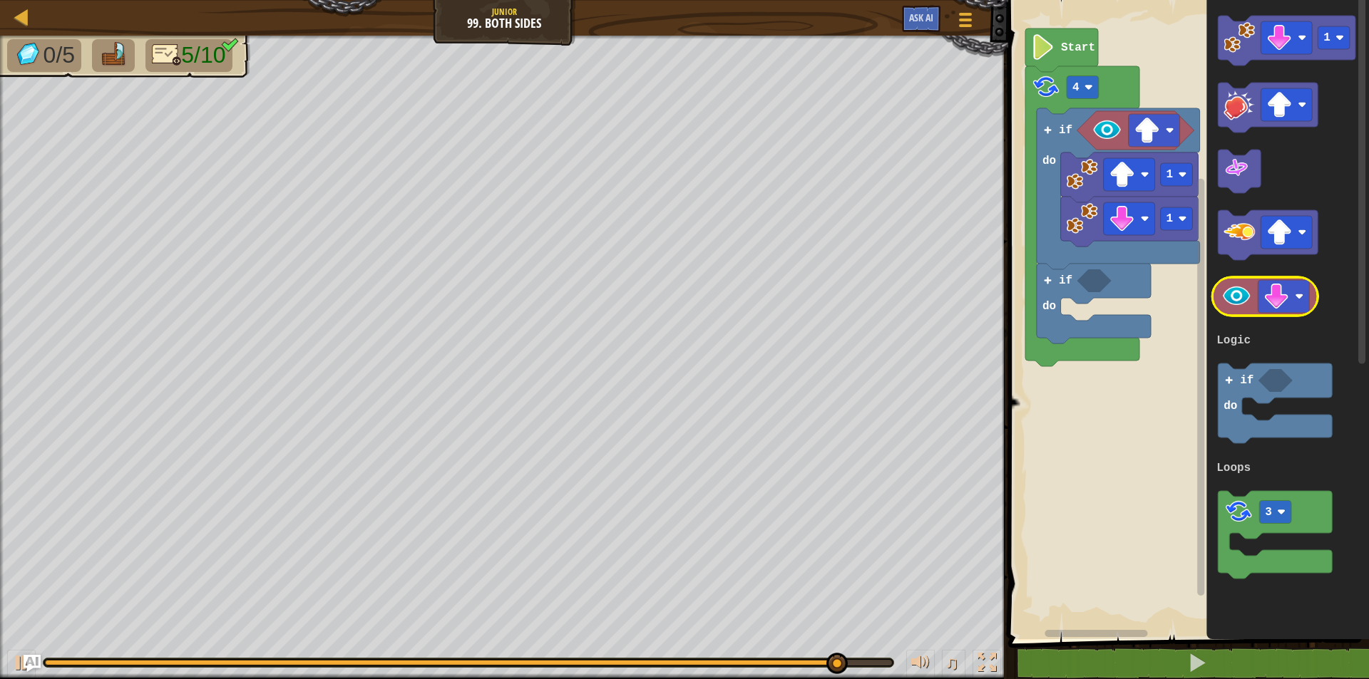
click at [1246, 307] on image "Blockly Workspace" at bounding box center [1236, 296] width 31 height 31
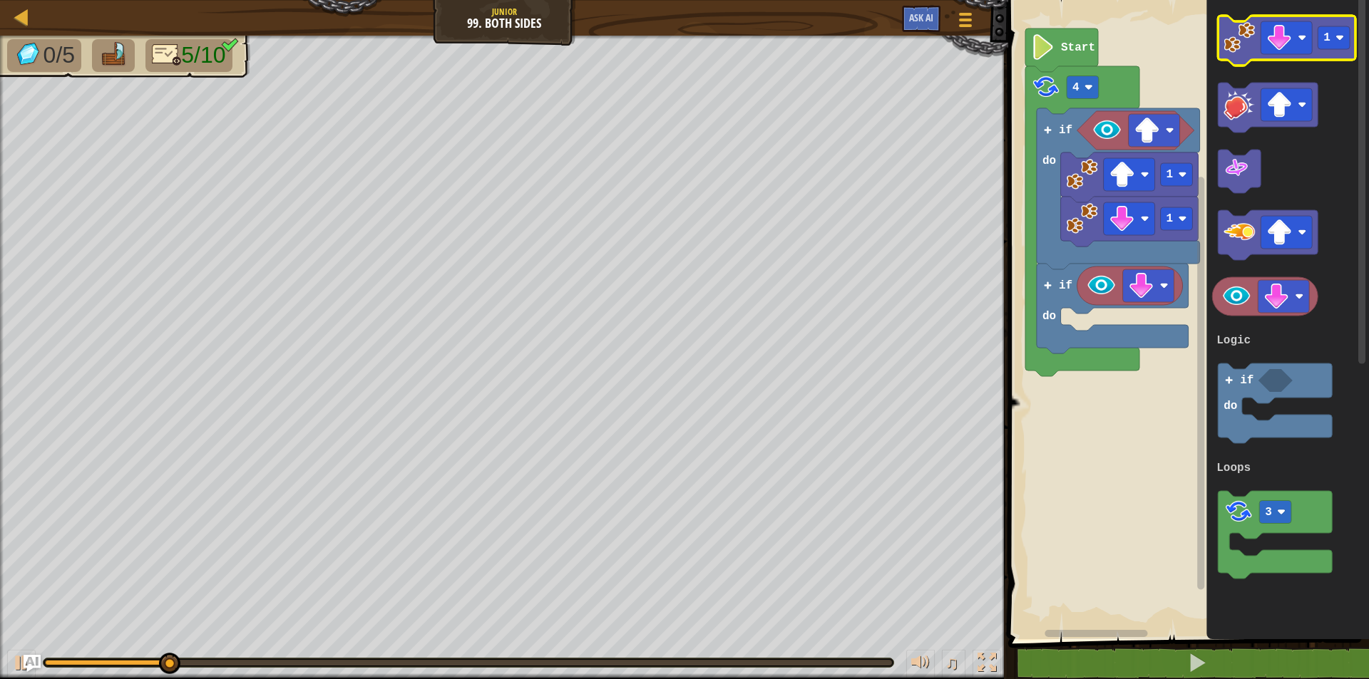
click at [1245, 43] on image "Blockly Workspace" at bounding box center [1239, 37] width 31 height 31
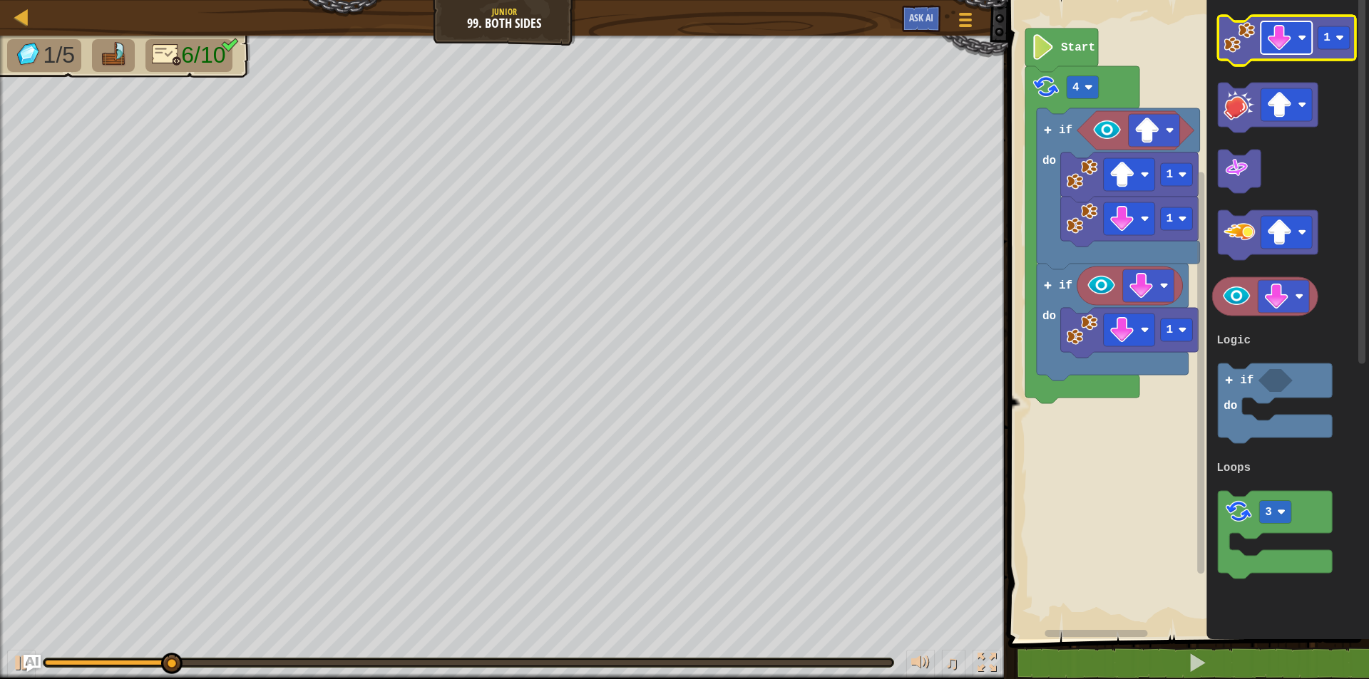
click at [1286, 33] on image "Blockly Workspace" at bounding box center [1280, 38] width 26 height 26
click at [1243, 53] on icon "Blockly Workspace" at bounding box center [1287, 41] width 138 height 50
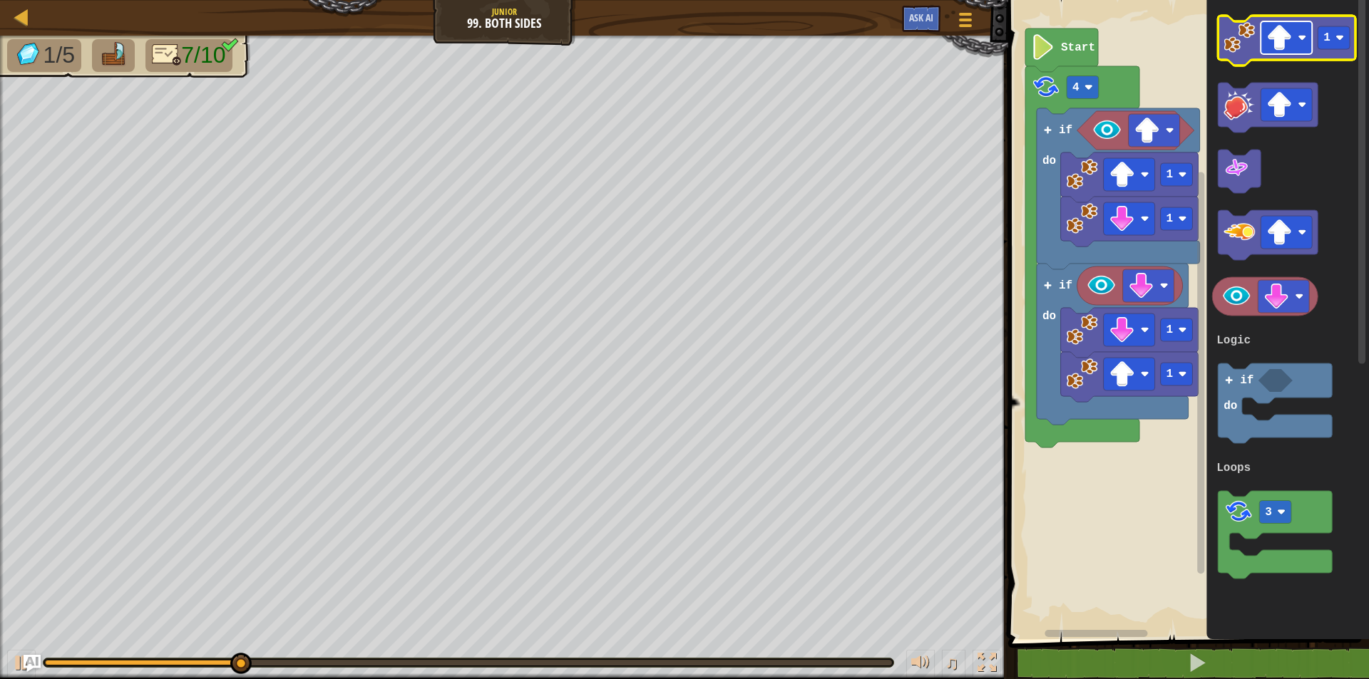
click at [1277, 38] on image "Blockly Workspace" at bounding box center [1280, 38] width 26 height 26
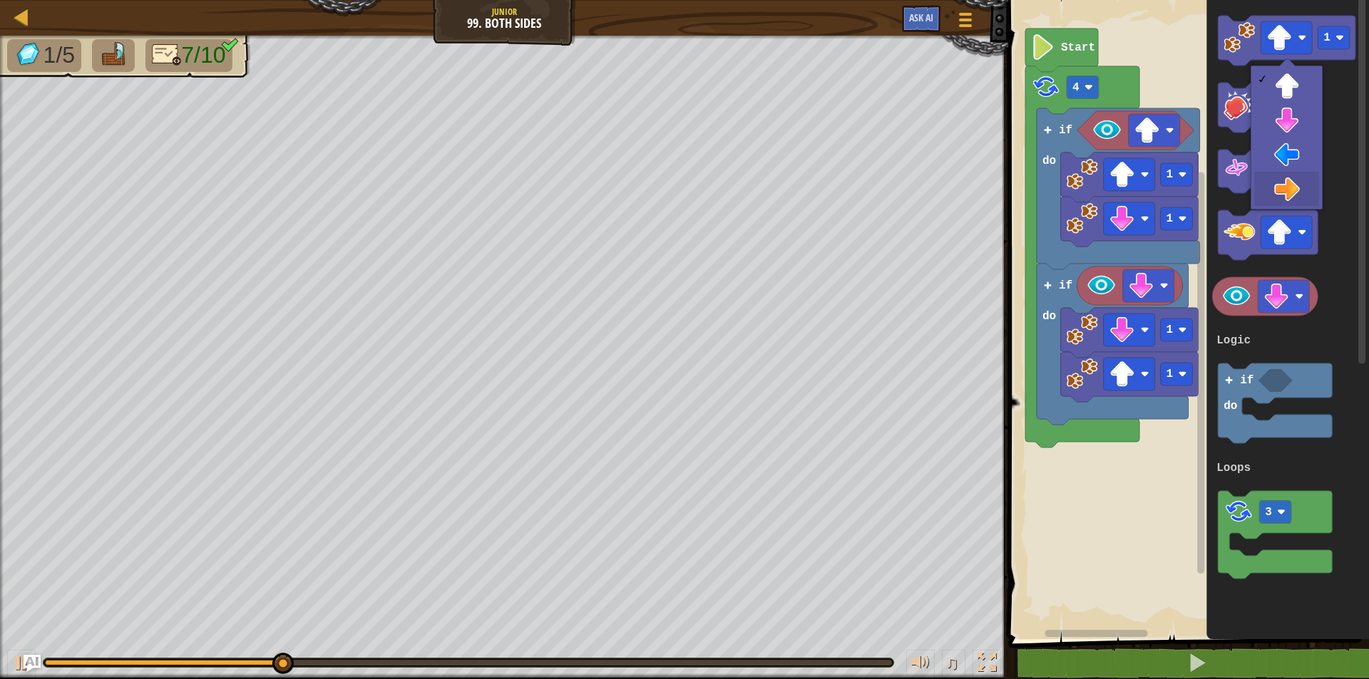
drag, startPoint x: 1309, startPoint y: 181, endPoint x: 1338, endPoint y: 83, distance: 102.6
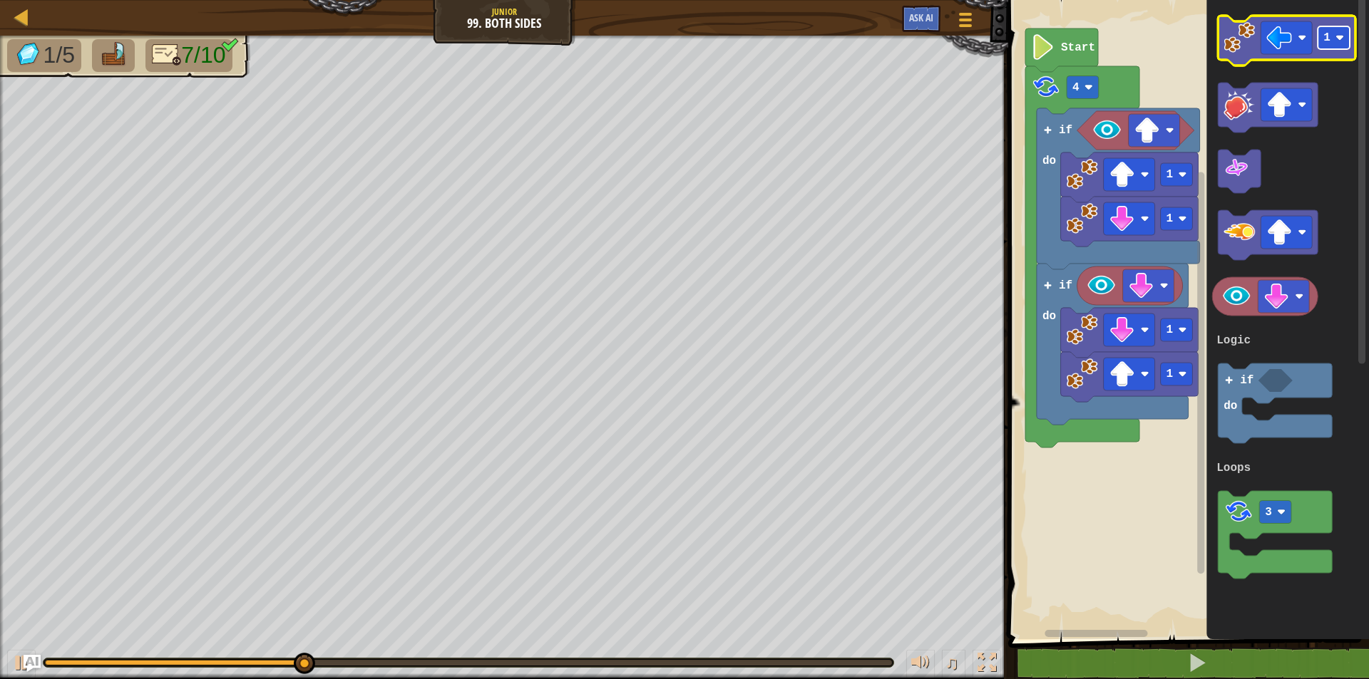
click at [1320, 31] on rect "Blockly Workspace" at bounding box center [1334, 37] width 32 height 23
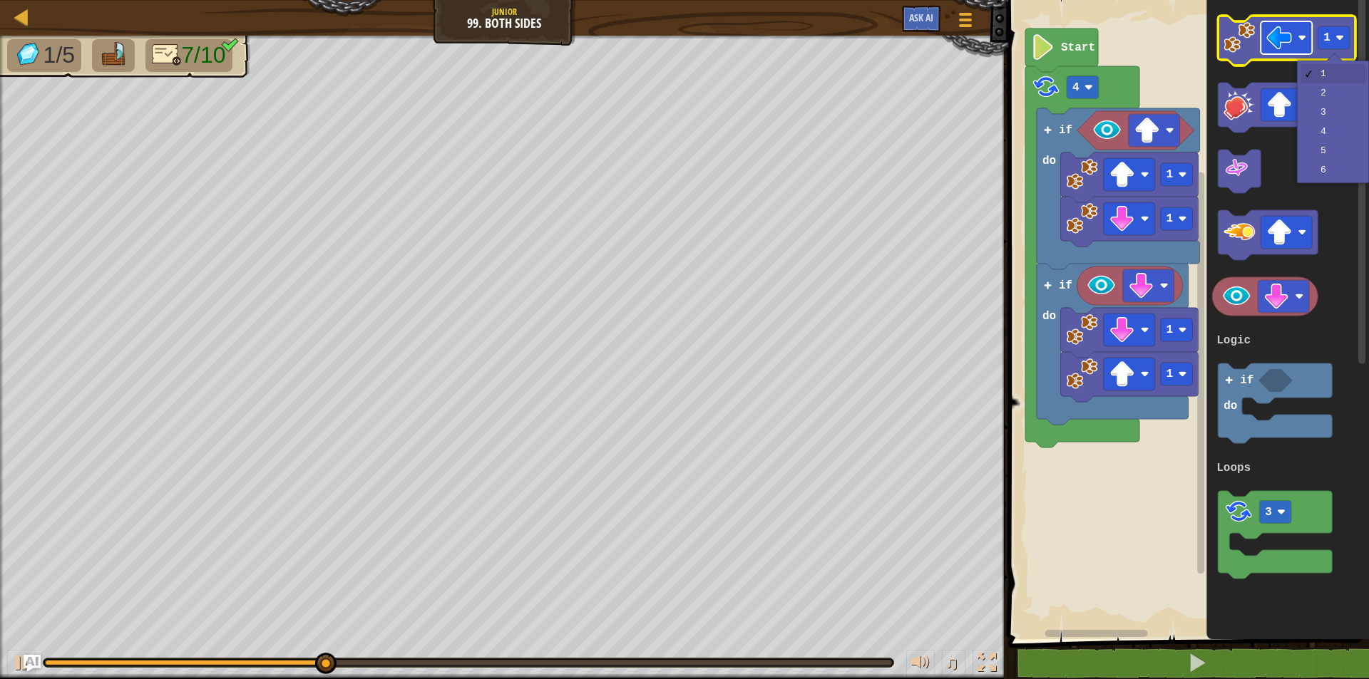
click at [1285, 36] on image "Blockly Workspace" at bounding box center [1280, 38] width 26 height 26
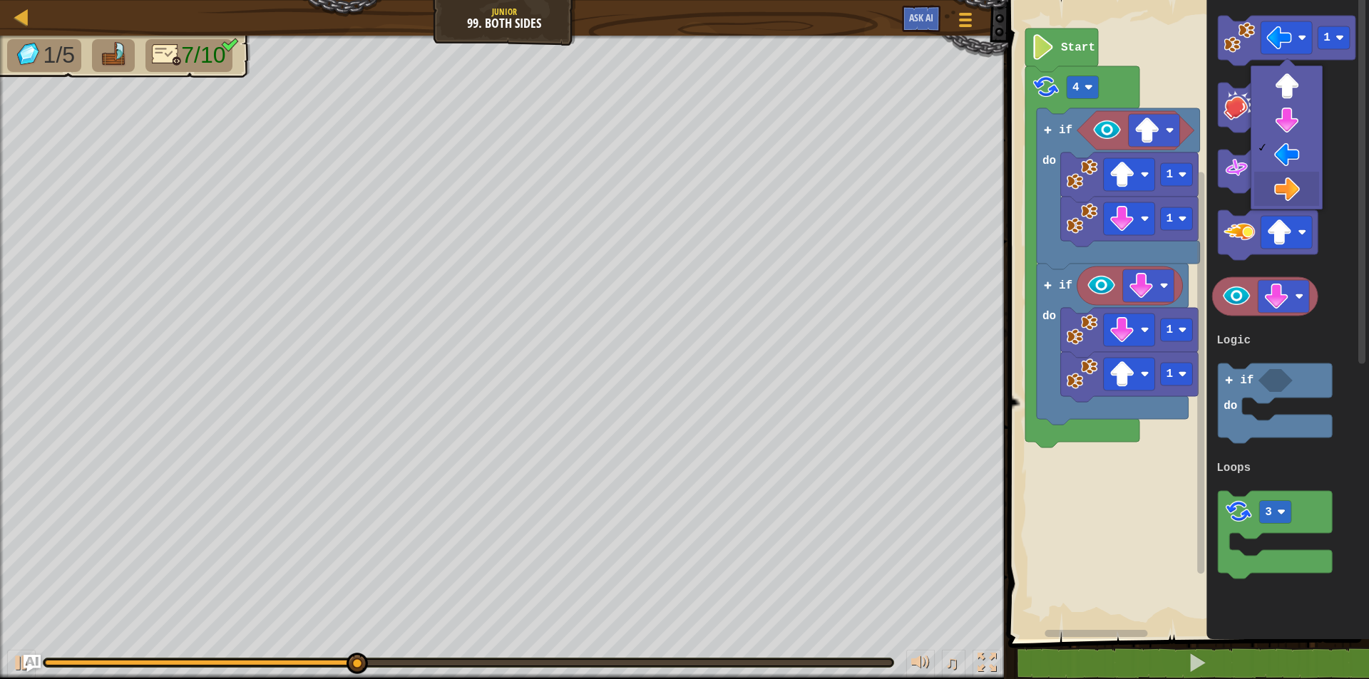
drag, startPoint x: 1294, startPoint y: 185, endPoint x: 1295, endPoint y: 123, distance: 62.0
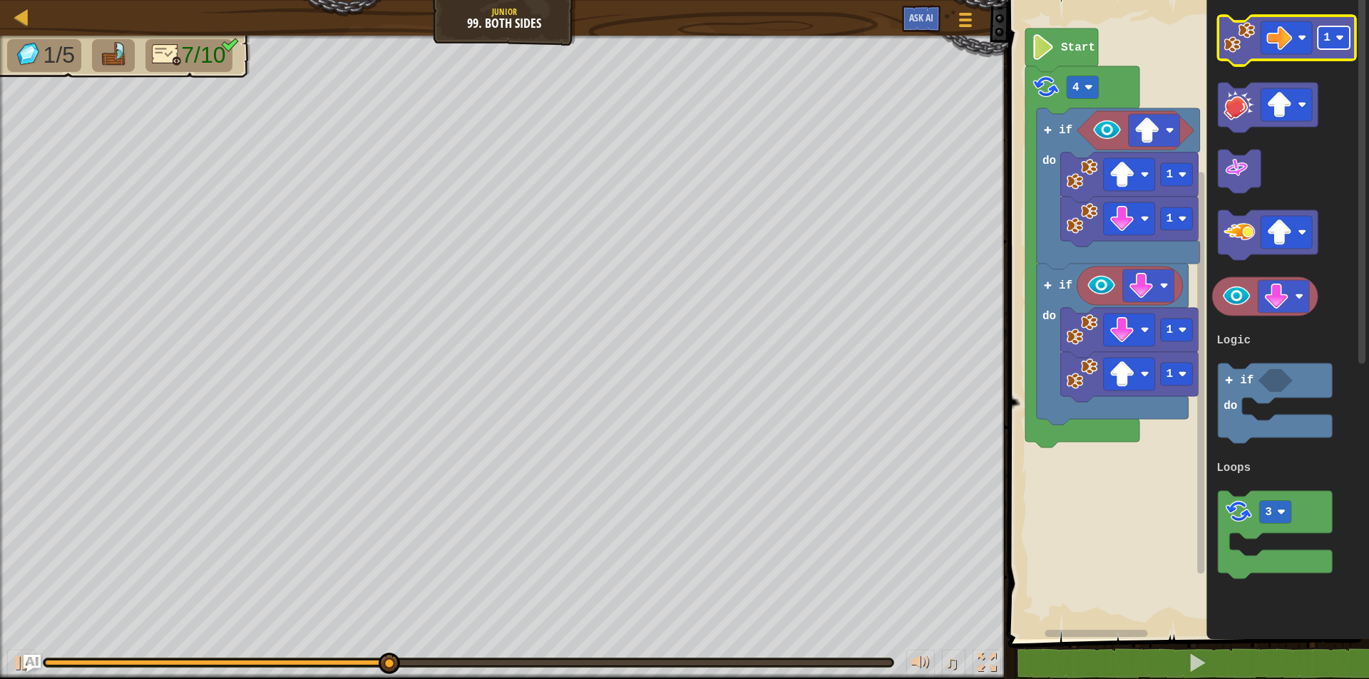
click at [1328, 38] on text "1" at bounding box center [1327, 37] width 7 height 13
click at [1245, 55] on icon "Blockly Workspace" at bounding box center [1287, 41] width 138 height 50
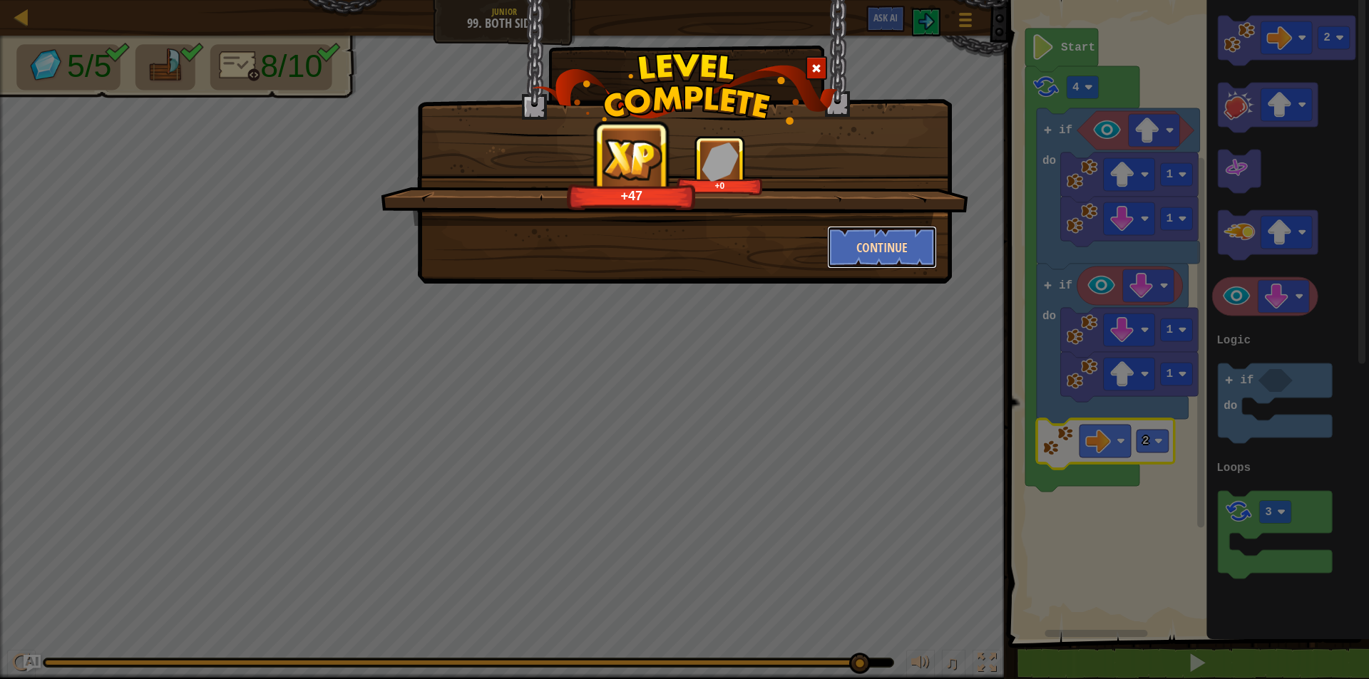
click at [893, 258] on button "Continue" at bounding box center [882, 247] width 110 height 43
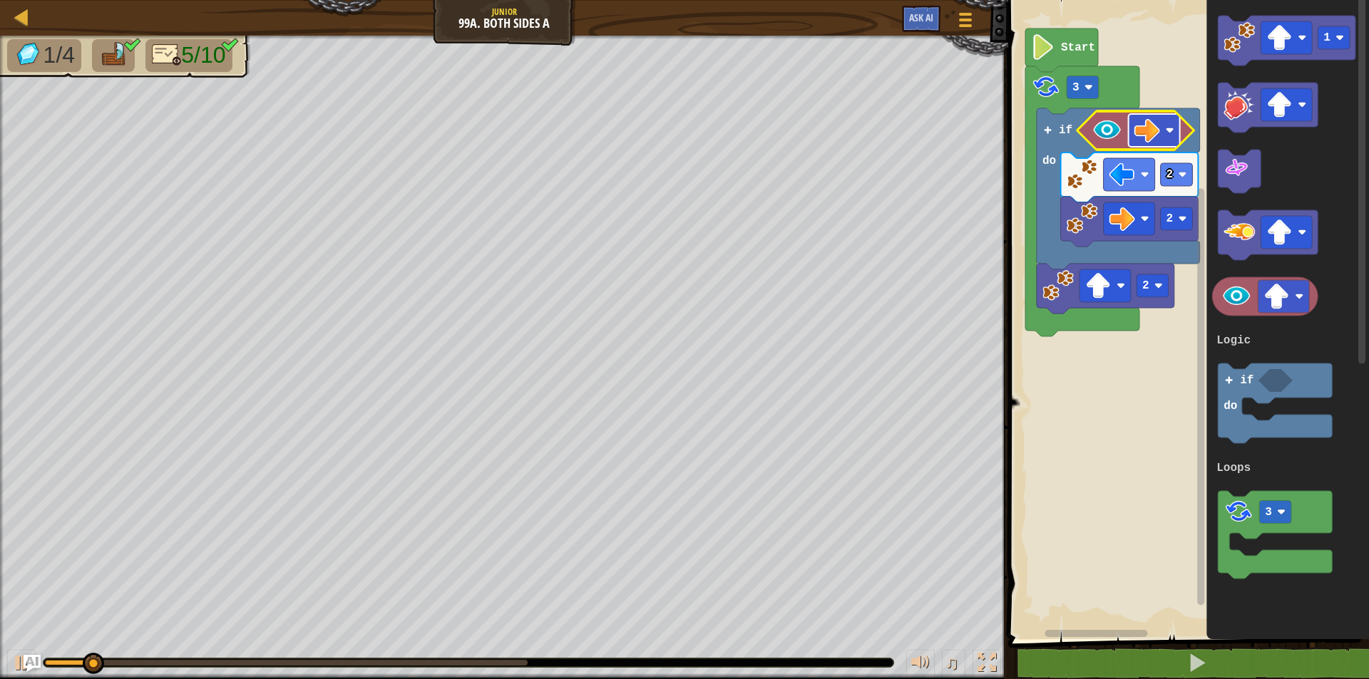
click at [1148, 121] on image "Blockly Workspace" at bounding box center [1147, 131] width 26 height 26
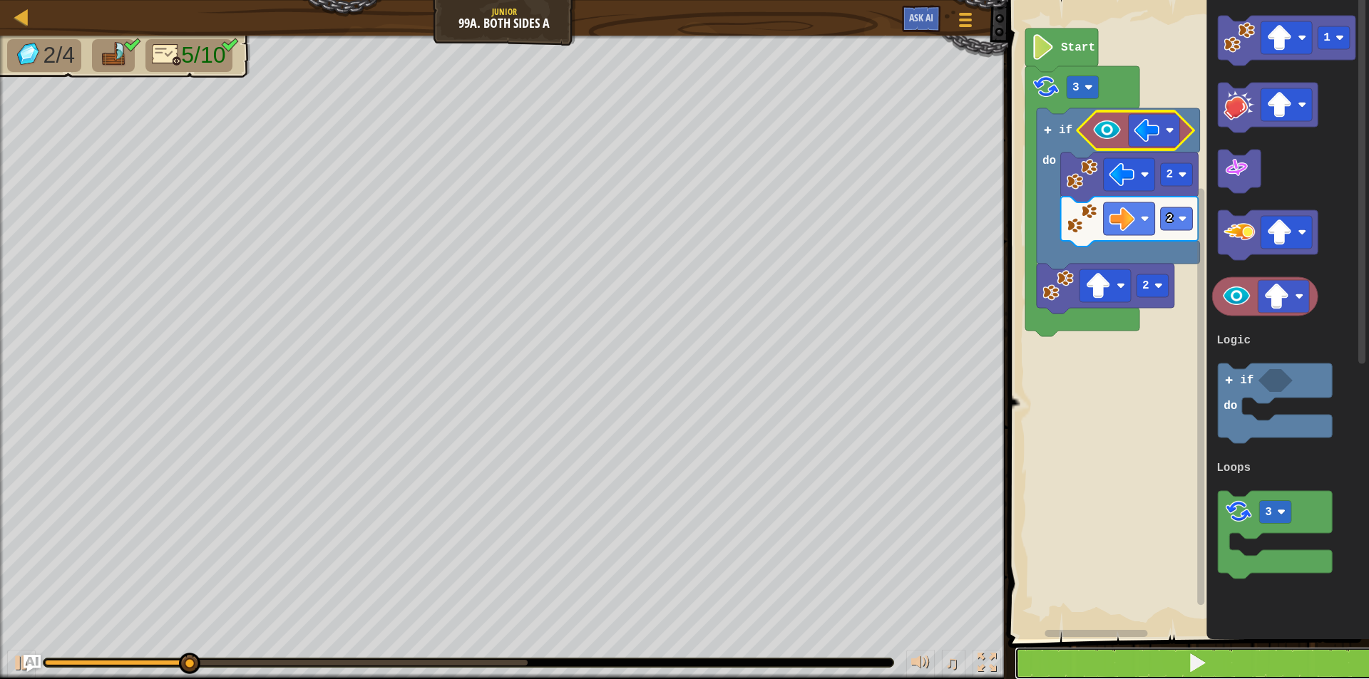
click at [1207, 659] on span at bounding box center [1197, 663] width 20 height 20
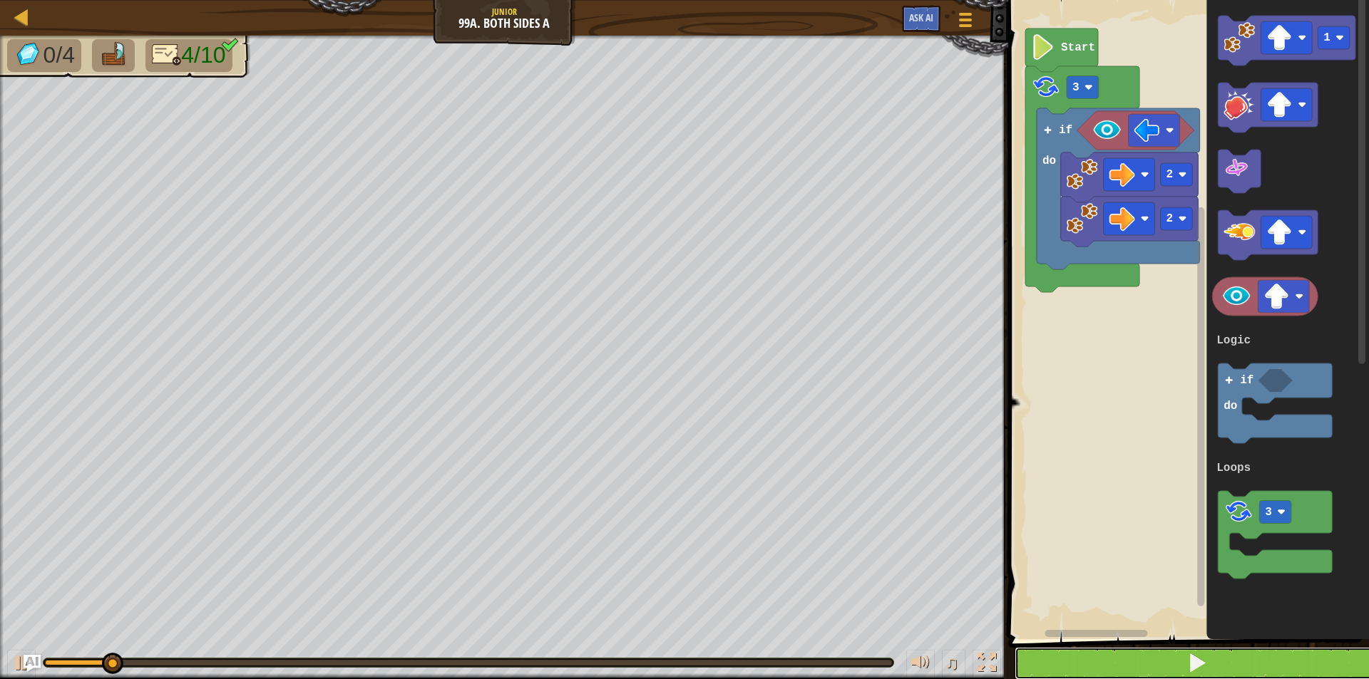
click at [1193, 660] on span at bounding box center [1197, 663] width 20 height 20
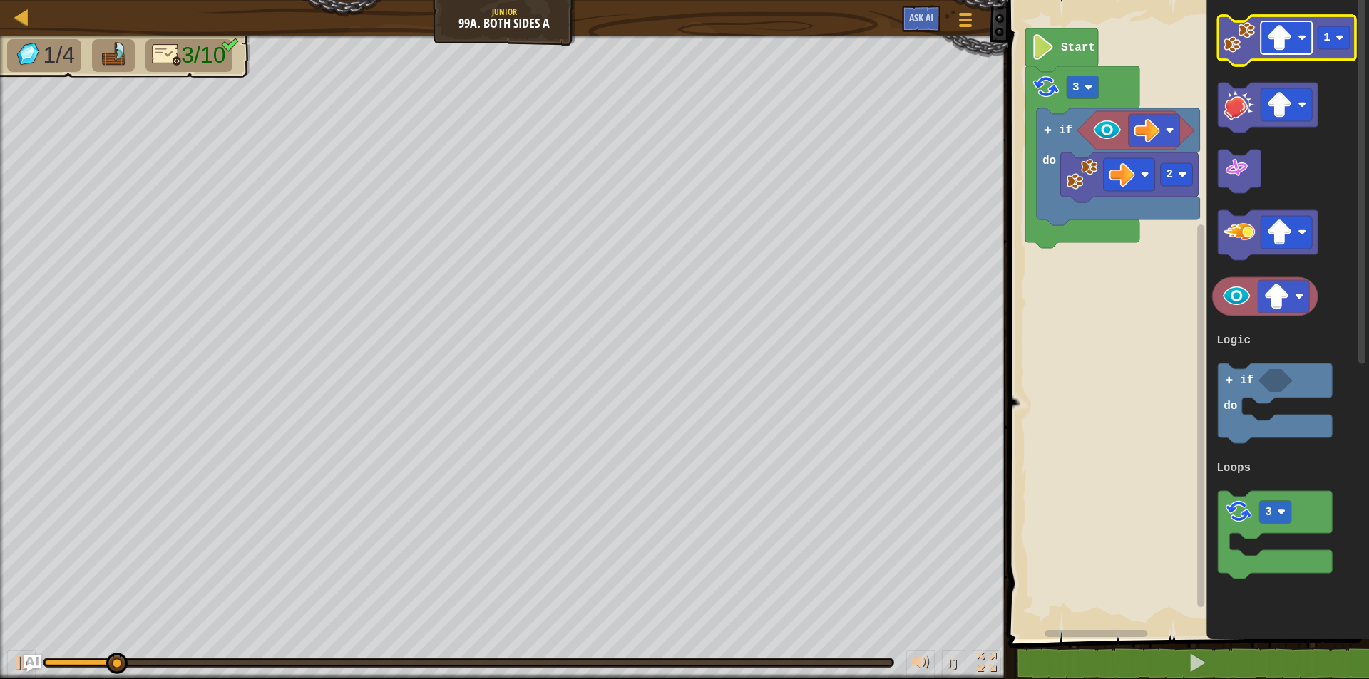
click at [1278, 35] on image "Blockly Workspace" at bounding box center [1280, 38] width 26 height 26
click at [1280, 50] on image "Blockly Workspace" at bounding box center [1280, 38] width 26 height 26
click at [1321, 45] on rect "Blockly Workspace" at bounding box center [1334, 37] width 32 height 23
click at [1238, 58] on icon "Blockly Workspace" at bounding box center [1287, 41] width 138 height 50
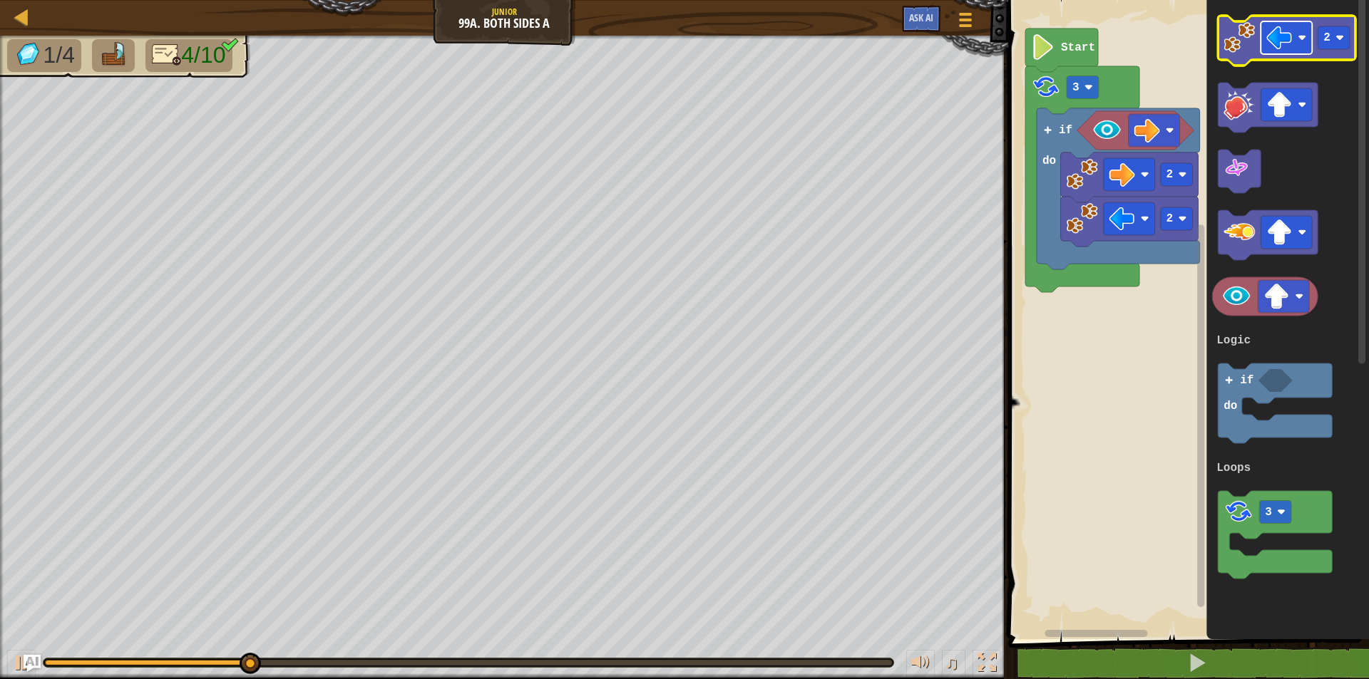
click at [1289, 47] on image "Blockly Workspace" at bounding box center [1280, 38] width 26 height 26
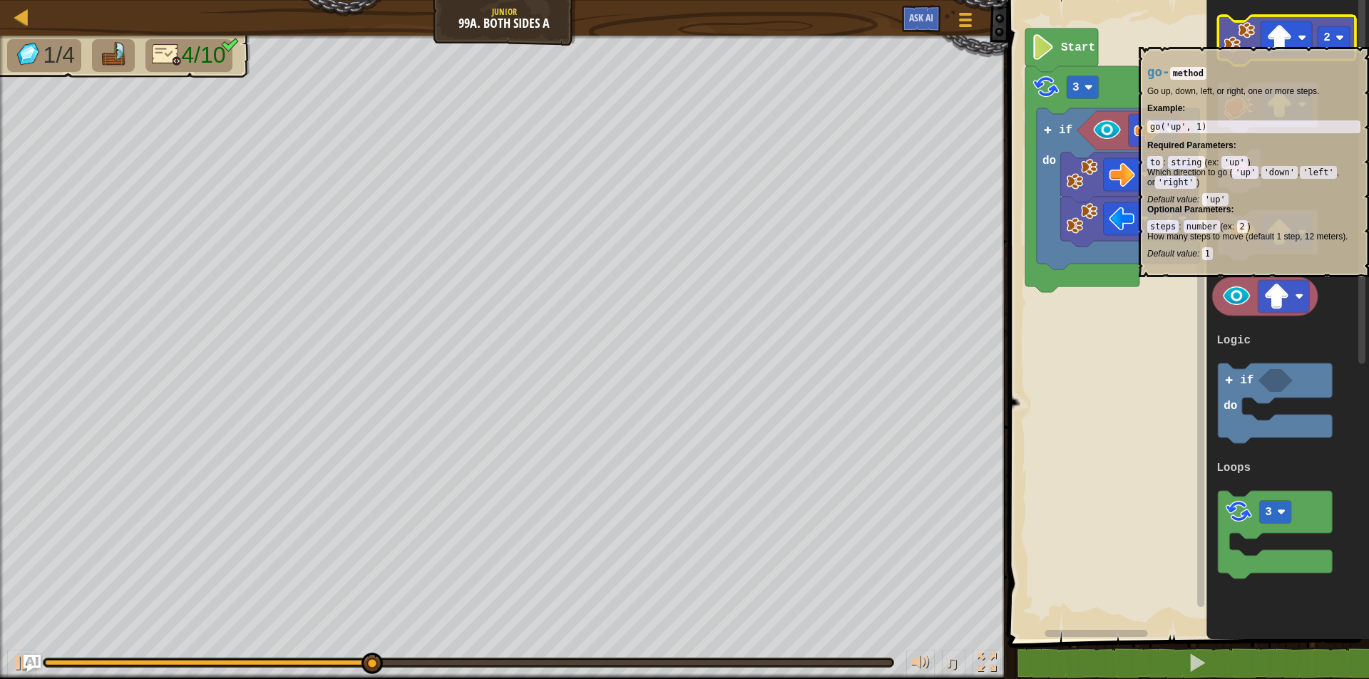
click at [1228, 40] on image "Blockly Workspace" at bounding box center [1239, 37] width 31 height 31
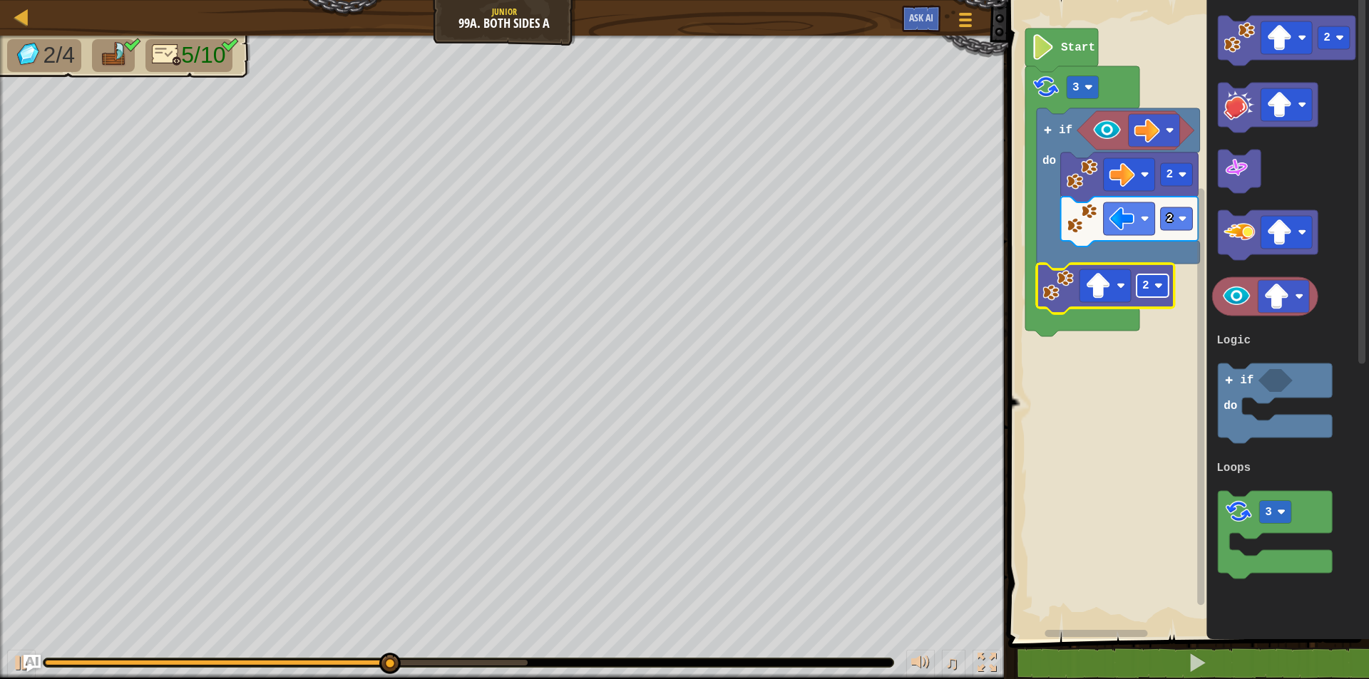
click at [1157, 287] on image "Blockly Workspace" at bounding box center [1158, 286] width 9 height 9
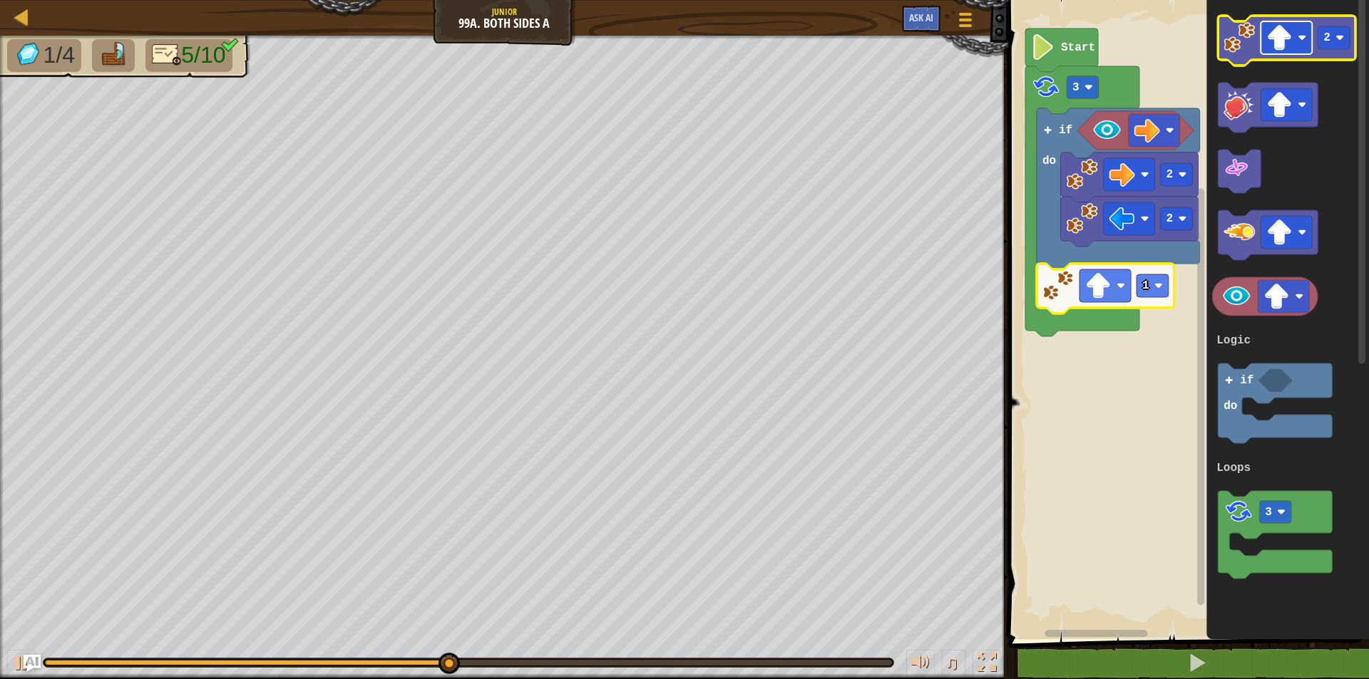
click at [1297, 38] on rect "Blockly Workspace" at bounding box center [1286, 37] width 51 height 33
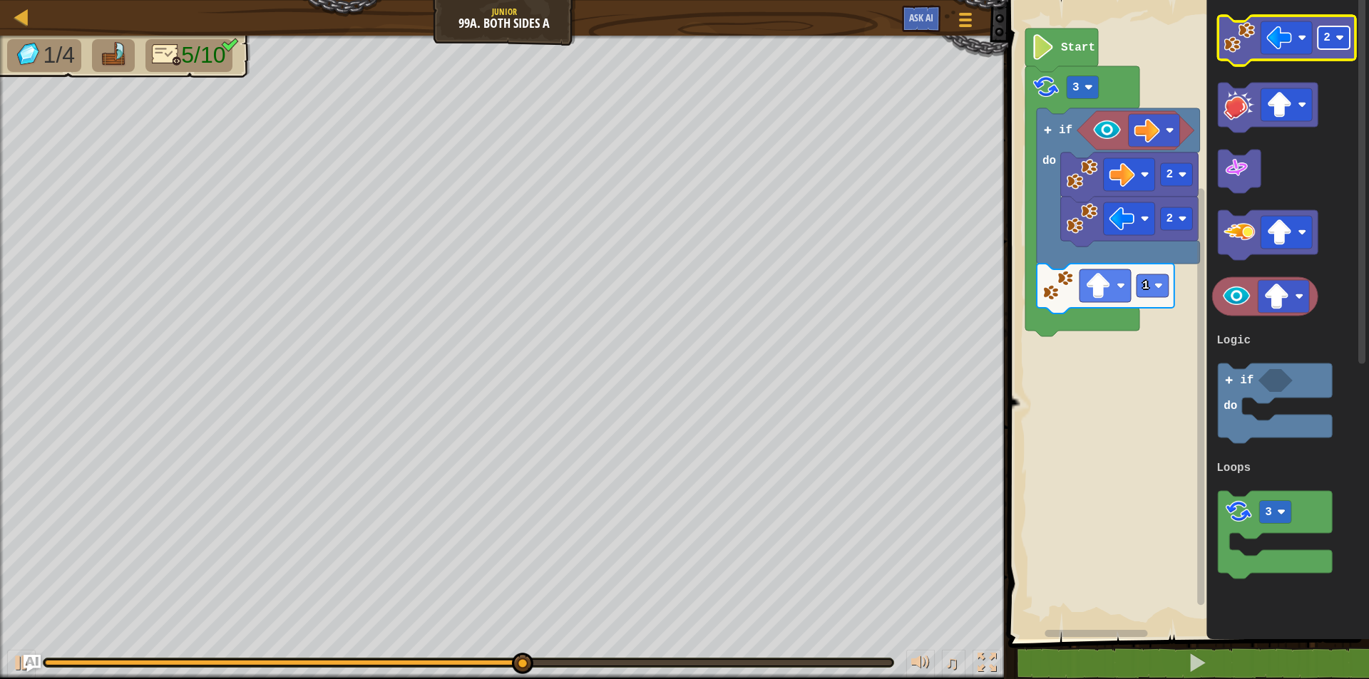
click at [1333, 39] on rect "Blockly Workspace" at bounding box center [1334, 37] width 32 height 23
click at [1239, 61] on icon "Blockly Workspace" at bounding box center [1287, 41] width 138 height 50
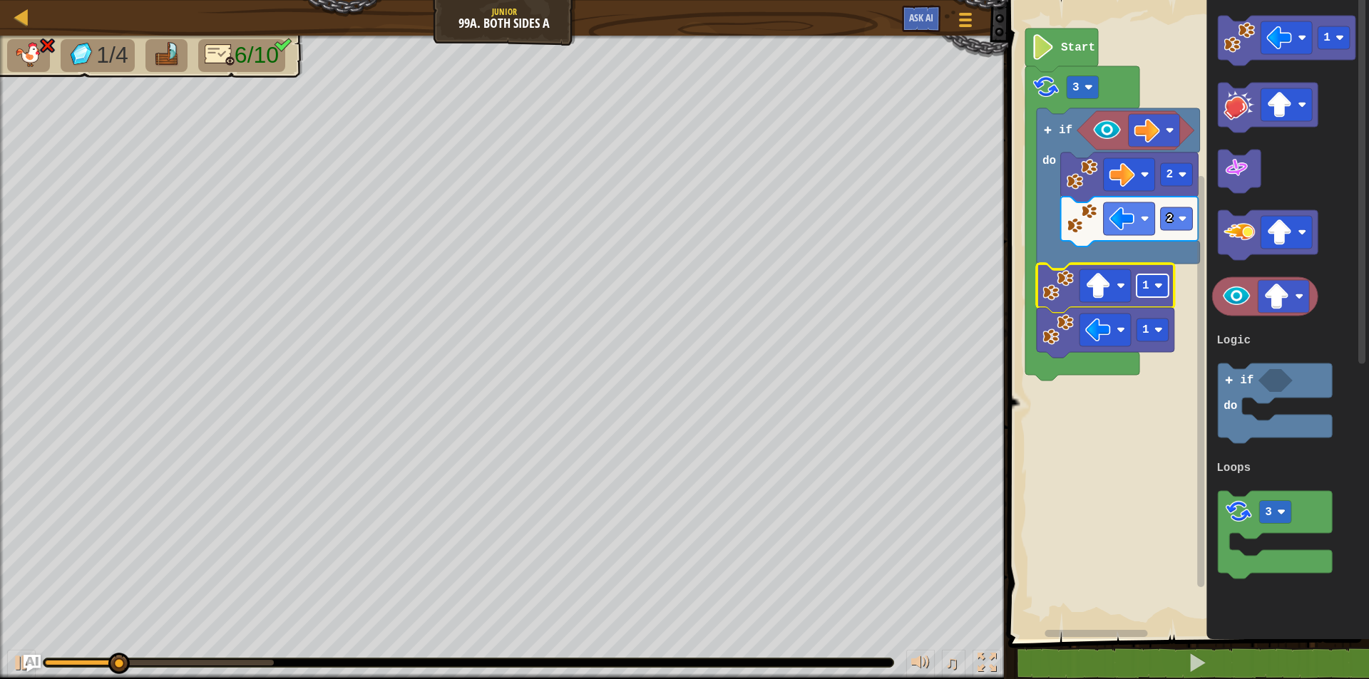
click at [1141, 286] on rect "Blockly Workspace" at bounding box center [1152, 285] width 32 height 23
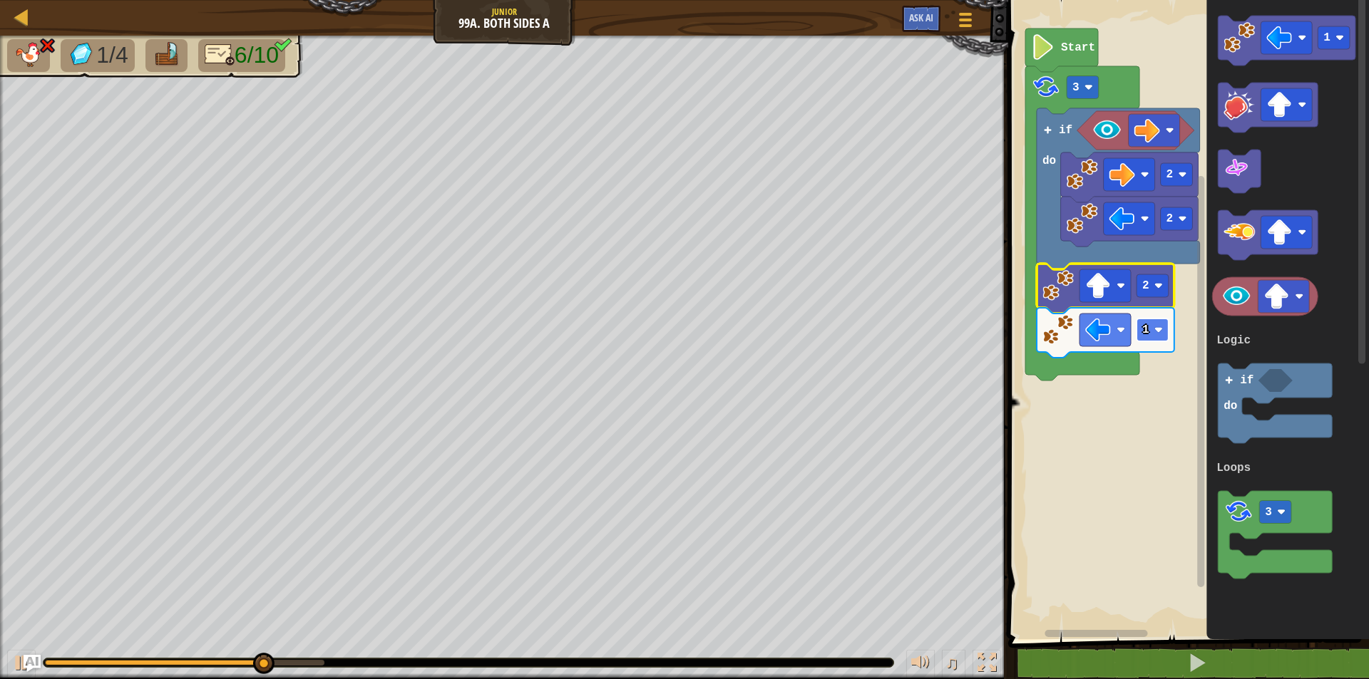
click at [1150, 328] on rect "Blockly Workspace" at bounding box center [1152, 330] width 32 height 23
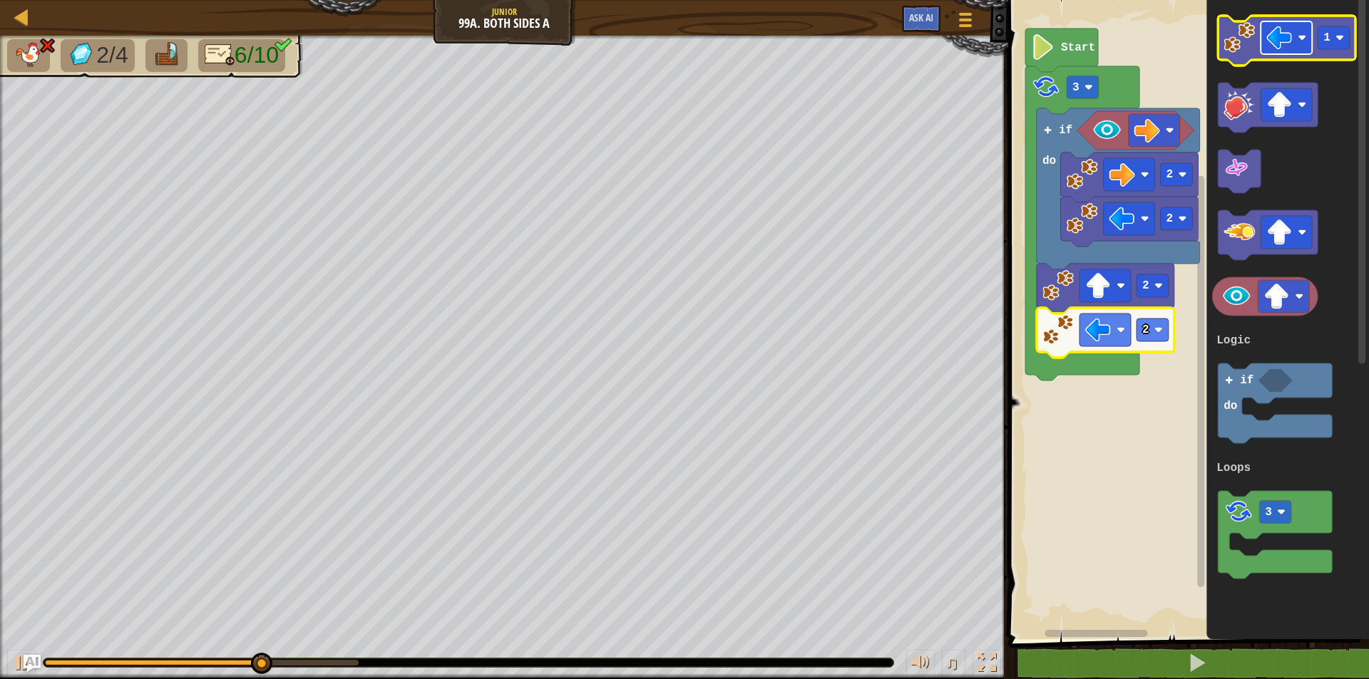
click at [1298, 51] on rect "Blockly Workspace" at bounding box center [1286, 37] width 51 height 33
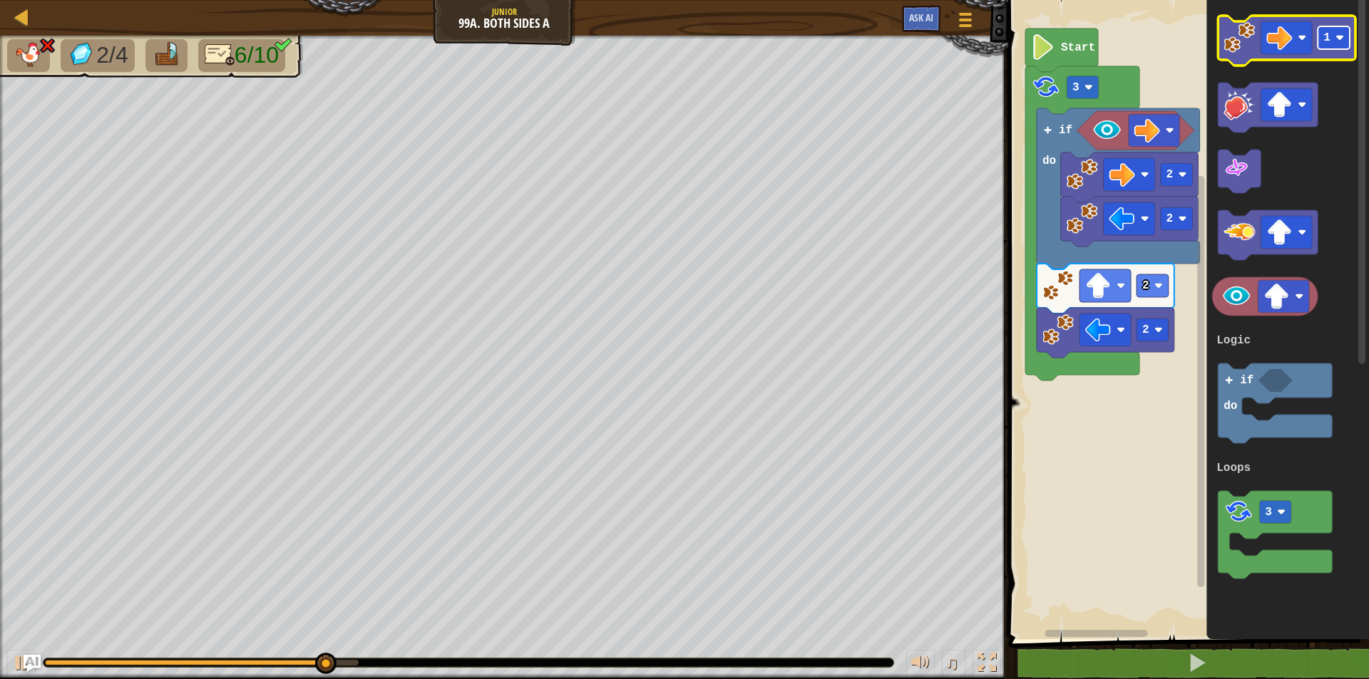
click at [1328, 30] on rect "Blockly Workspace" at bounding box center [1334, 37] width 32 height 23
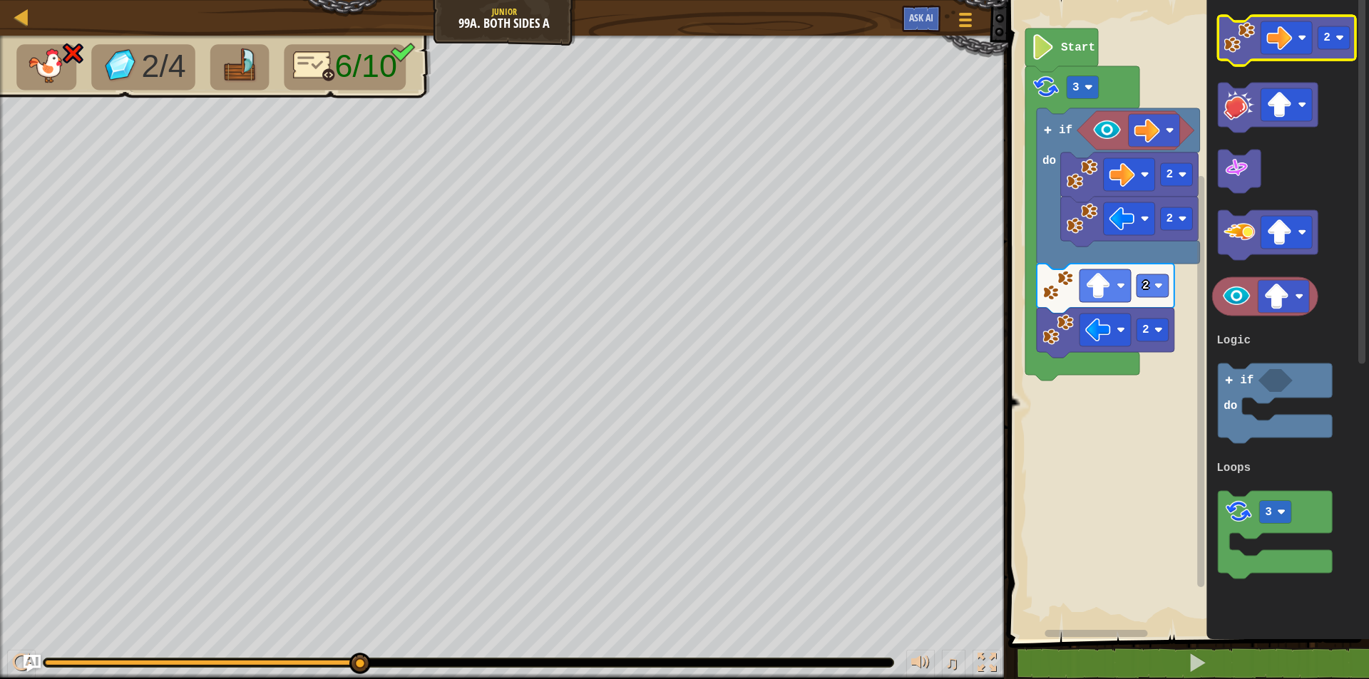
click at [1243, 51] on image "Blockly Workspace" at bounding box center [1239, 37] width 31 height 31
